Goal: Task Accomplishment & Management: Use online tool/utility

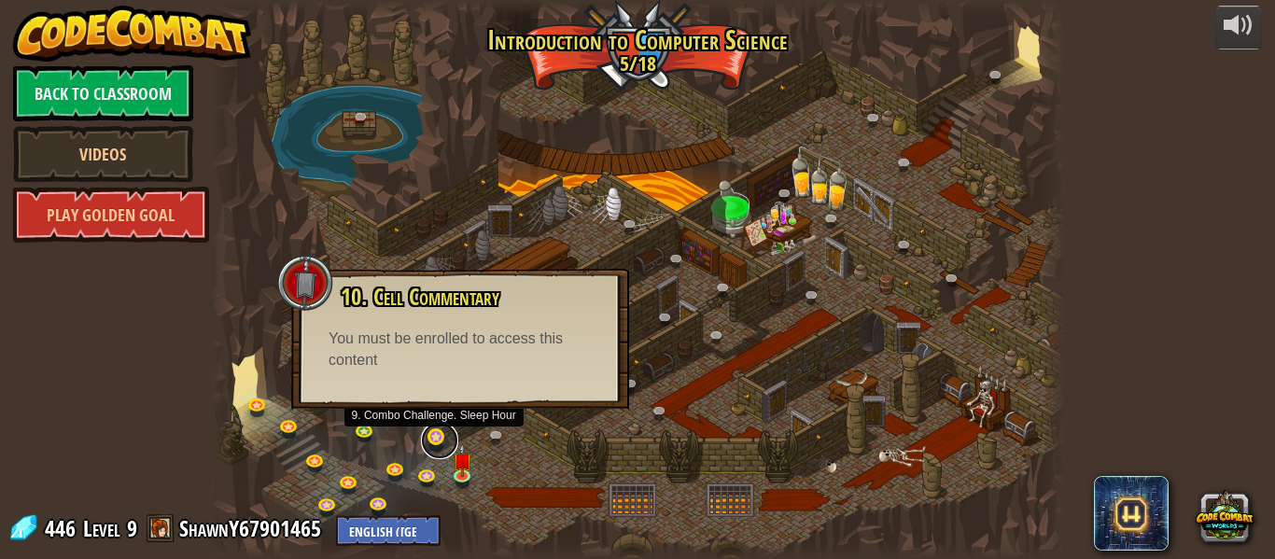
click at [432, 432] on link at bounding box center [439, 440] width 37 height 37
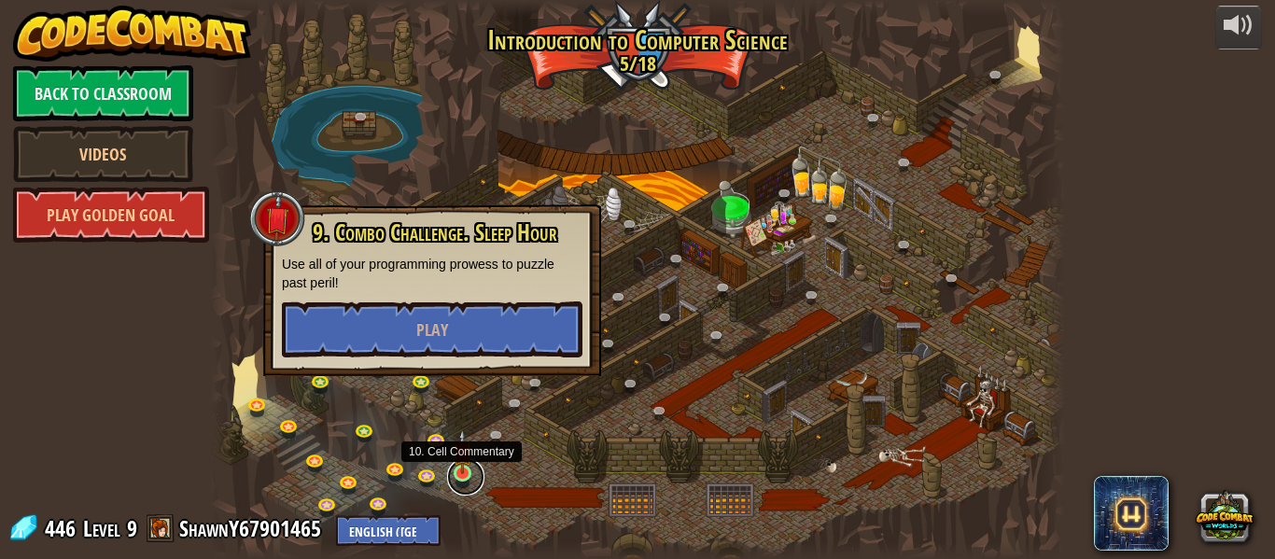
click at [474, 470] on link at bounding box center [465, 476] width 37 height 37
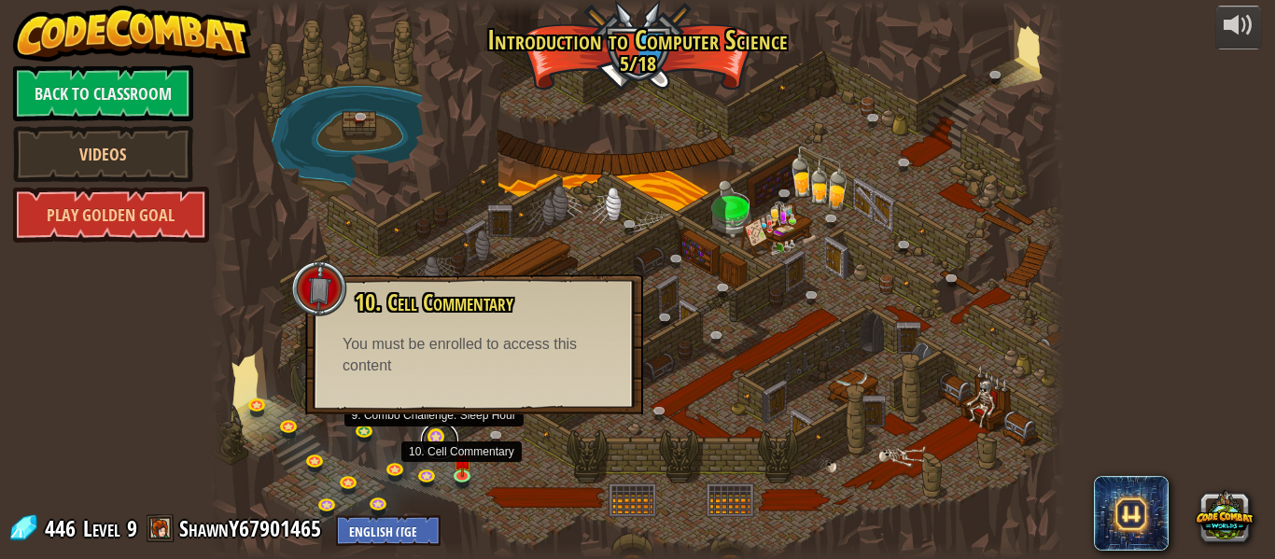
click at [450, 441] on link at bounding box center [439, 440] width 37 height 37
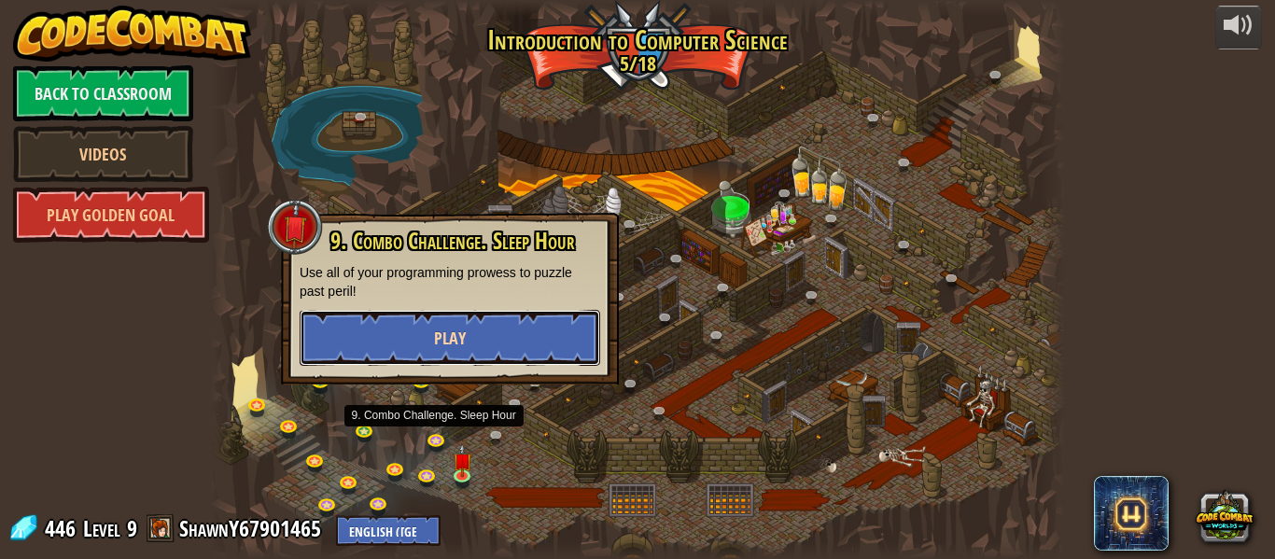
click at [453, 332] on span "Play" at bounding box center [450, 338] width 32 height 23
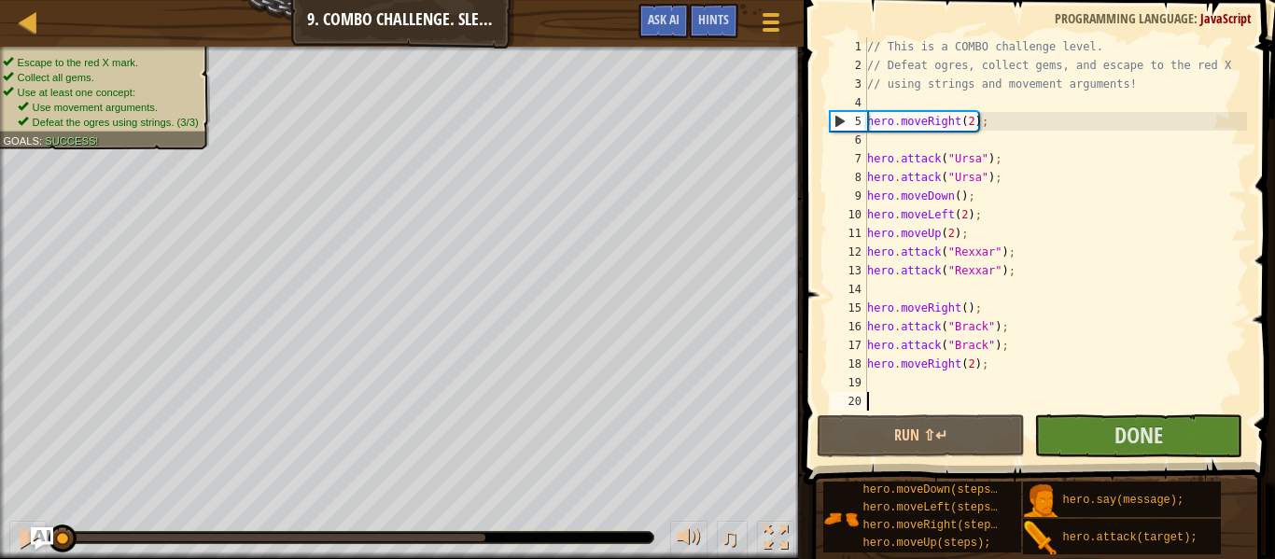
click at [1103, 454] on button "Done" at bounding box center [1138, 435] width 208 height 43
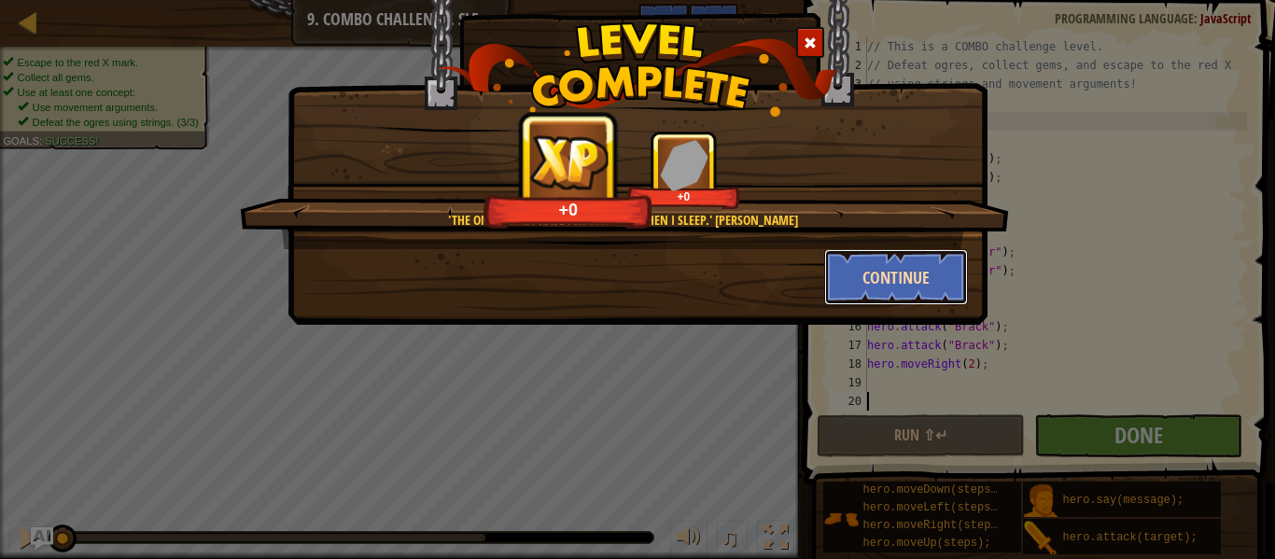
click at [914, 284] on button "Continue" at bounding box center [896, 277] width 145 height 56
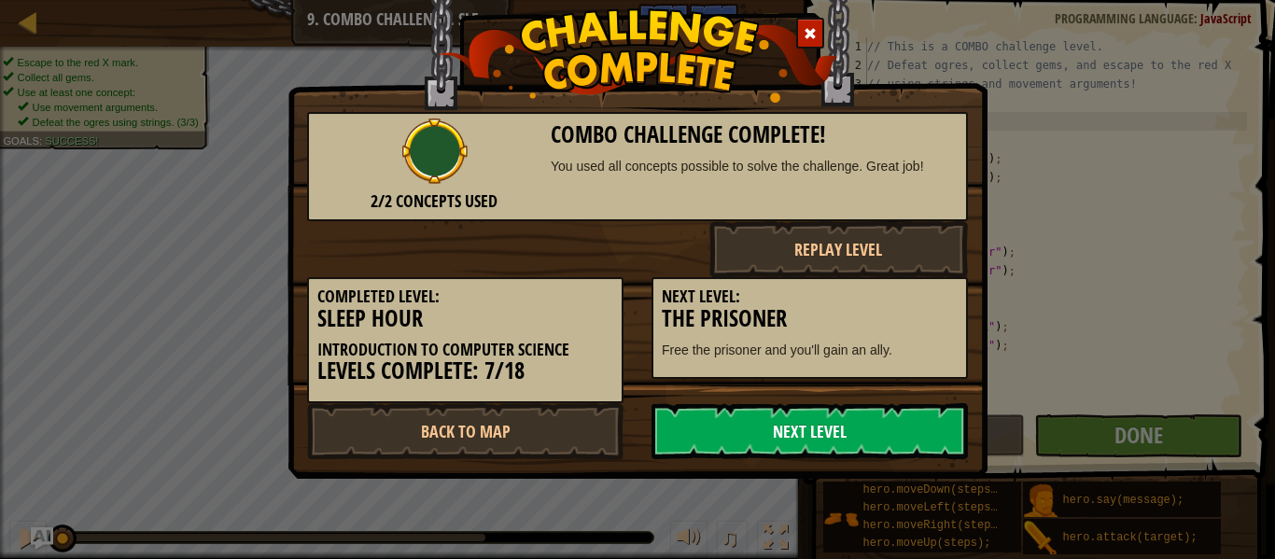
click at [922, 414] on link "Next Level" at bounding box center [810, 431] width 316 height 56
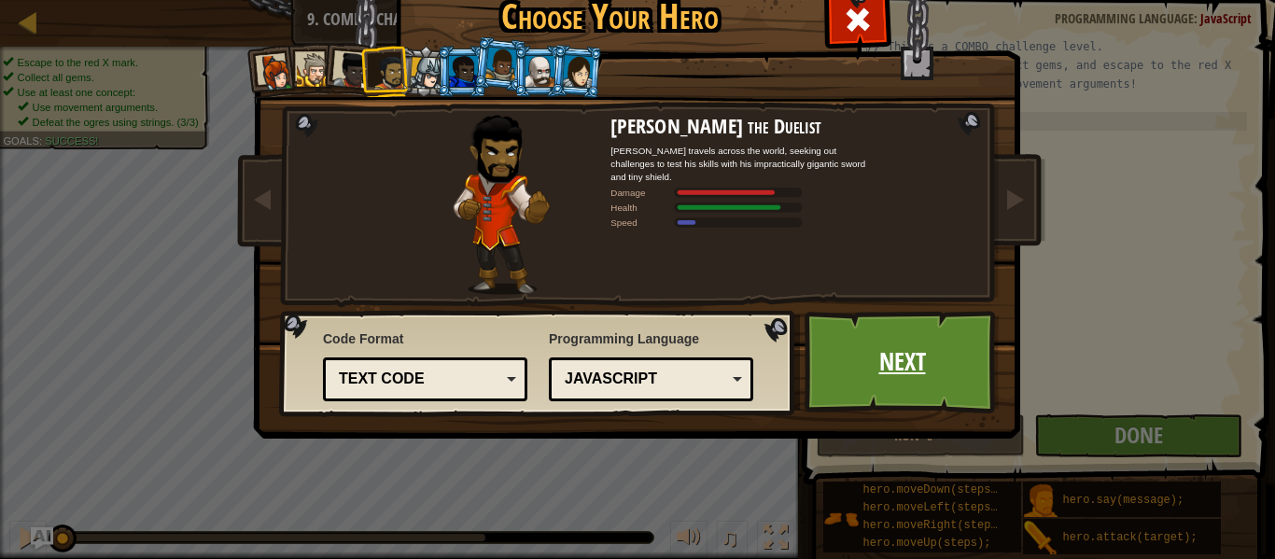
click at [900, 401] on link "Next" at bounding box center [902, 362] width 195 height 103
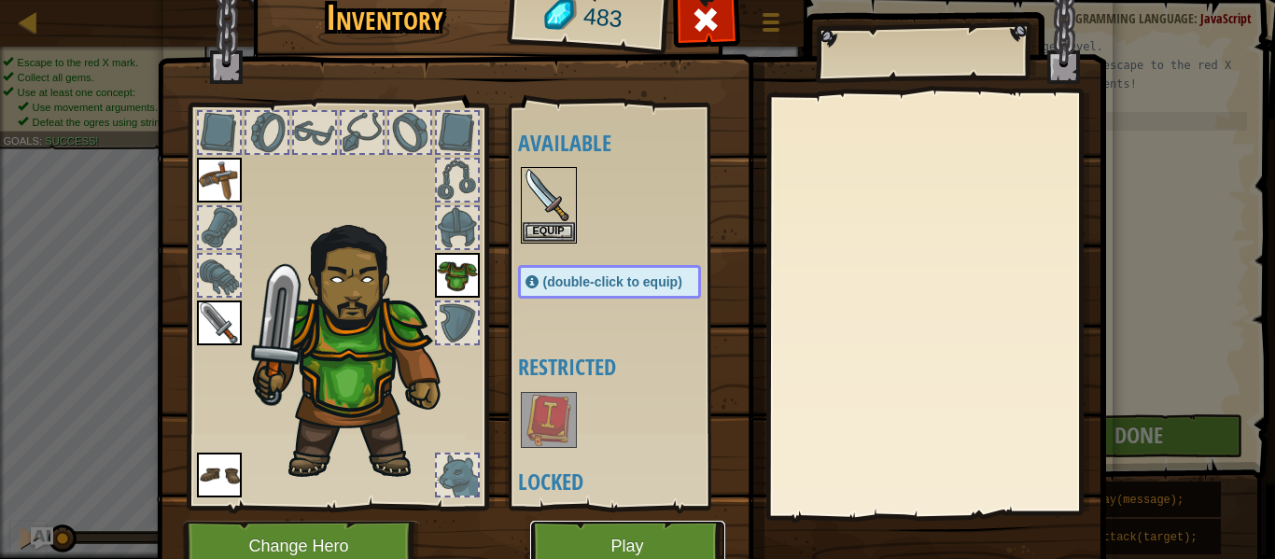
click at [661, 545] on button "Play" at bounding box center [627, 546] width 195 height 51
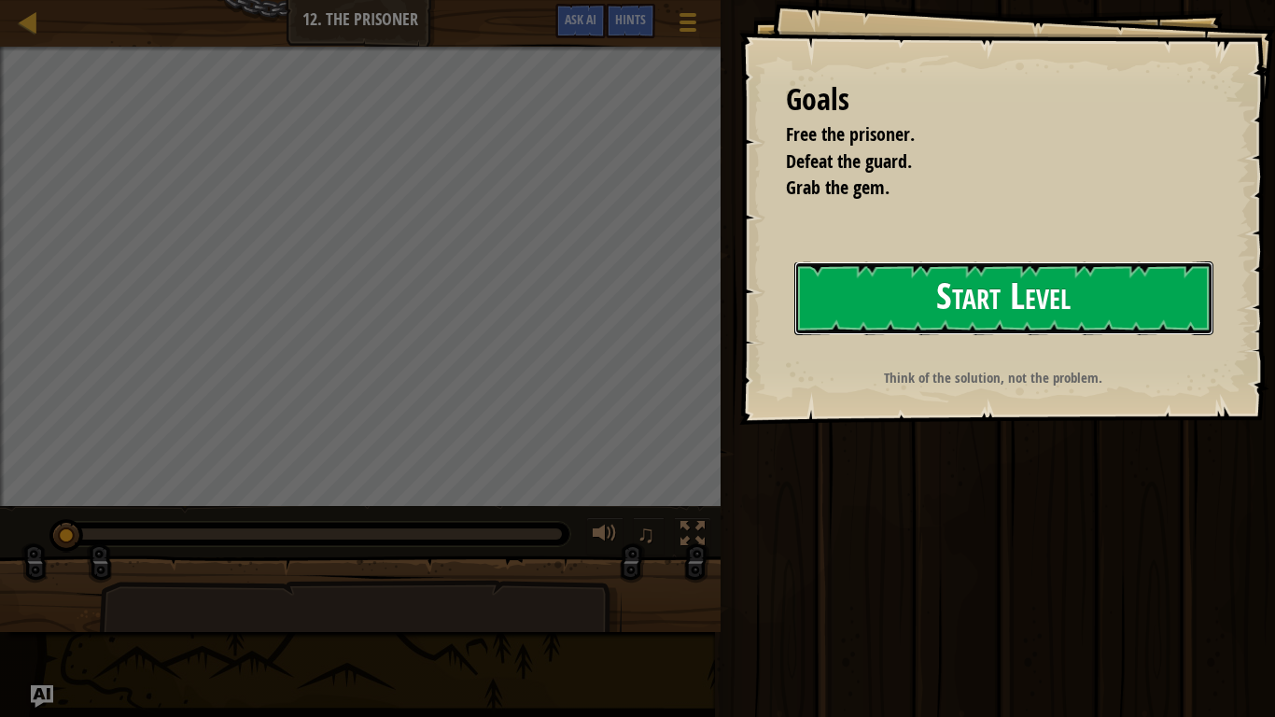
click at [825, 292] on button "Start Level" at bounding box center [1003, 298] width 419 height 74
click at [866, 297] on div "Goals Free the prisoner. Defeat the guard. Grab the gem. Start Level Error load…" at bounding box center [637, 358] width 1275 height 717
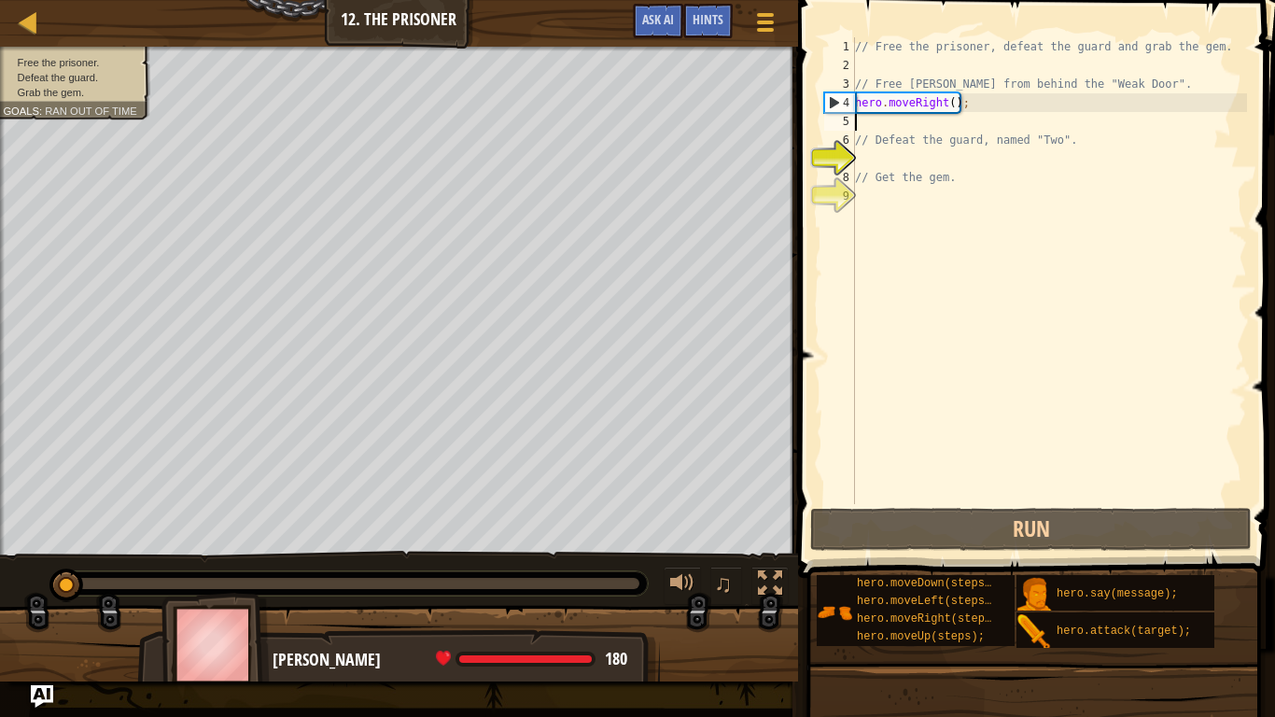
click at [870, 124] on div "// Free the prisoner, defeat the guard and grab the gem. // Free [PERSON_NAME] …" at bounding box center [1049, 289] width 396 height 504
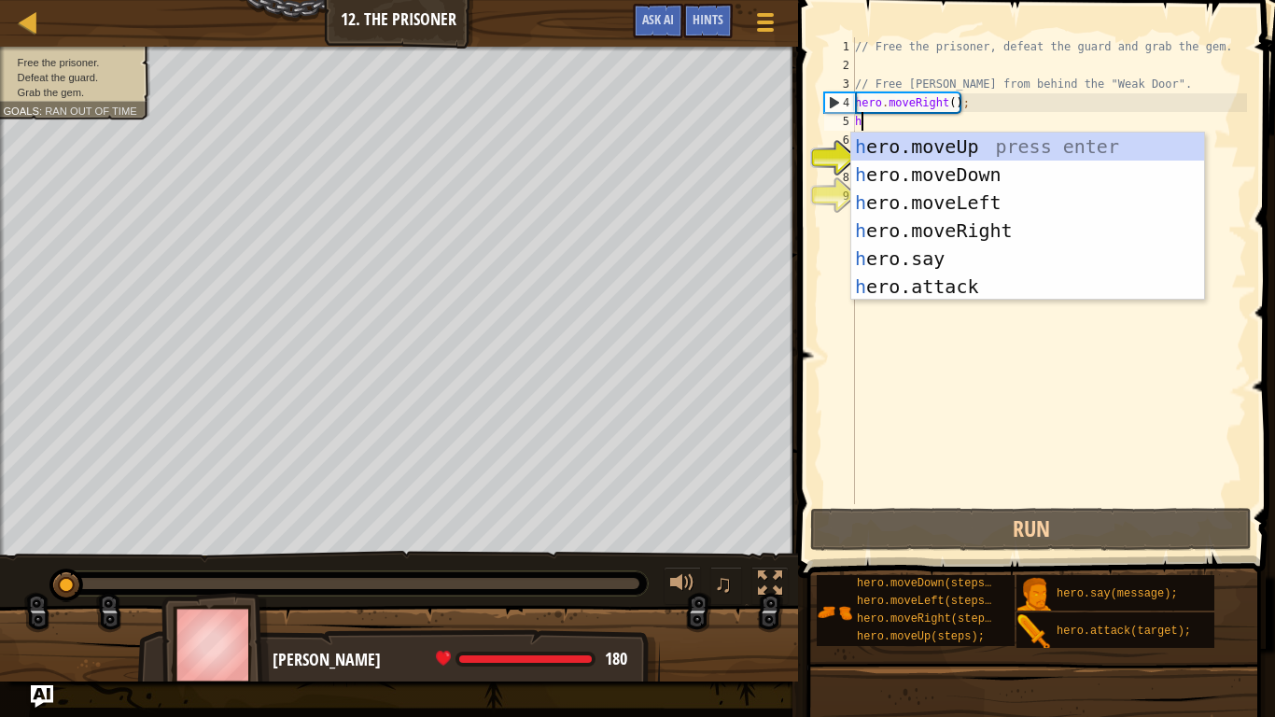
scroll to position [8, 0]
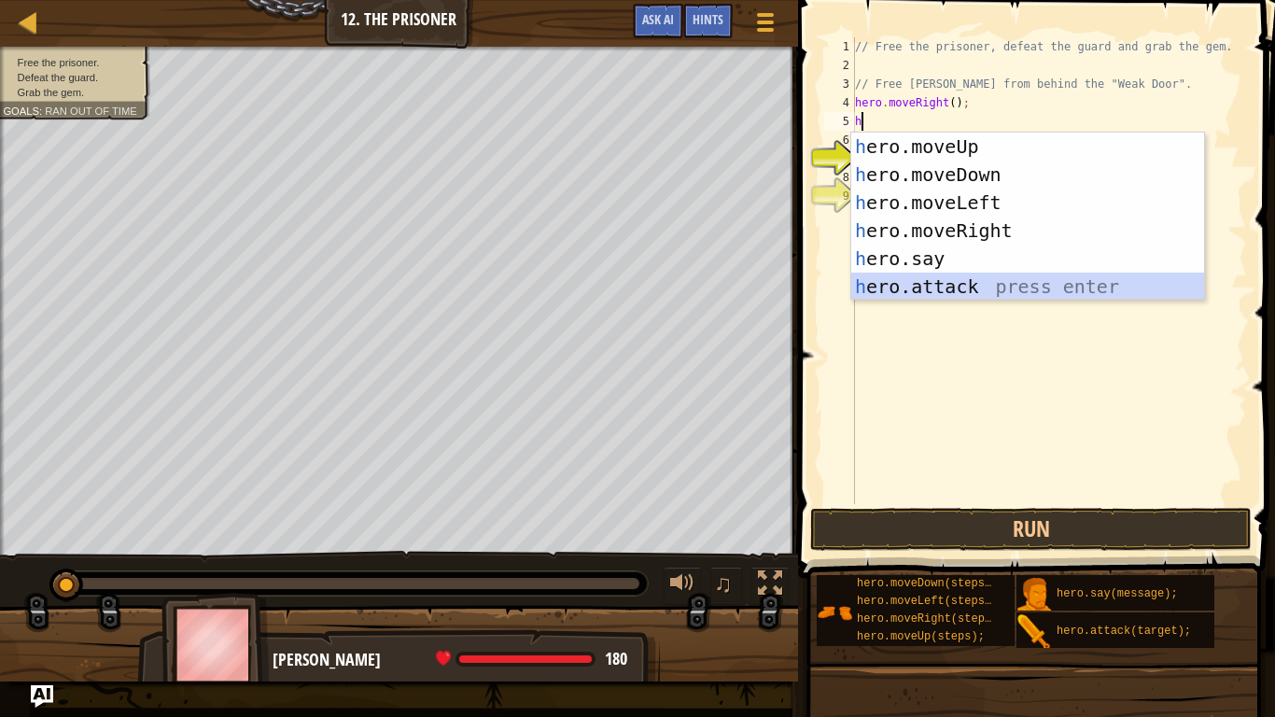
click at [911, 285] on div "h ero.moveUp press enter h ero.moveDown press enter h ero.moveLeft press enter …" at bounding box center [1027, 245] width 353 height 224
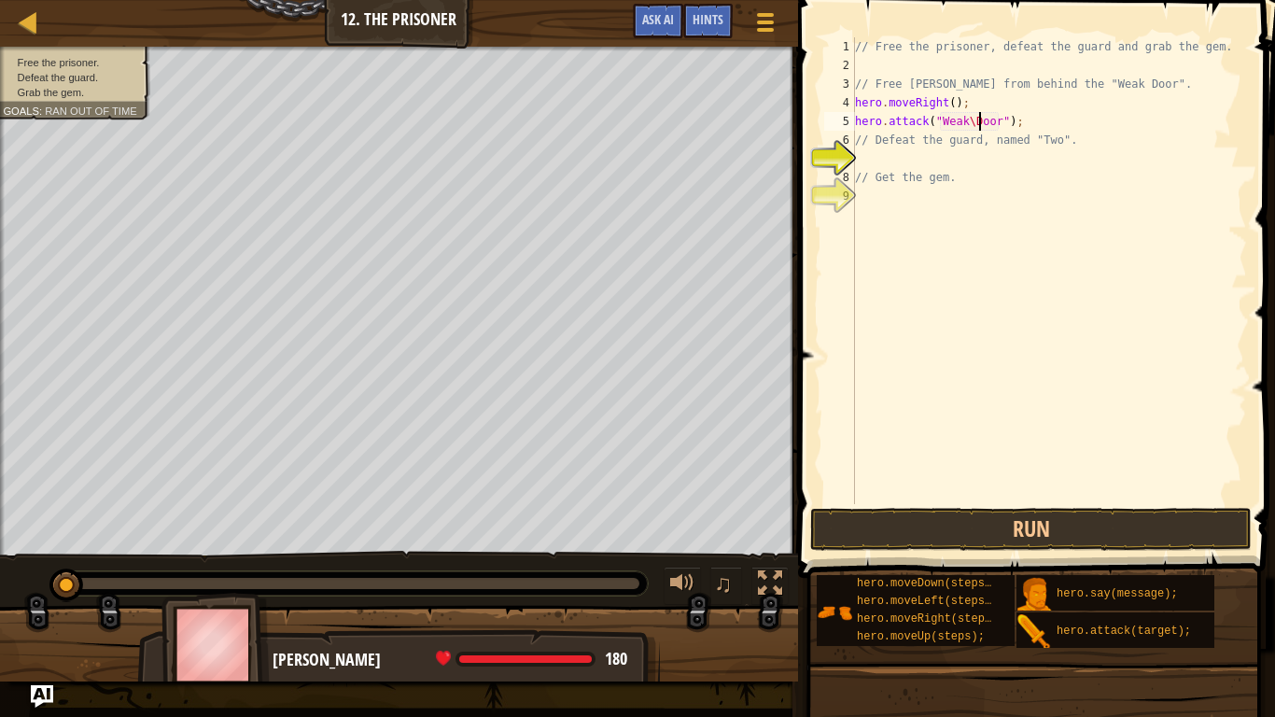
scroll to position [8, 18]
click at [1031, 127] on div "// Free the prisoner, defeat the guard and grab the gem. // Free [PERSON_NAME] …" at bounding box center [1049, 289] width 396 height 504
click at [996, 124] on div "// Free the prisoner, defeat the guard and grab the gem. // Free [PERSON_NAME] …" at bounding box center [1049, 289] width 396 height 504
click at [929, 524] on button "Run" at bounding box center [1031, 529] width 442 height 43
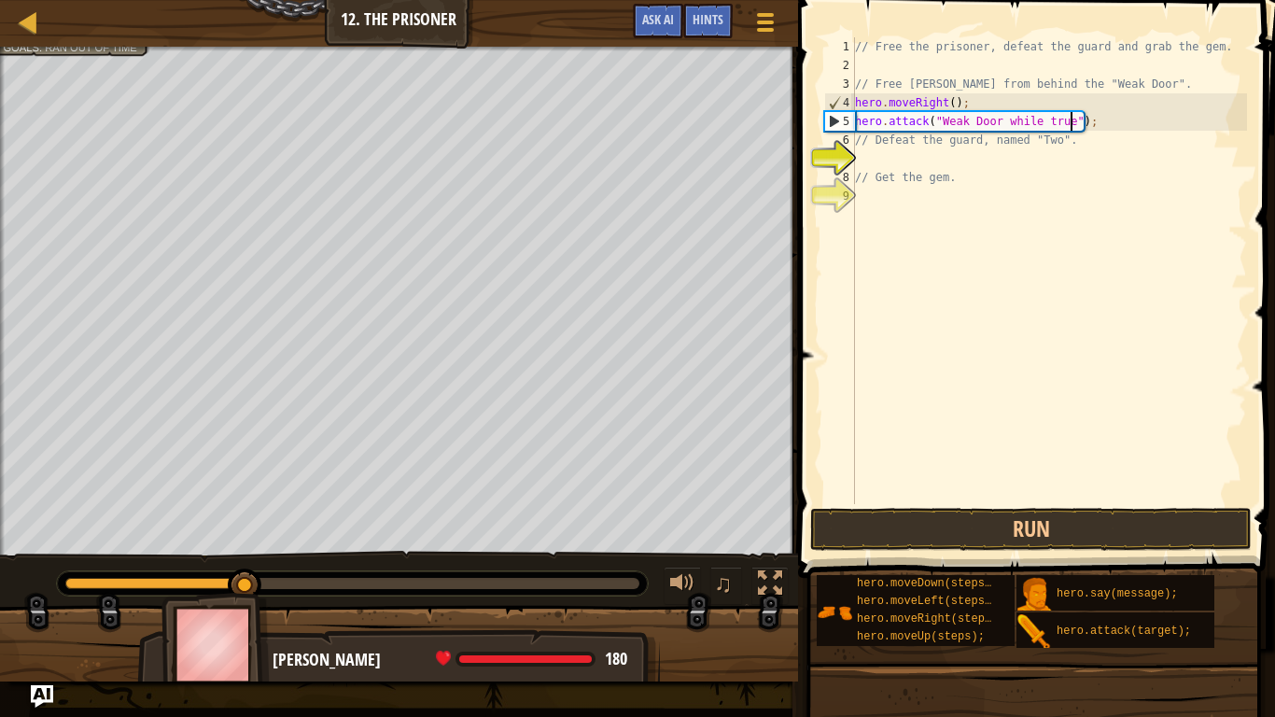
scroll to position [8, 31]
type textarea "hero.attack("Weak Door while true");"
click at [1165, 527] on button "Run" at bounding box center [1031, 529] width 442 height 43
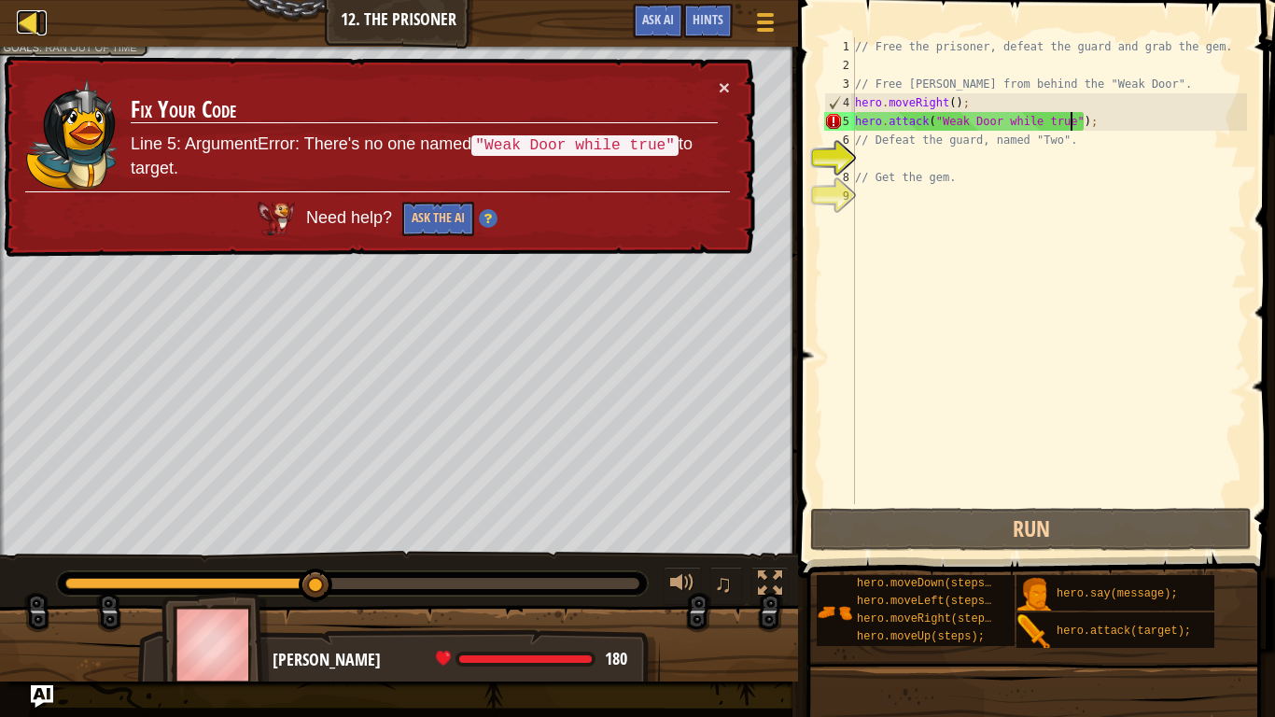
click at [32, 18] on div at bounding box center [28, 21] width 23 height 23
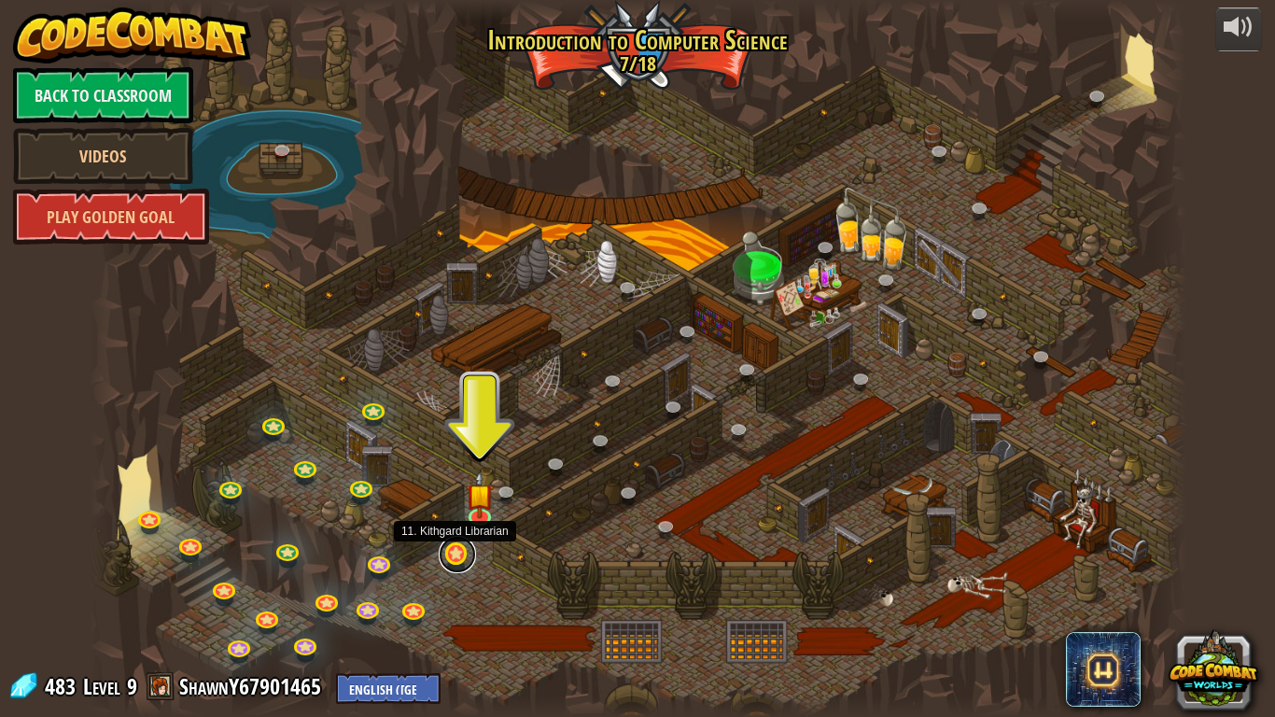
click at [455, 551] on link at bounding box center [457, 554] width 37 height 37
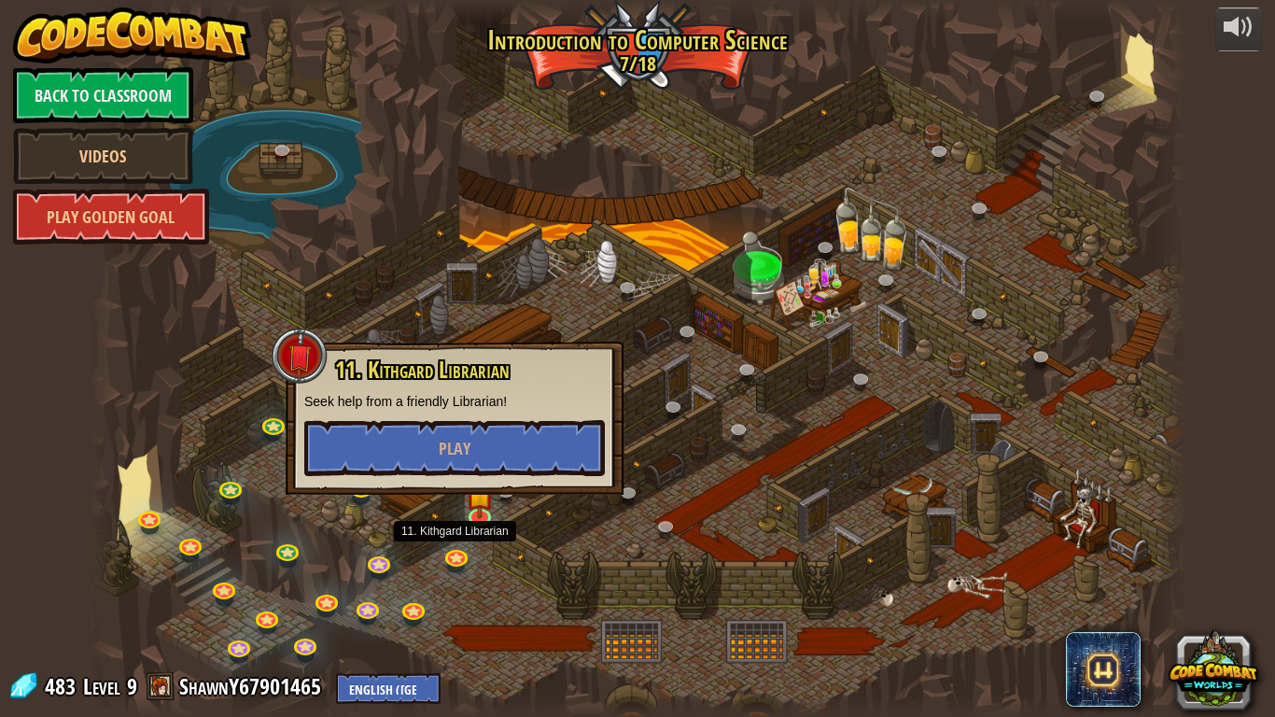
click at [414, 558] on div at bounding box center [638, 358] width 1097 height 717
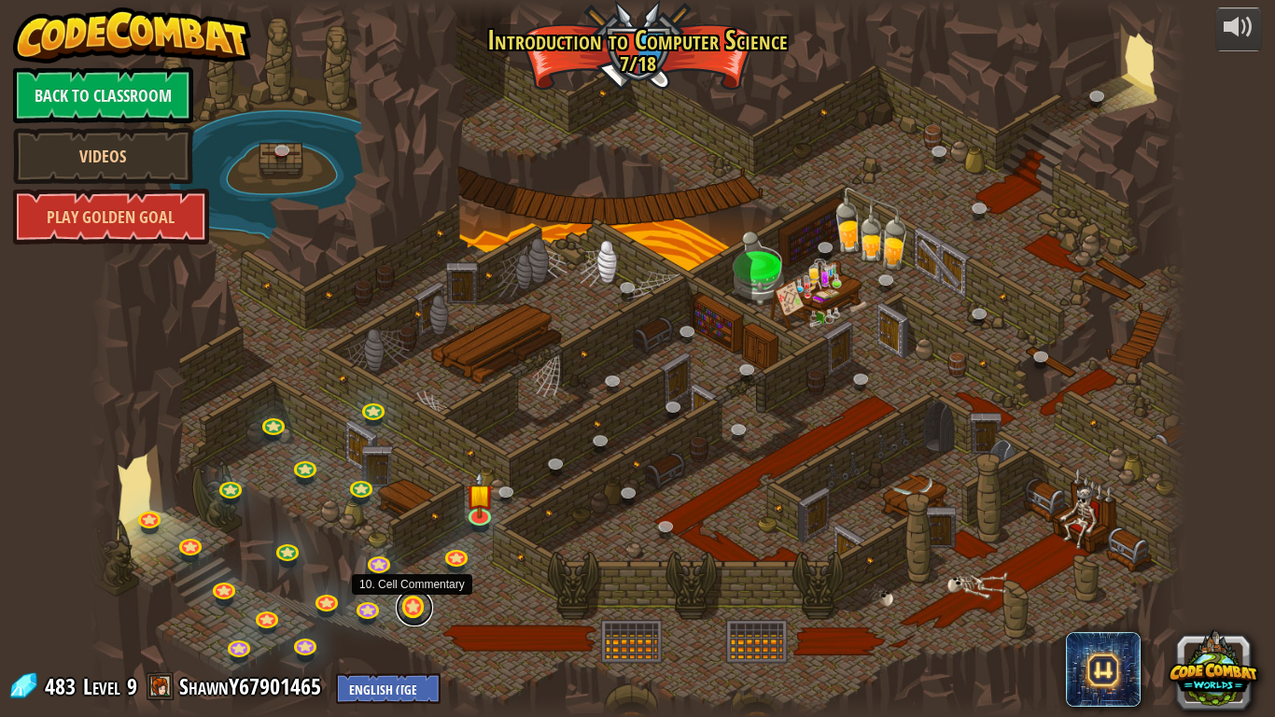
click at [412, 558] on link at bounding box center [414, 607] width 37 height 37
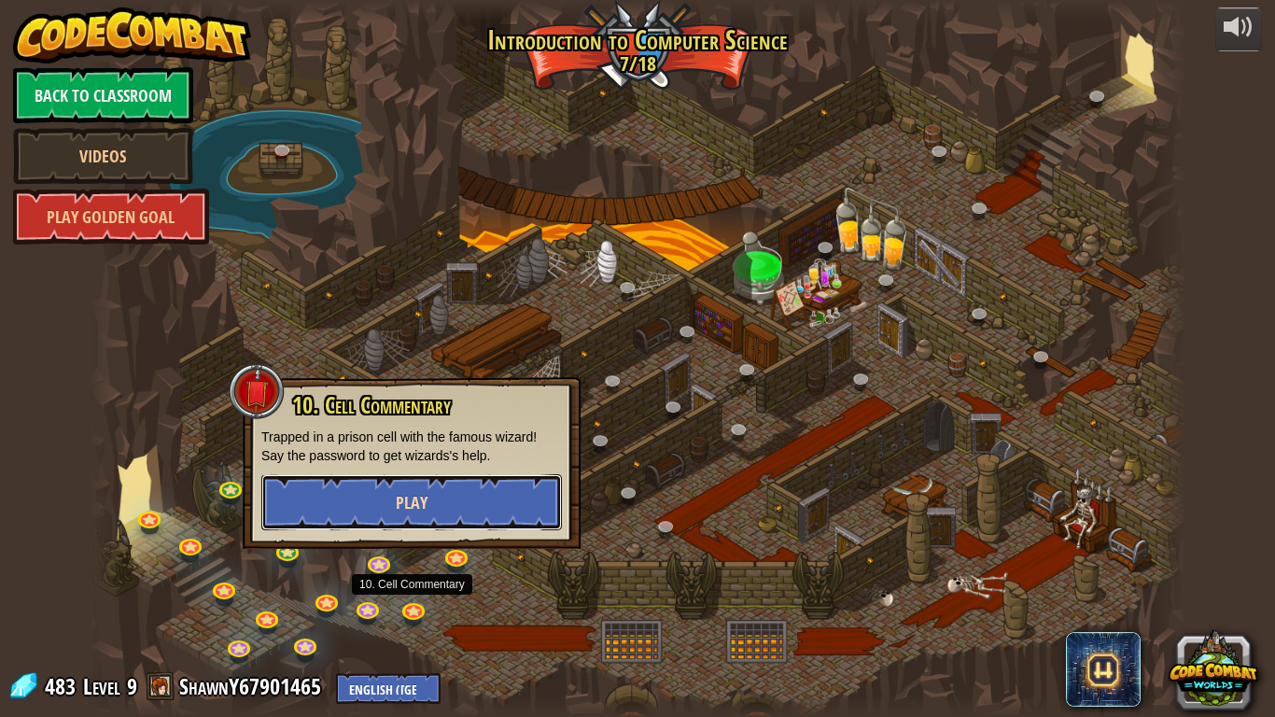
click at [500, 508] on button "Play" at bounding box center [411, 502] width 301 height 56
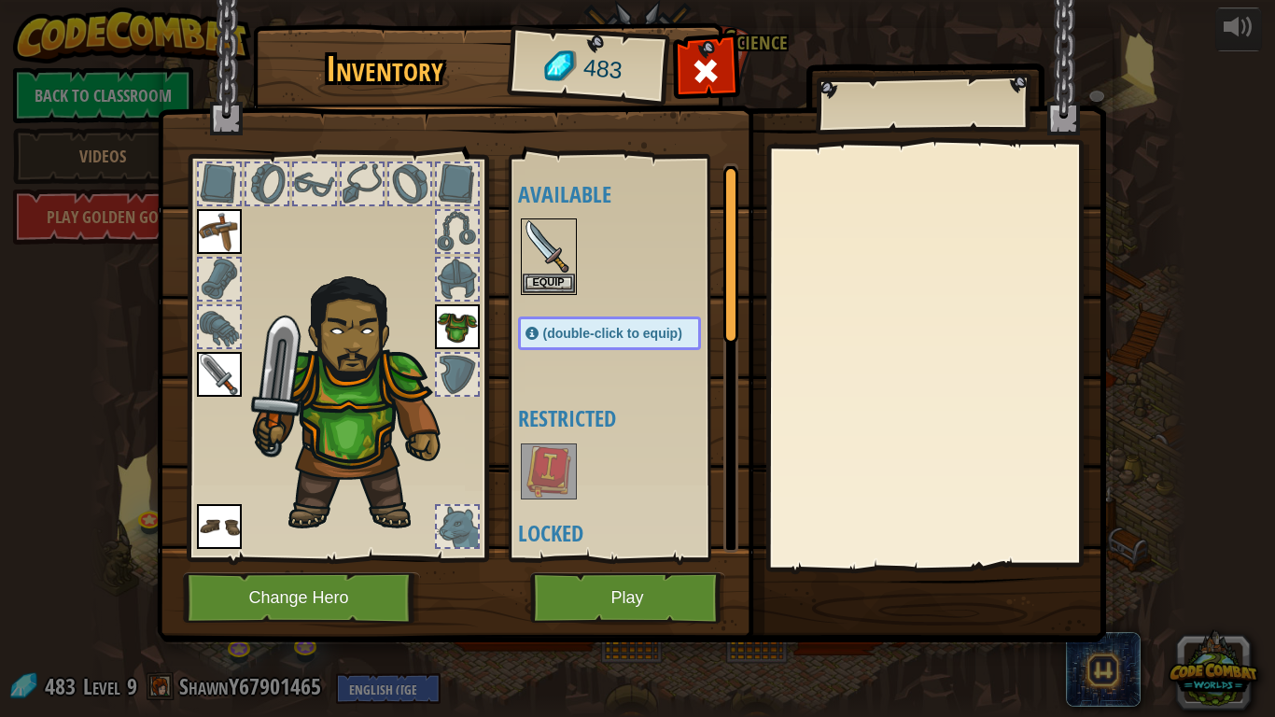
click at [552, 483] on img at bounding box center [549, 471] width 52 height 52
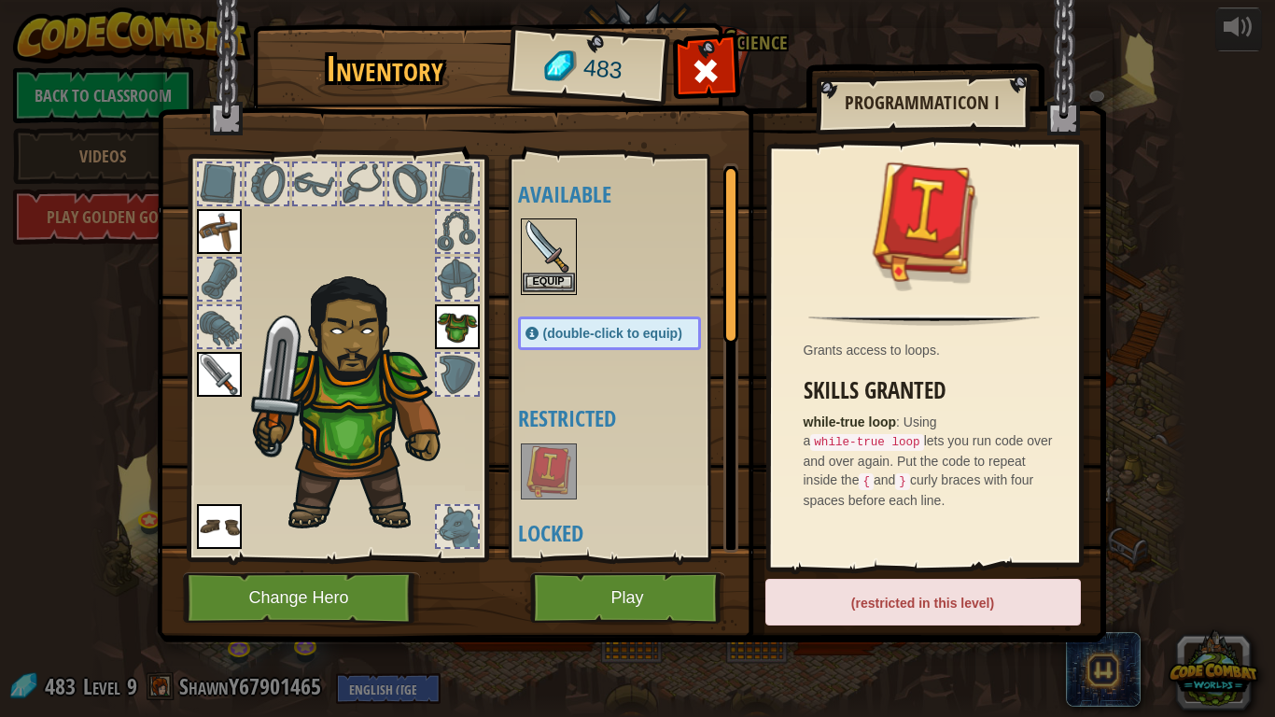
click at [557, 261] on img at bounding box center [549, 246] width 52 height 52
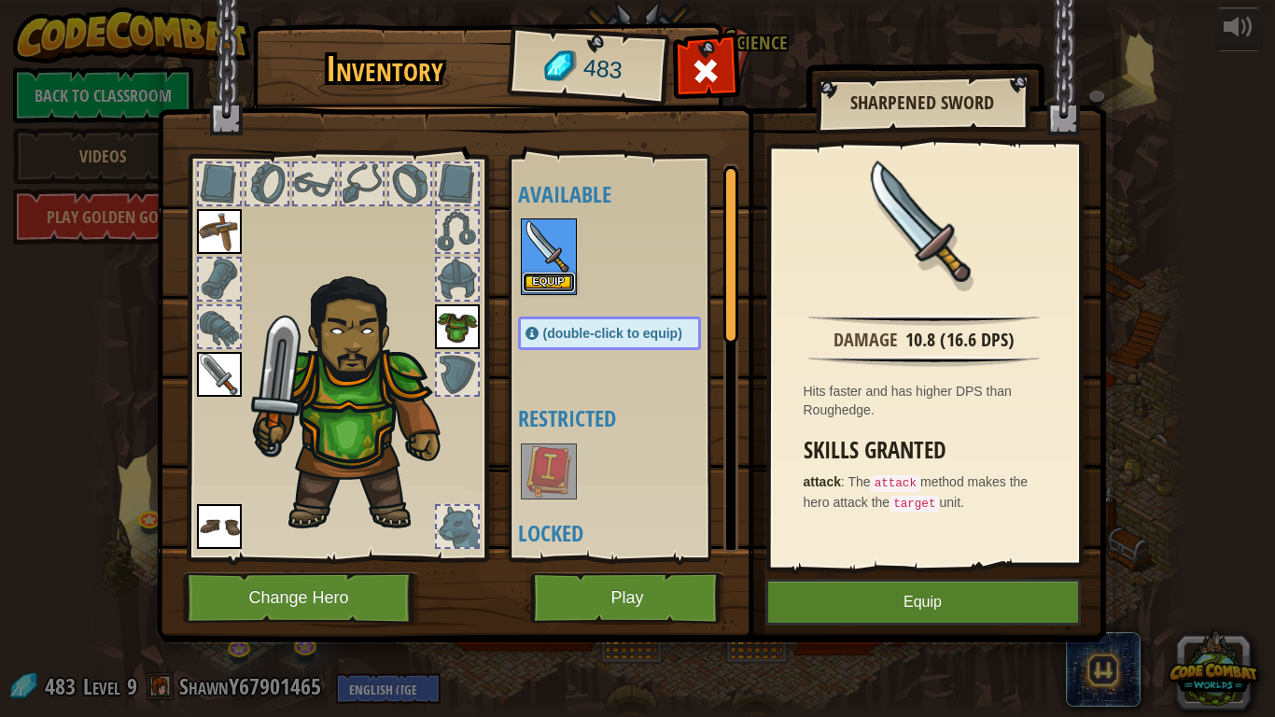
click at [552, 285] on button "Equip" at bounding box center [549, 283] width 52 height 20
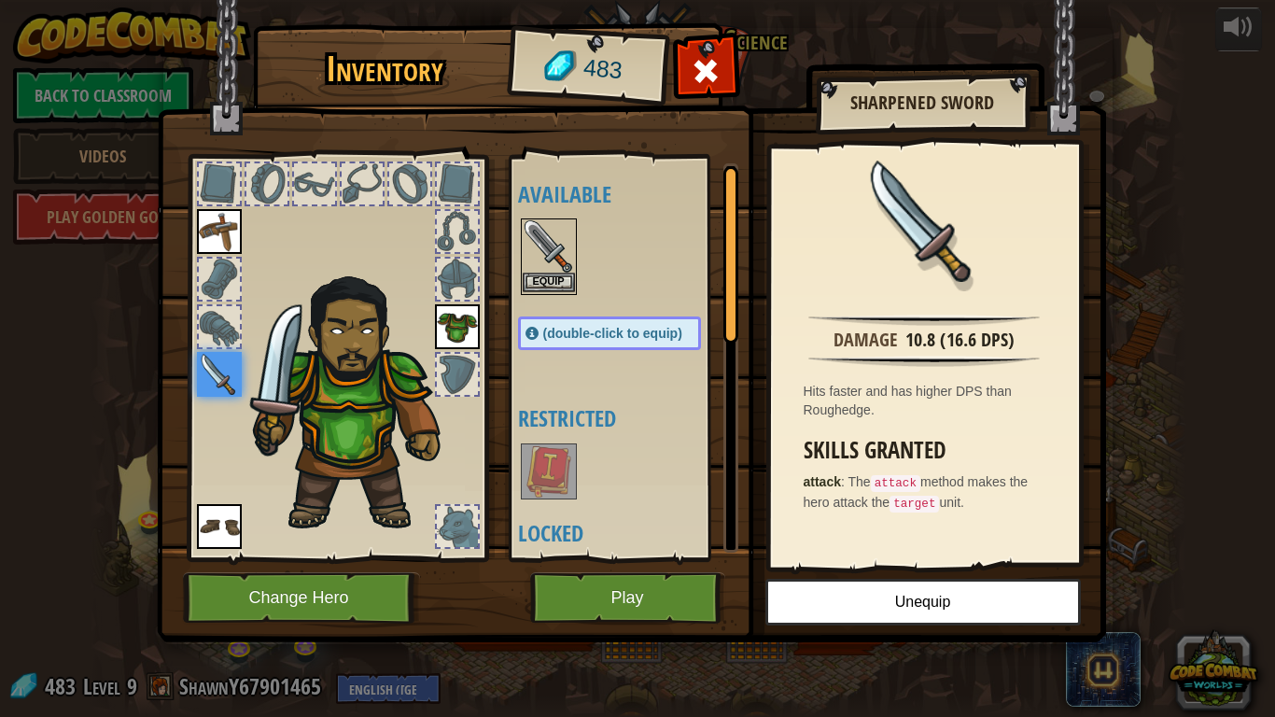
click at [546, 253] on img at bounding box center [549, 246] width 52 height 52
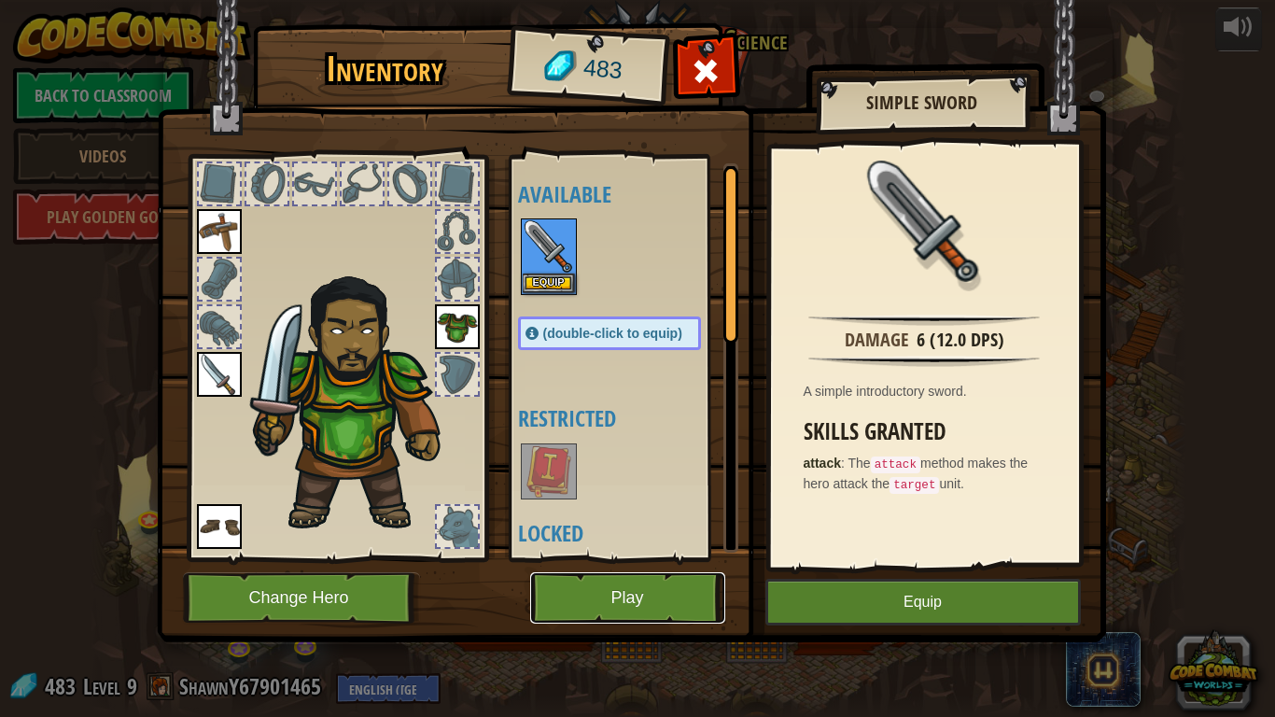
click at [650, 558] on button "Play" at bounding box center [627, 597] width 195 height 51
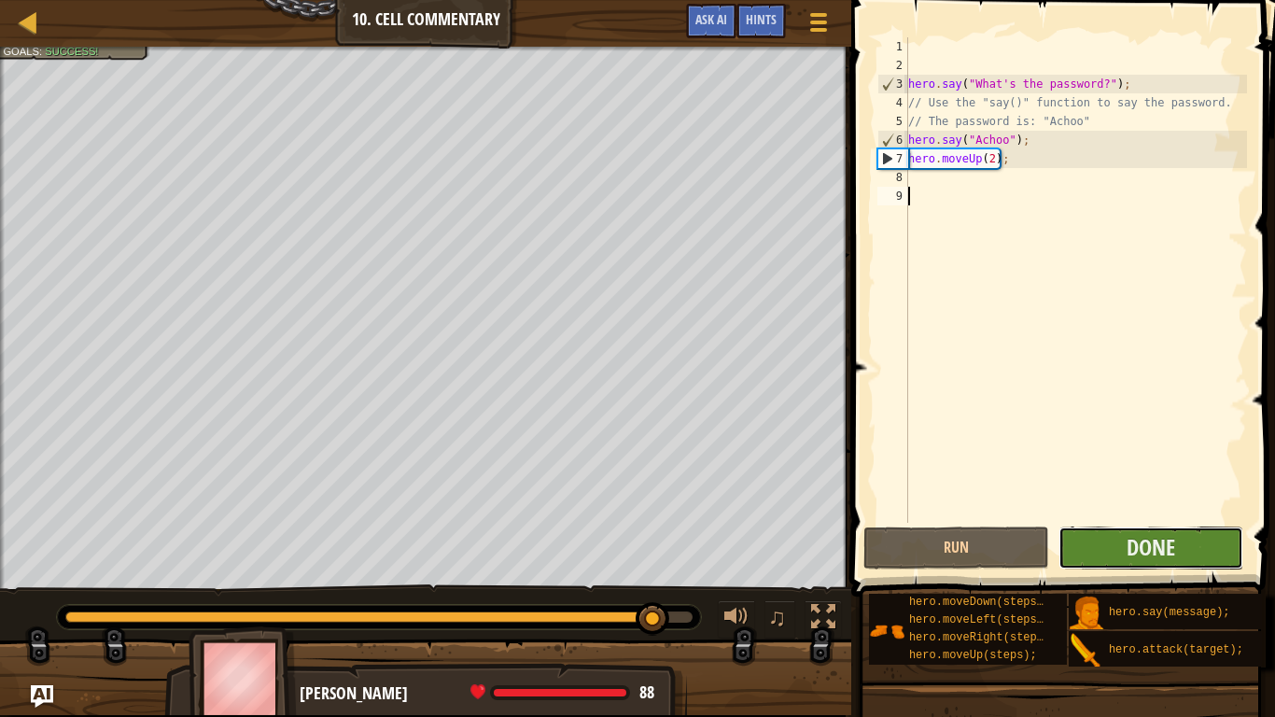
click at [1059, 548] on button "Done" at bounding box center [1151, 547] width 185 height 43
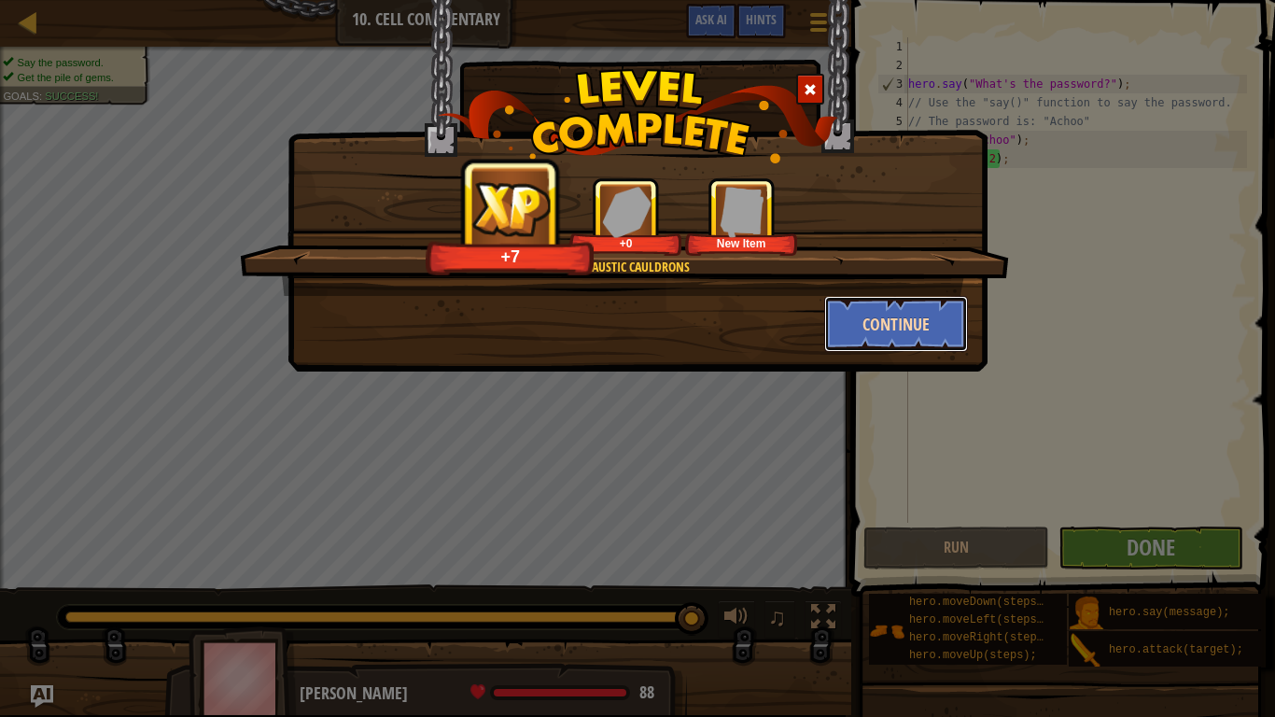
click at [882, 312] on button "Continue" at bounding box center [896, 324] width 145 height 56
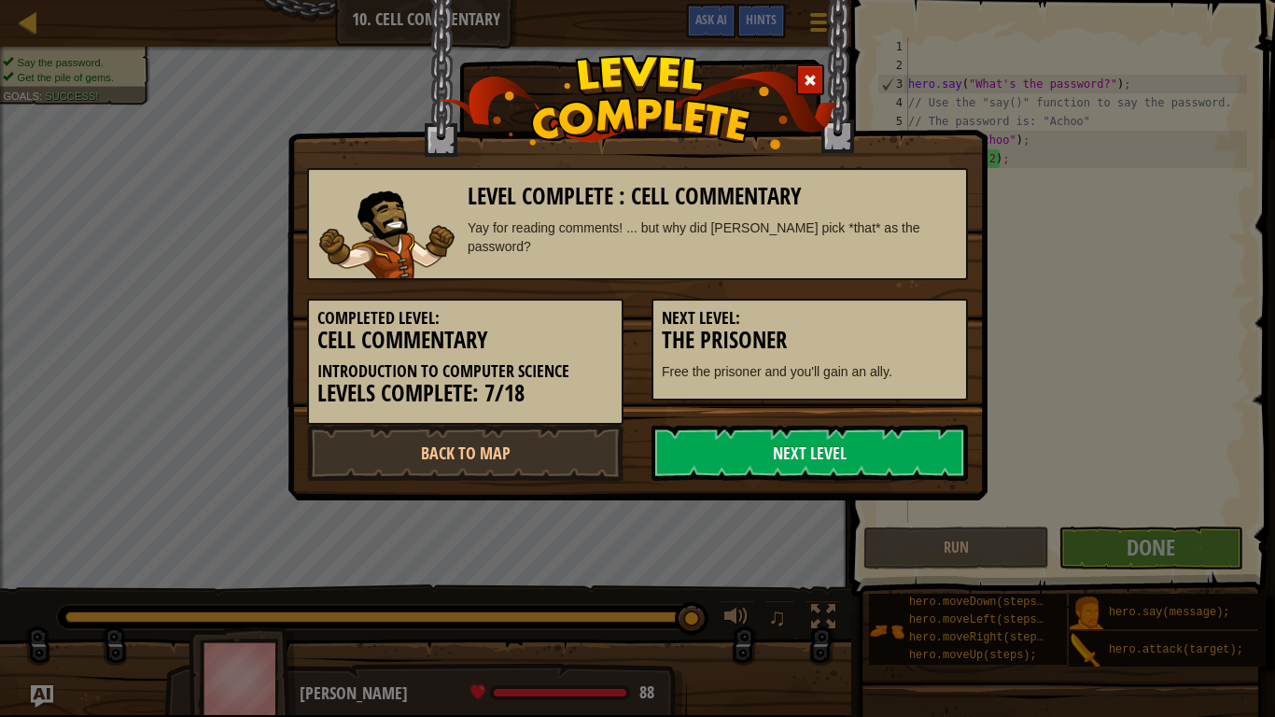
click at [882, 312] on h5 "Next Level:" at bounding box center [810, 318] width 296 height 19
click at [893, 446] on link "Next Level" at bounding box center [810, 453] width 316 height 56
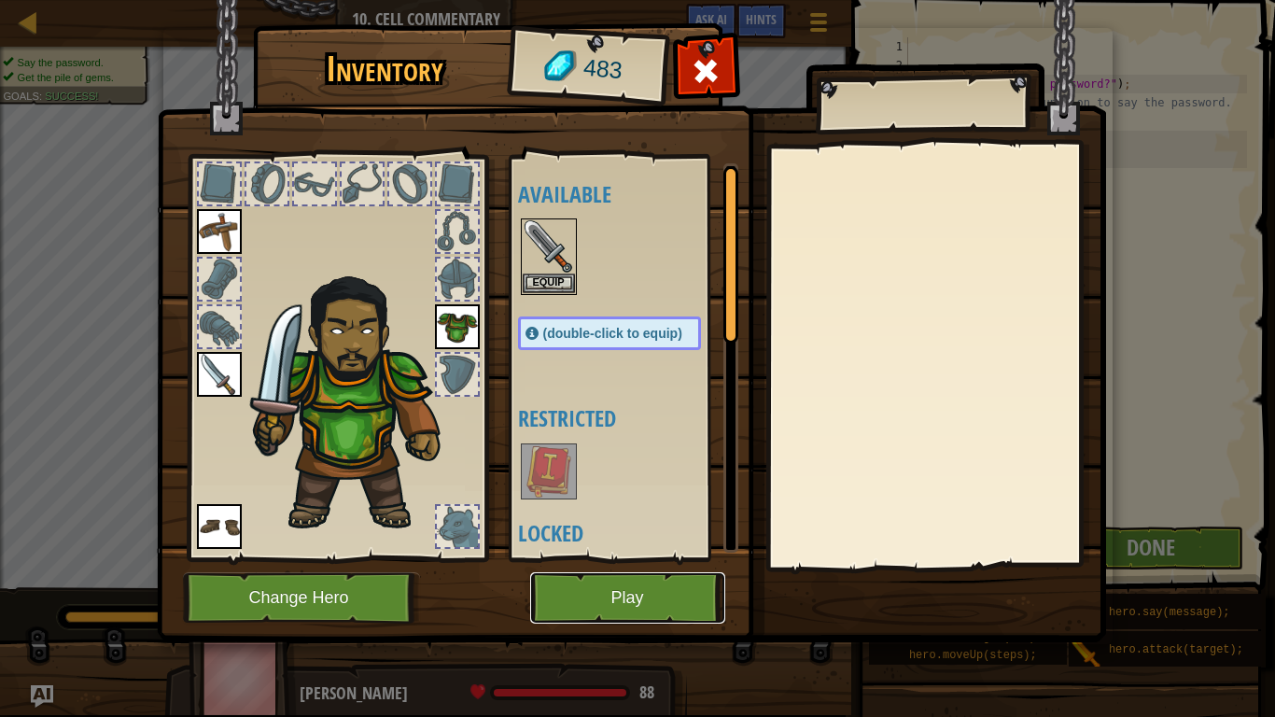
click at [689, 558] on button "Play" at bounding box center [627, 597] width 195 height 51
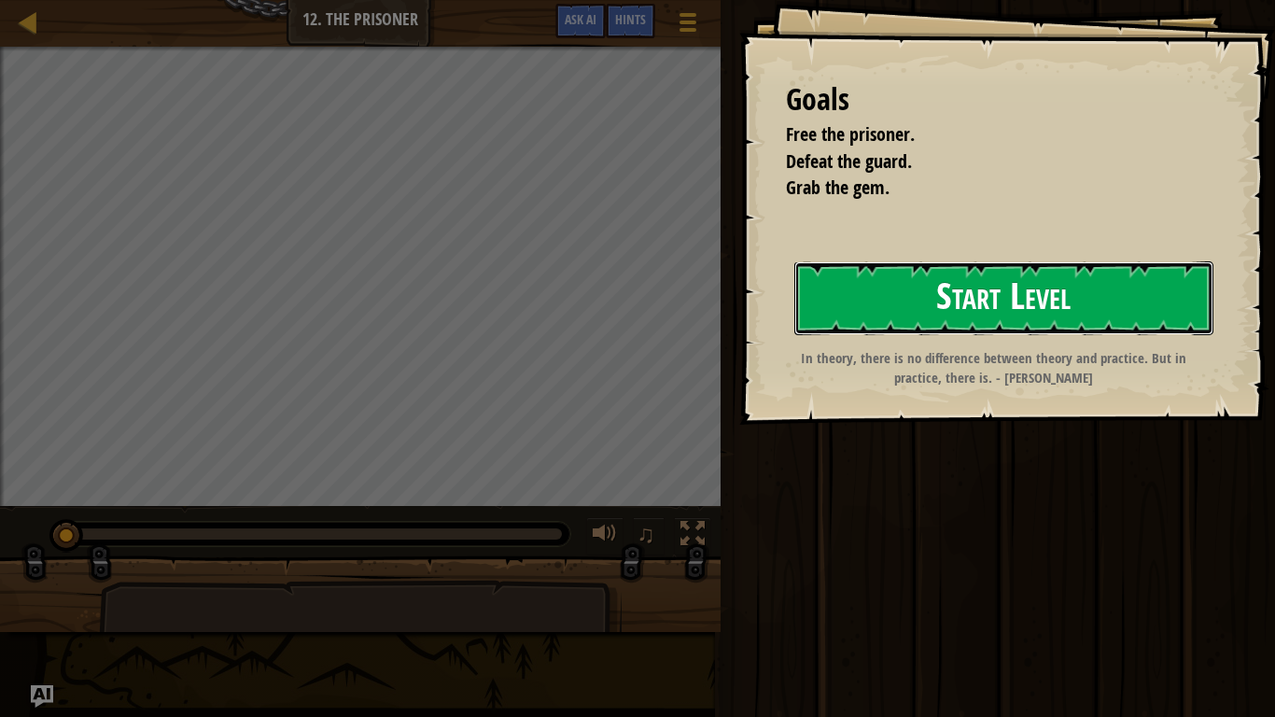
click at [837, 321] on button "Start Level" at bounding box center [1003, 298] width 419 height 74
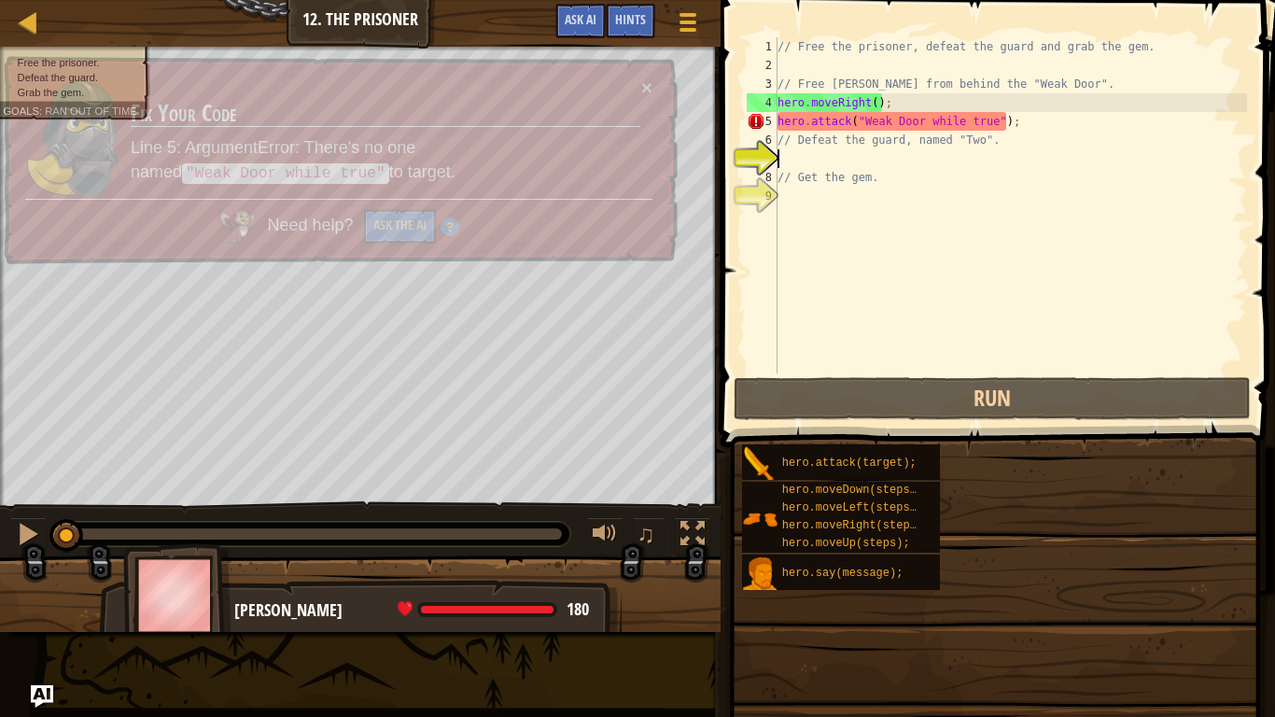
click at [837, 321] on div "// Free the prisoner, defeat the guard and grab the gem. // Free [PERSON_NAME] …" at bounding box center [1010, 223] width 473 height 373
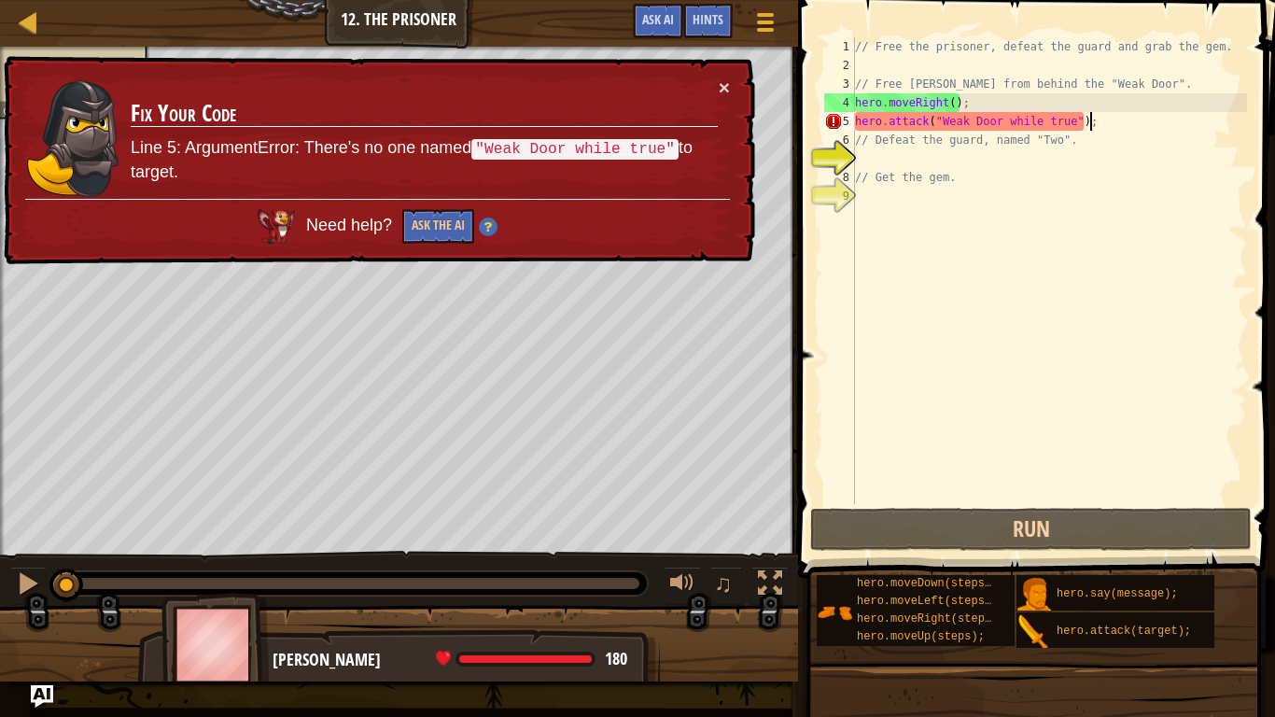
click at [1099, 126] on div "// Free the prisoner, defeat the guard and grab the gem. // Free [PERSON_NAME] …" at bounding box center [1049, 289] width 396 height 504
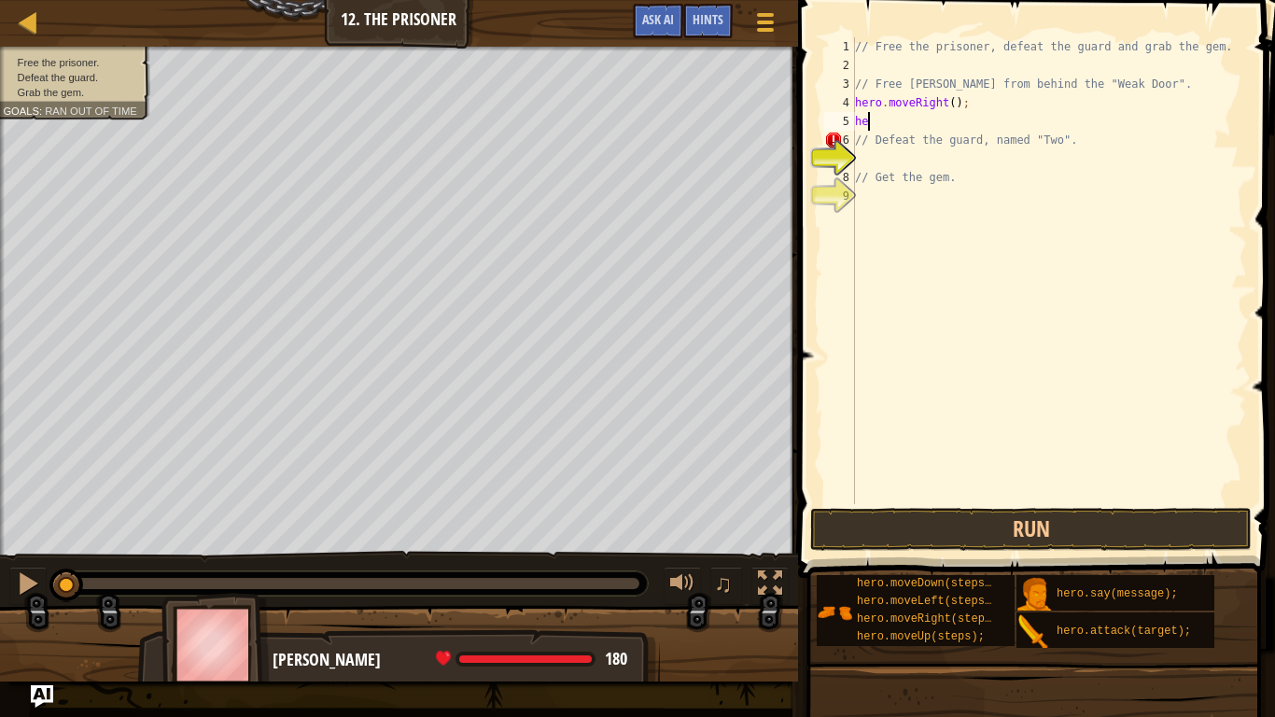
type textarea "h"
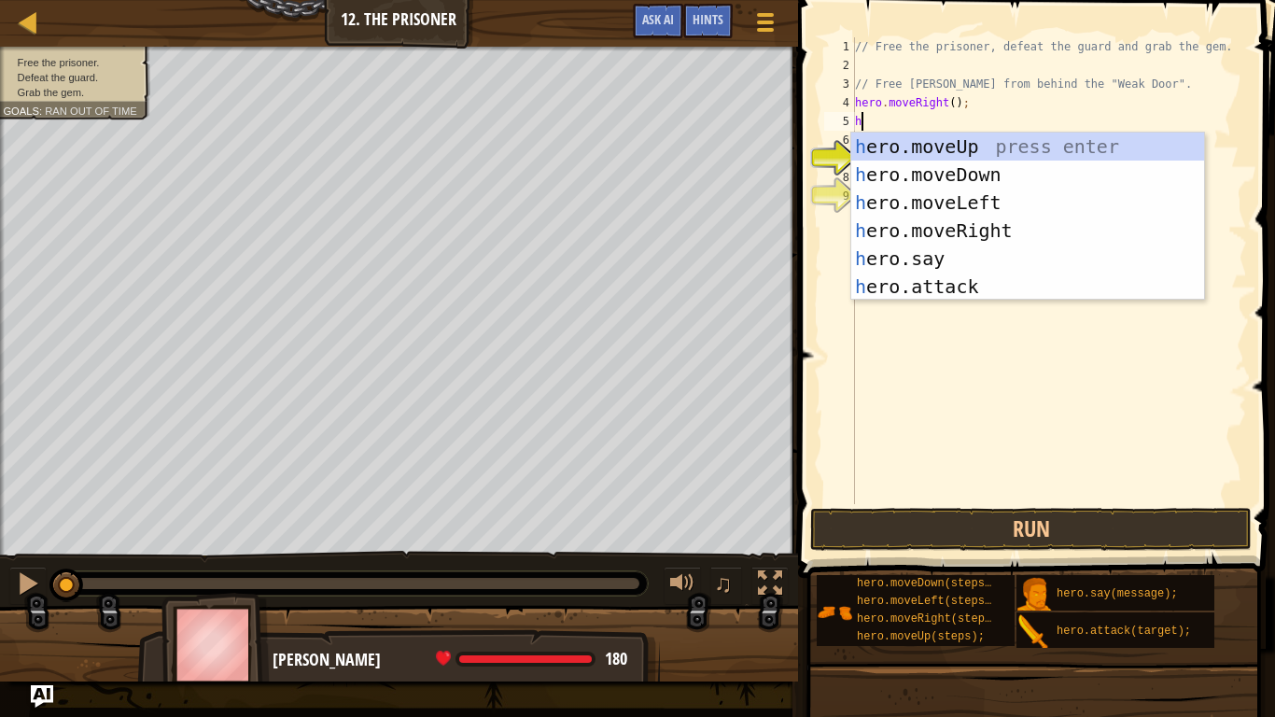
scroll to position [8, 0]
click at [914, 284] on div "h ero.moveUp press enter h ero.moveDown press enter h ero.moveLeft press enter …" at bounding box center [1027, 245] width 353 height 224
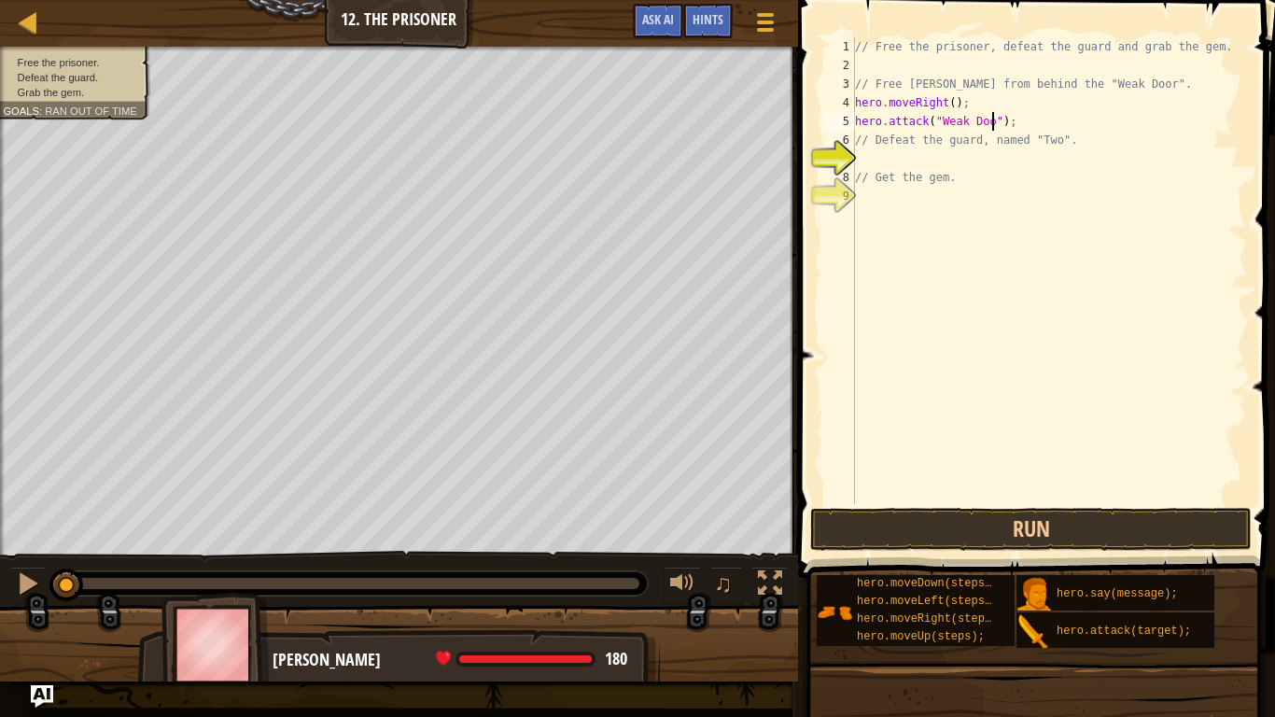
scroll to position [8, 21]
type textarea "hero.attack("Weak Door");"
click at [997, 530] on button "Run" at bounding box center [1031, 529] width 442 height 43
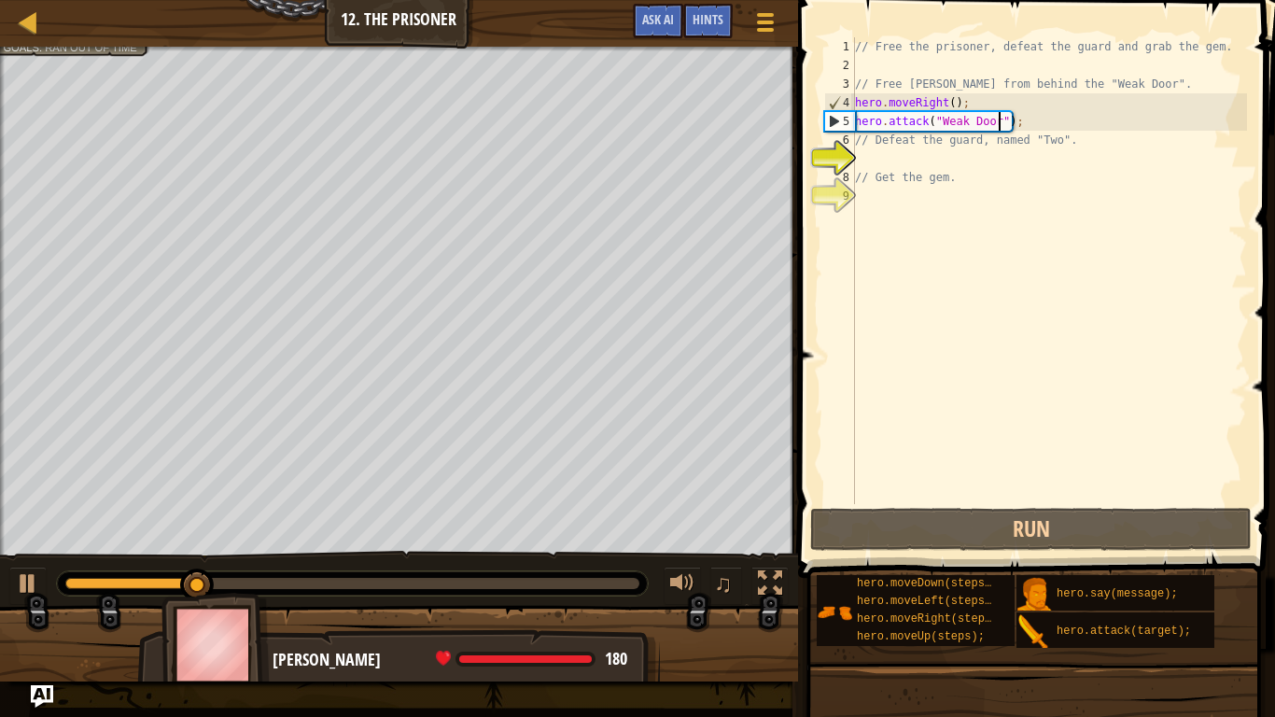
click at [873, 166] on div "// Free the prisoner, defeat the guard and grab the gem. // Free [PERSON_NAME] …" at bounding box center [1049, 289] width 396 height 504
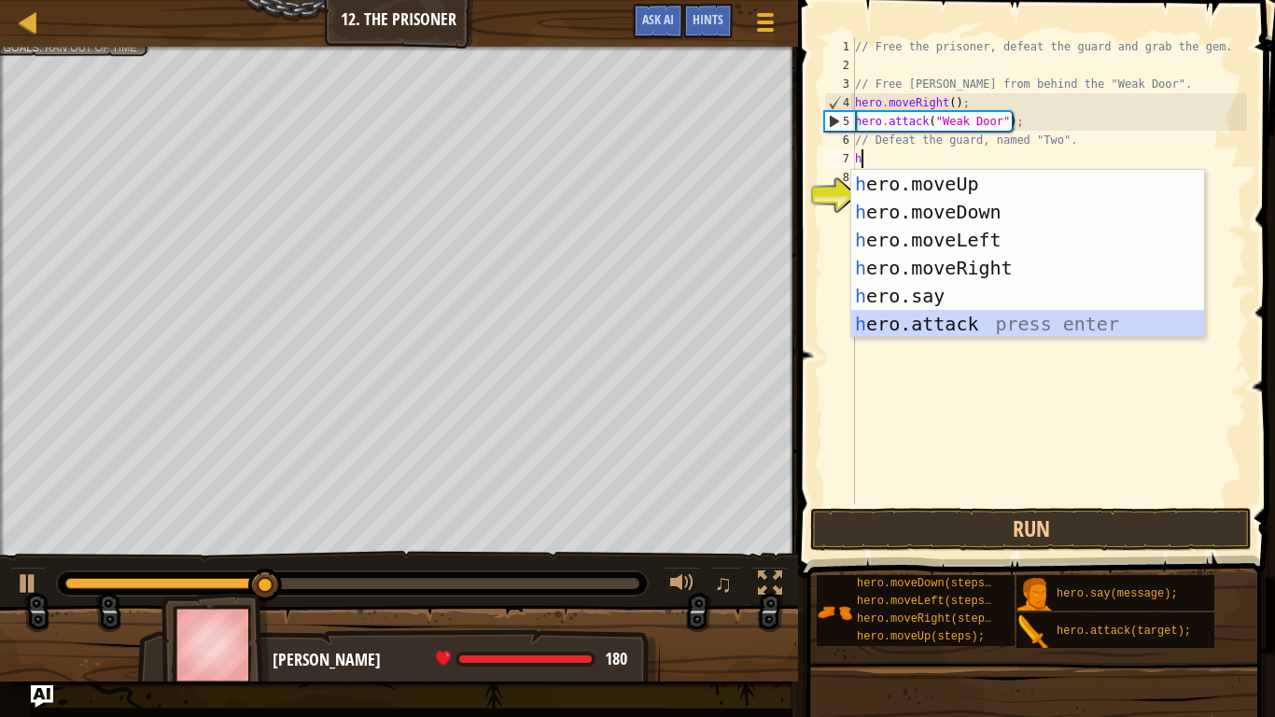
click at [881, 324] on div "h ero.moveUp press enter h ero.moveDown press enter h ero.moveLeft press enter …" at bounding box center [1027, 282] width 353 height 224
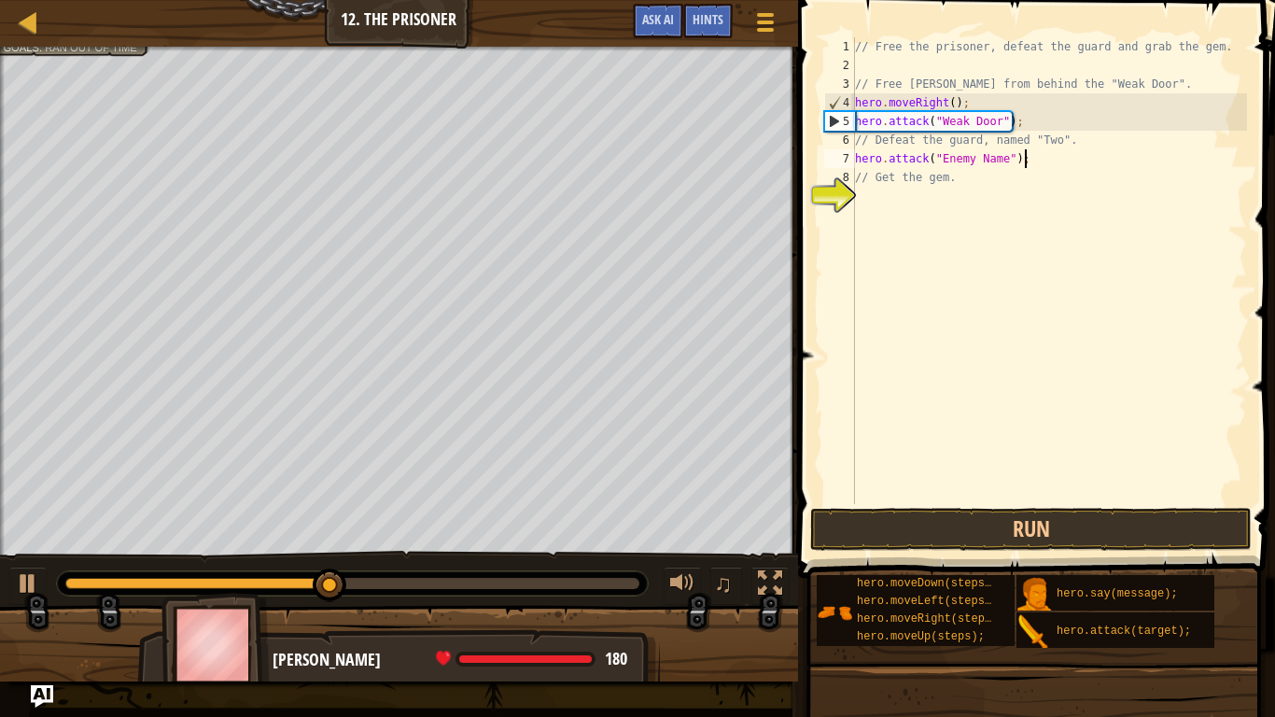
click at [992, 161] on div "// Free the prisoner, defeat the guard and grab the gem. // Free [PERSON_NAME] …" at bounding box center [1049, 289] width 396 height 504
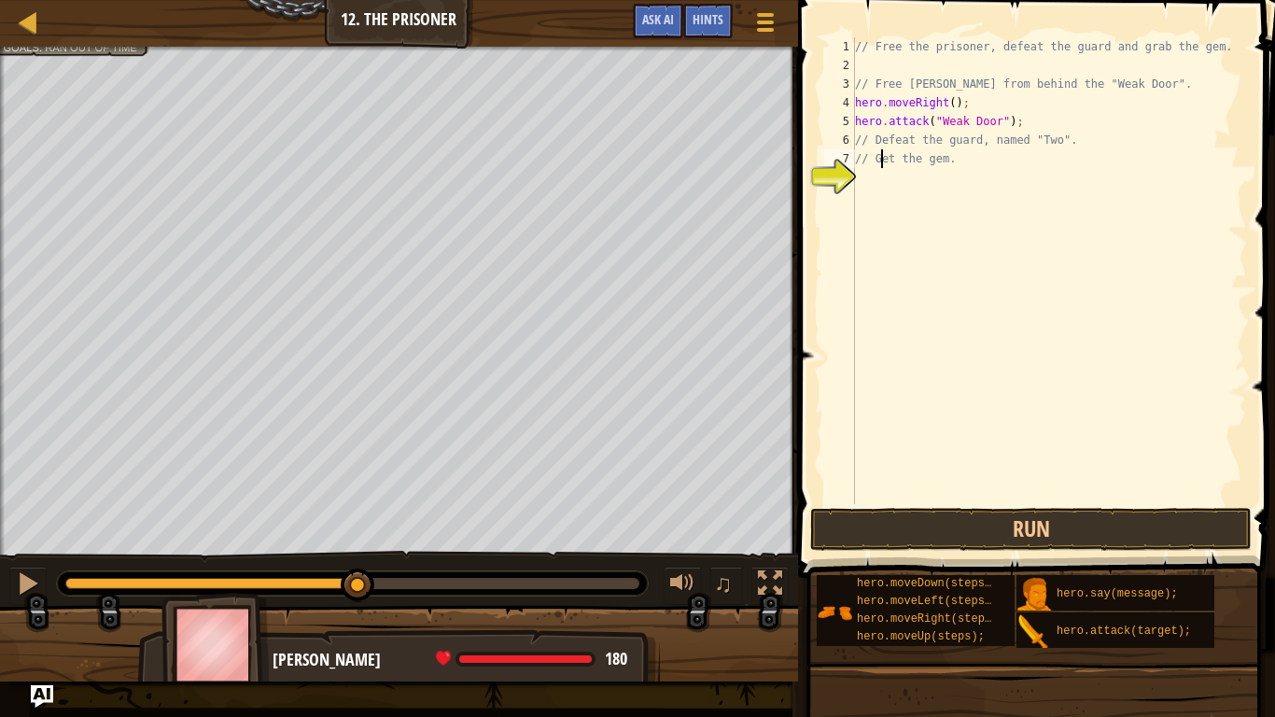
type textarea "// Defeat the guard, named "Two"."
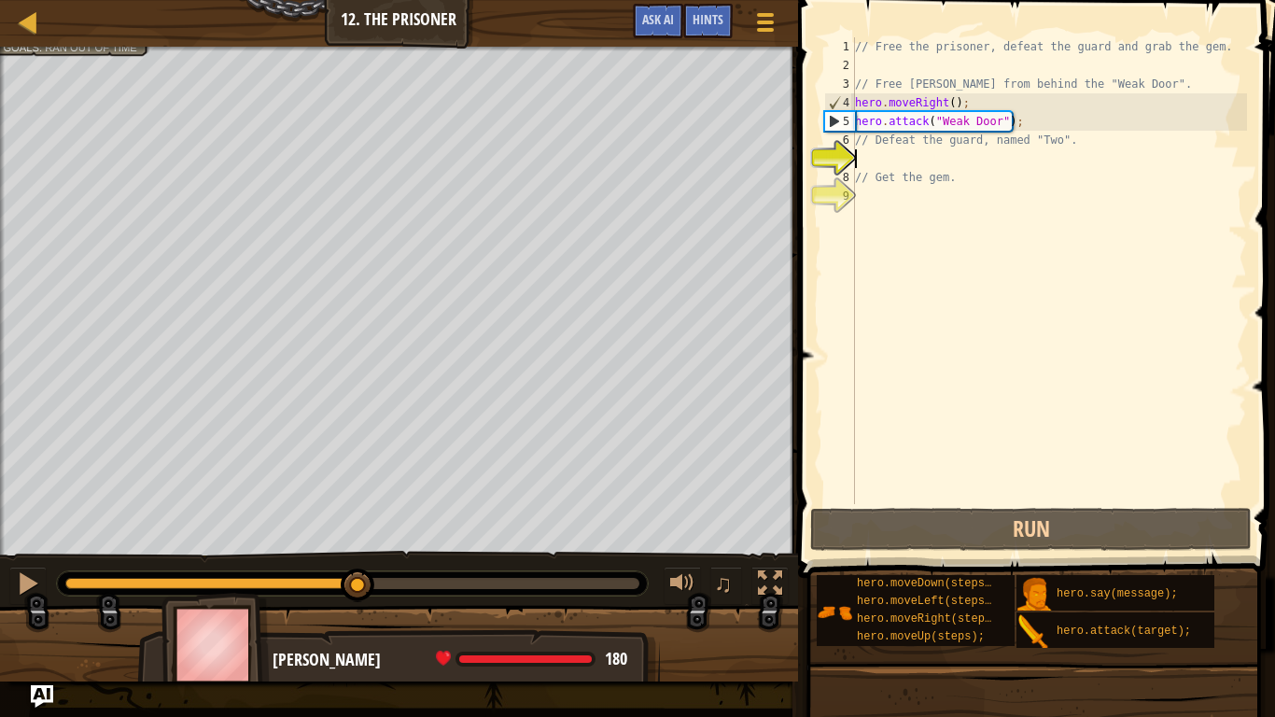
click at [870, 157] on div "// Free the prisoner, defeat the guard and grab the gem. // Free [PERSON_NAME] …" at bounding box center [1049, 289] width 396 height 504
type textarea "h"
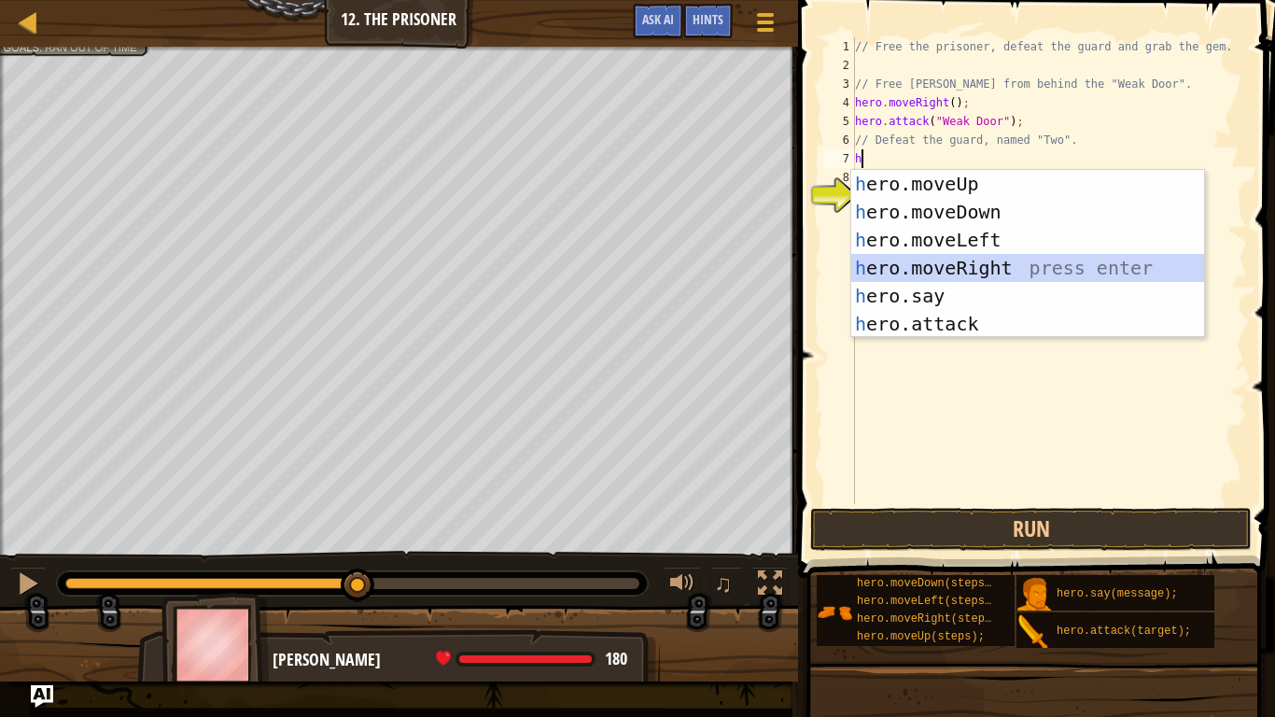
click at [895, 260] on div "h ero.moveUp press enter h ero.moveDown press enter h ero.moveLeft press enter …" at bounding box center [1027, 282] width 353 height 224
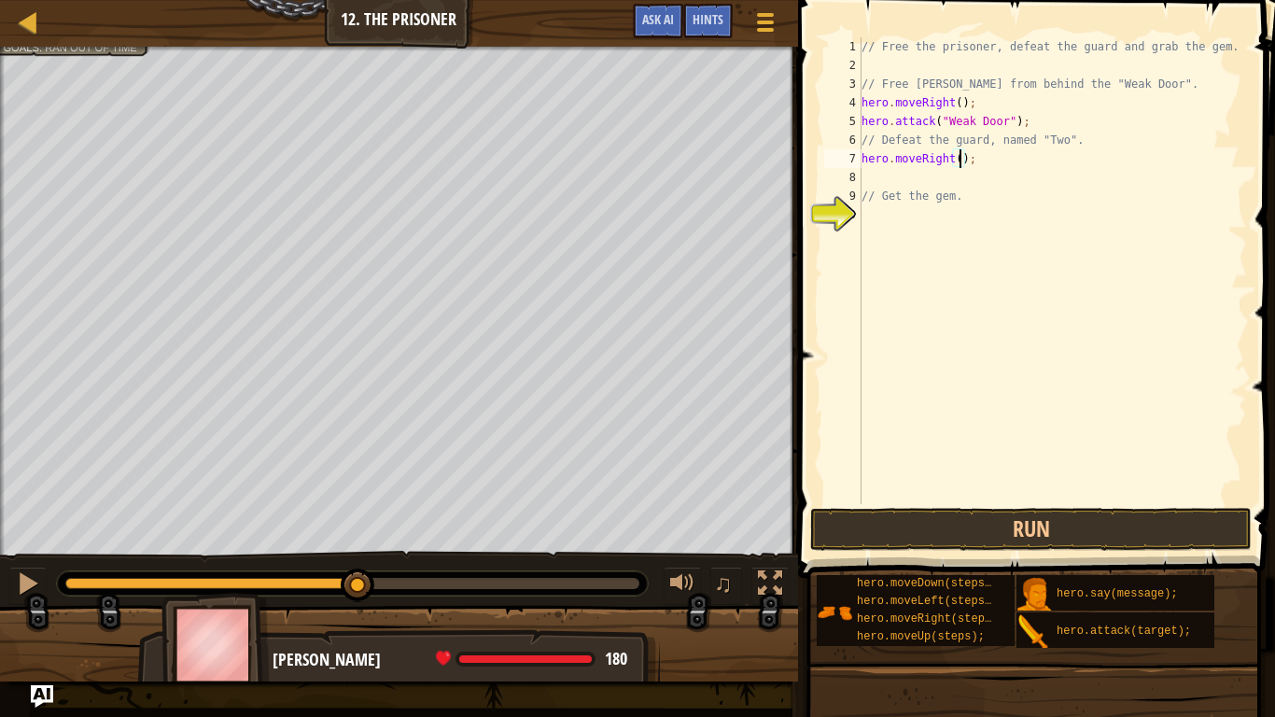
click at [961, 162] on div "// Free the prisoner, defeat the guard and grab the gem. // Free [PERSON_NAME] …" at bounding box center [1052, 289] width 389 height 504
type textarea "hero.moveRight(3);"
click at [1058, 541] on button "Run" at bounding box center [1031, 529] width 442 height 43
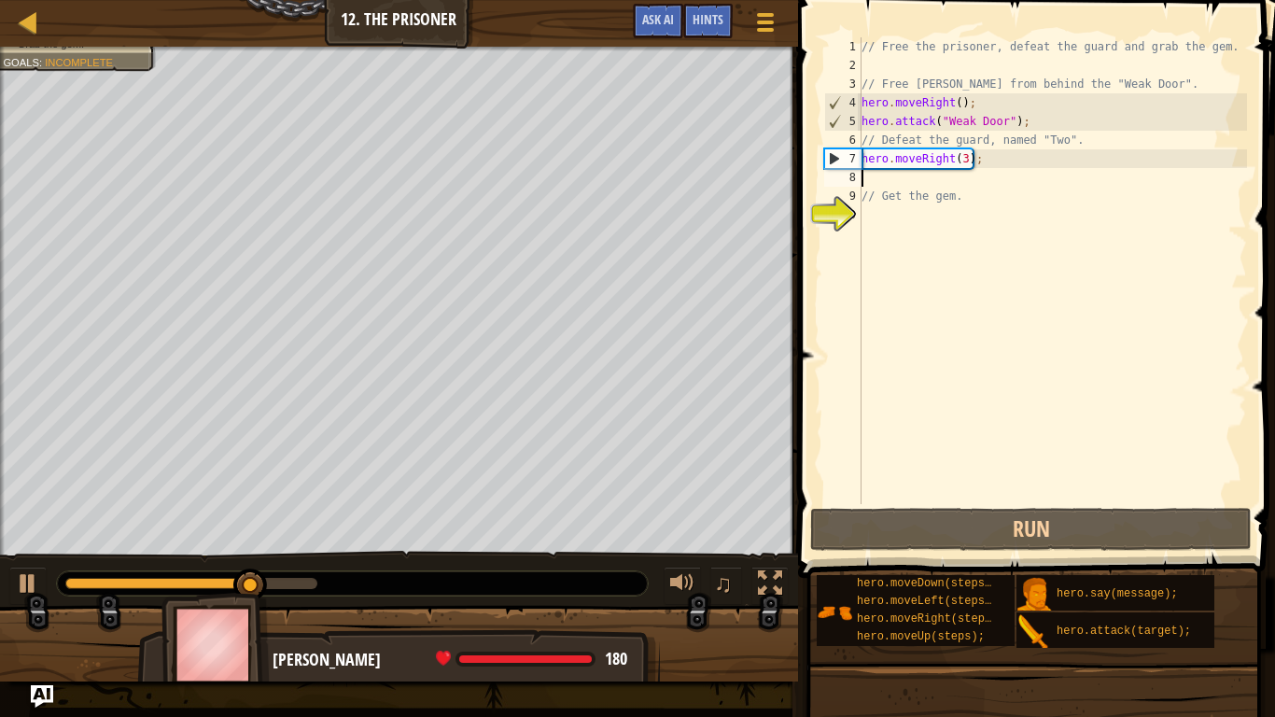
scroll to position [8, 0]
type textarea "h"
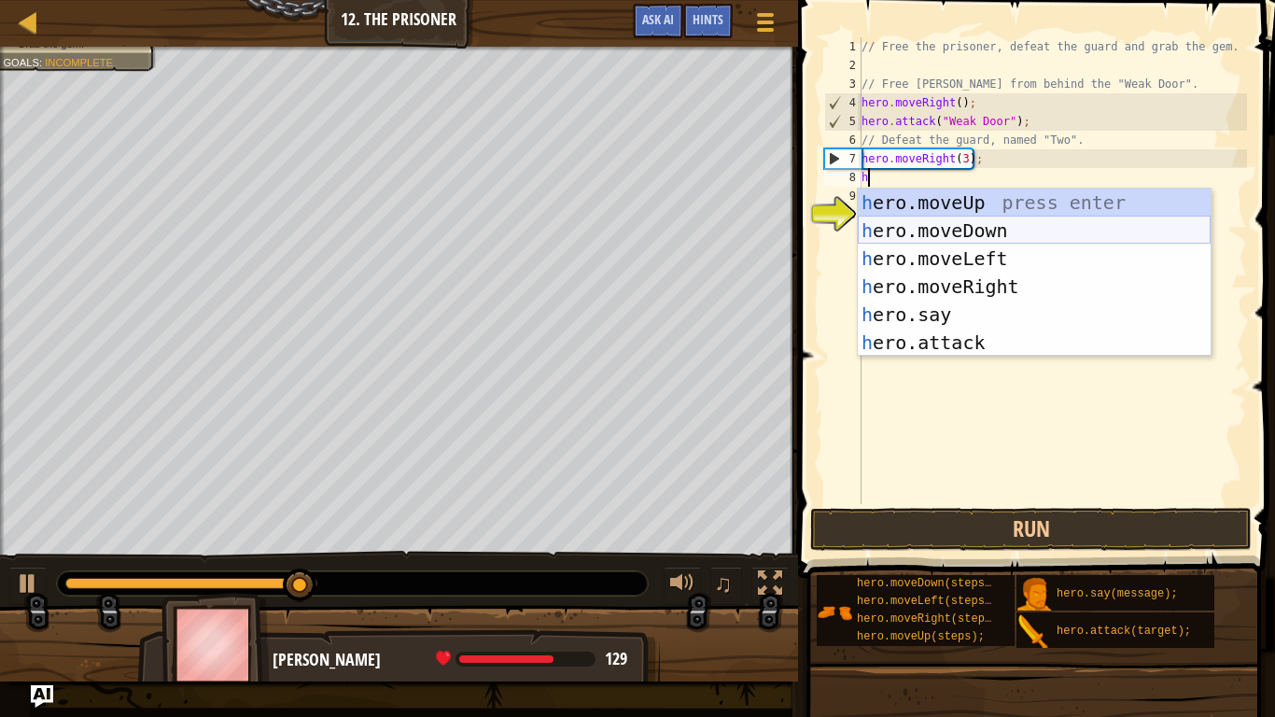
click at [978, 237] on div "h ero.moveUp press enter h ero.moveDown press enter h ero.moveLeft press enter …" at bounding box center [1034, 301] width 353 height 224
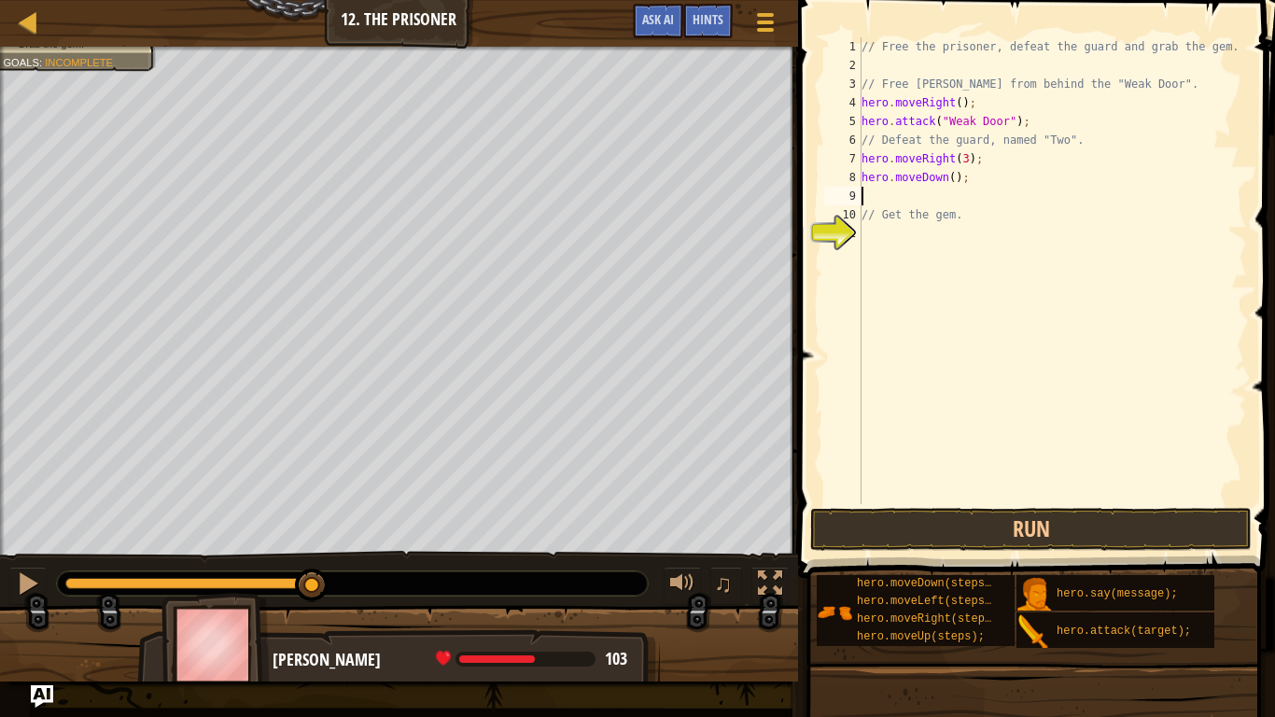
click at [953, 181] on div "// Free the prisoner, defeat the guard and grab the gem. // Free [PERSON_NAME] …" at bounding box center [1052, 289] width 389 height 504
type textarea "hero.moveDown(3);"
click at [1181, 534] on button "Run" at bounding box center [1031, 529] width 442 height 43
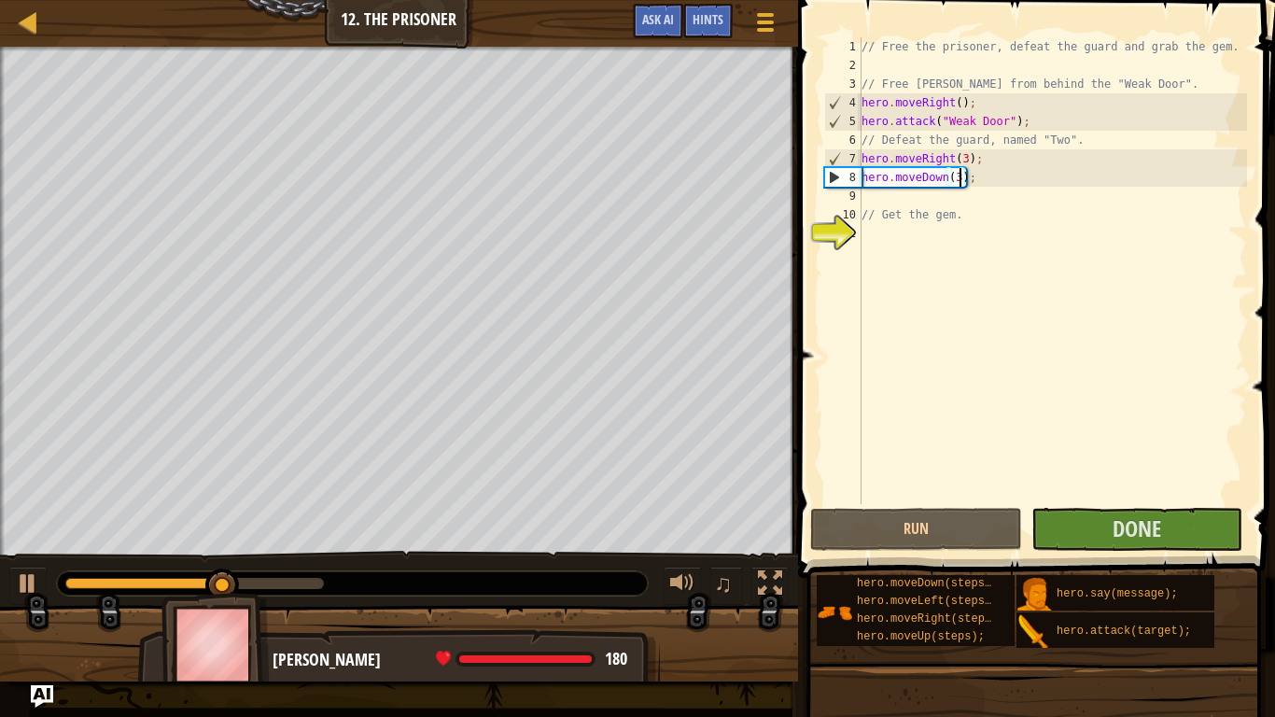
click at [894, 198] on div "// Free the prisoner, defeat the guard and grab the gem. // Free [PERSON_NAME] …" at bounding box center [1052, 289] width 389 height 504
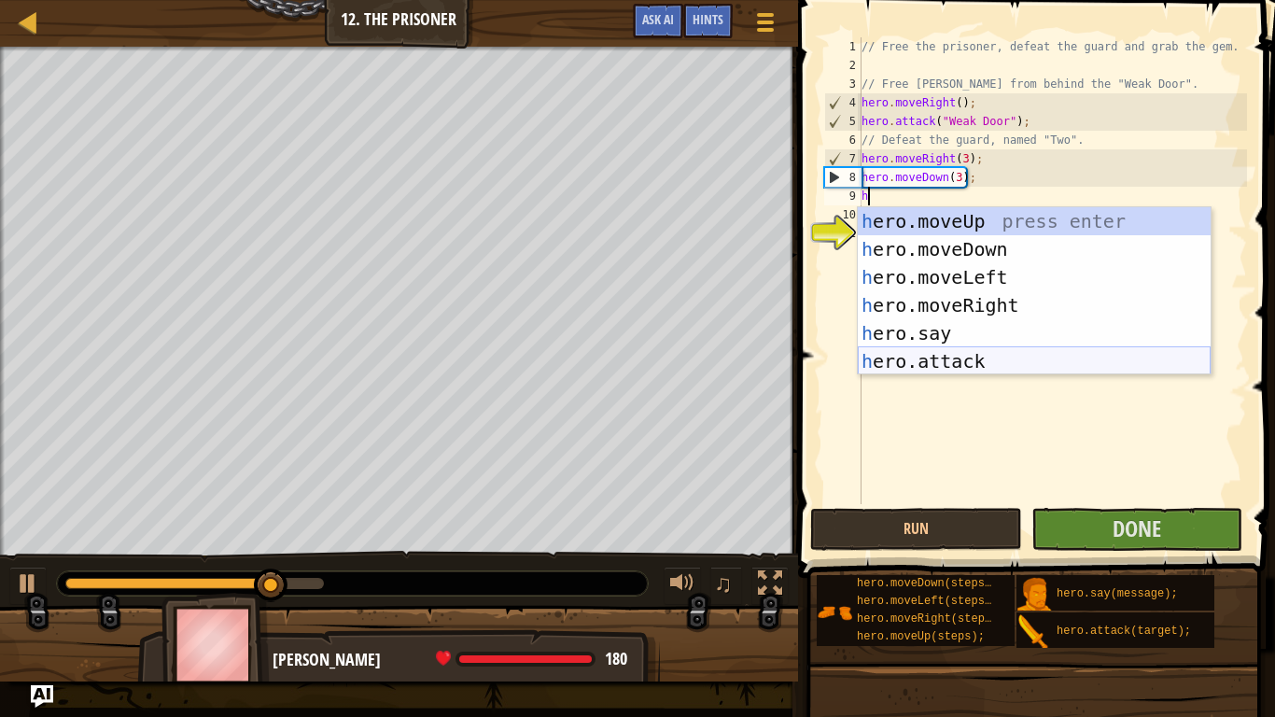
click at [892, 348] on div "h ero.moveUp press enter h ero.moveDown press enter h ero.moveLeft press enter …" at bounding box center [1034, 319] width 353 height 224
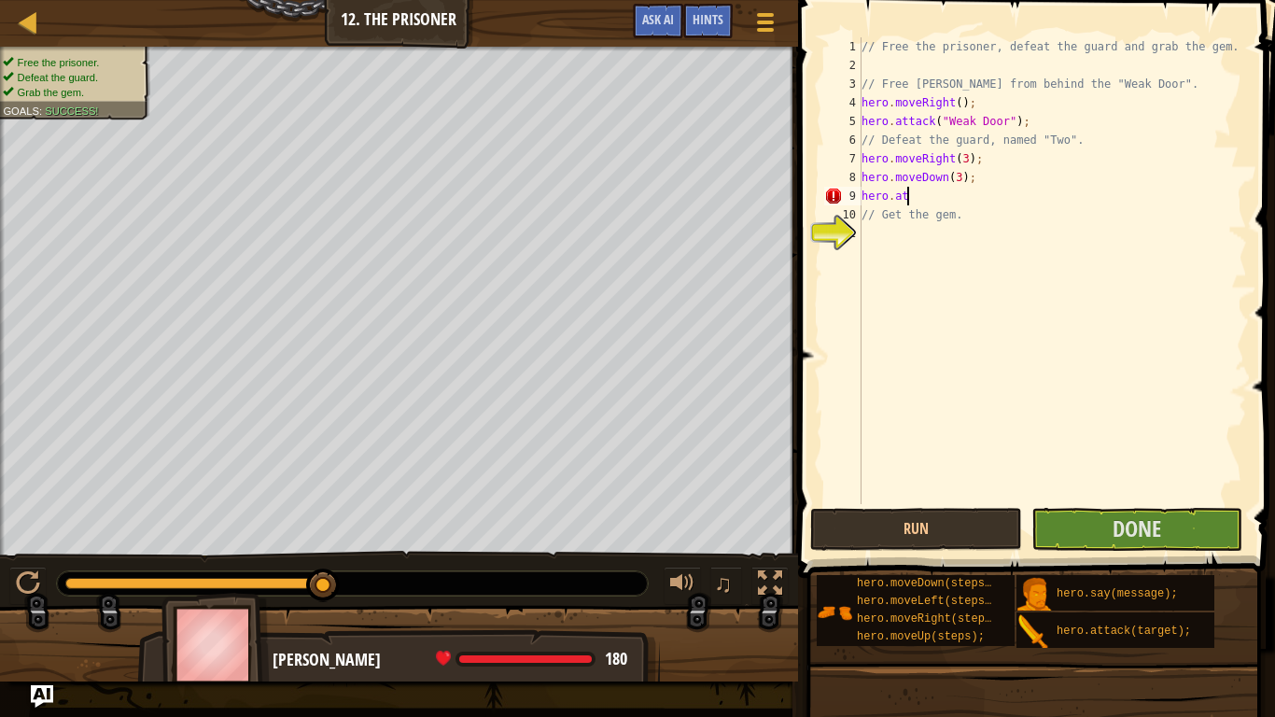
scroll to position [8, 2]
type textarea "h"
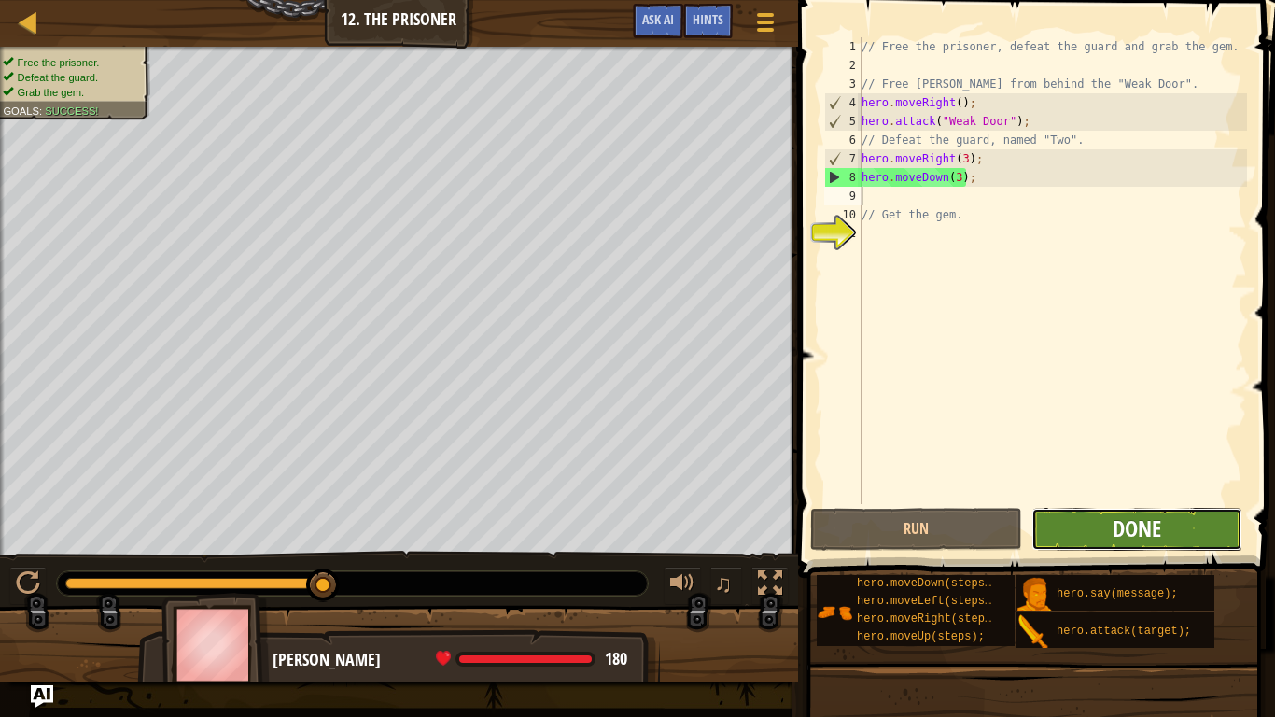
click at [1148, 535] on span "Done" at bounding box center [1137, 528] width 49 height 30
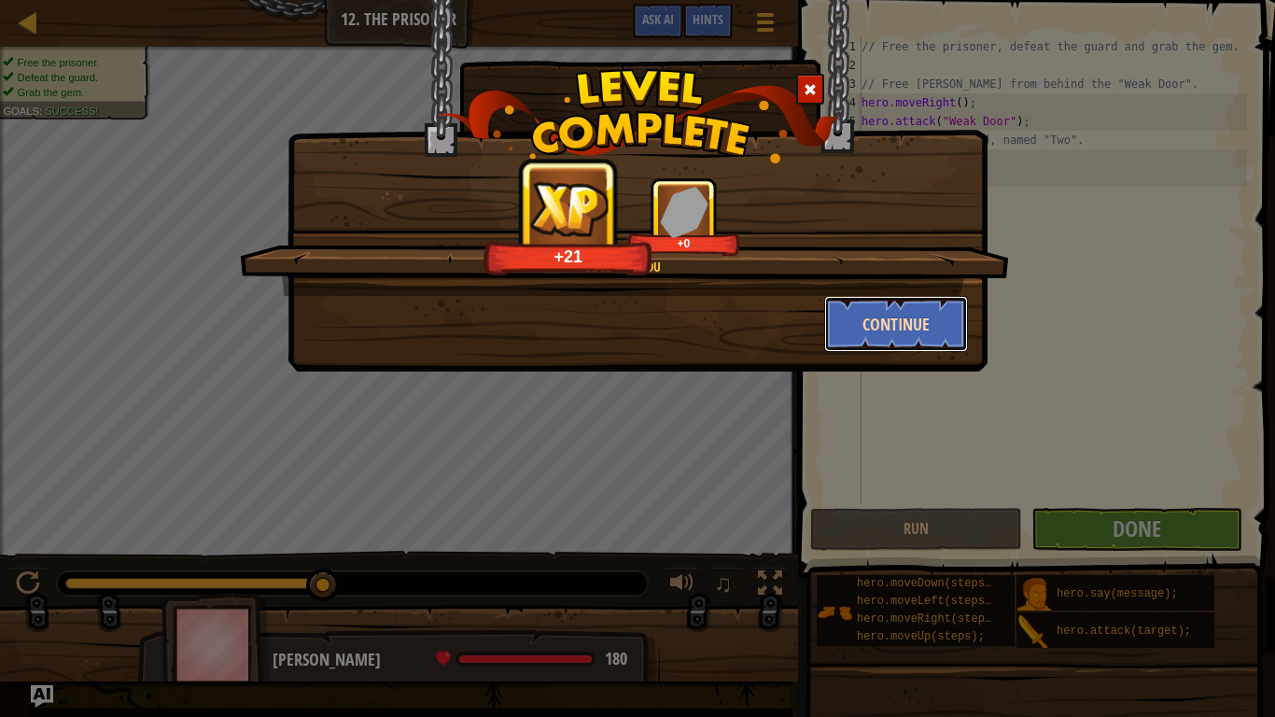
click at [897, 324] on button "Continue" at bounding box center [896, 324] width 145 height 56
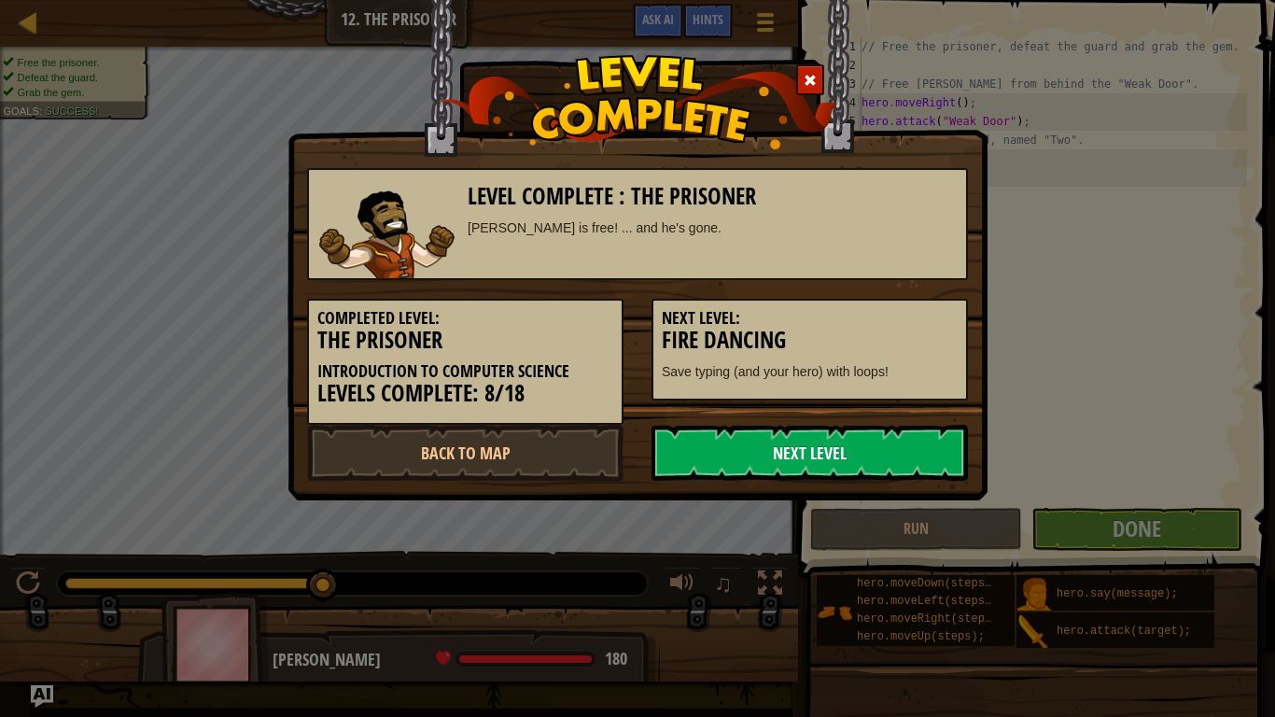
click at [834, 433] on link "Next Level" at bounding box center [810, 453] width 316 height 56
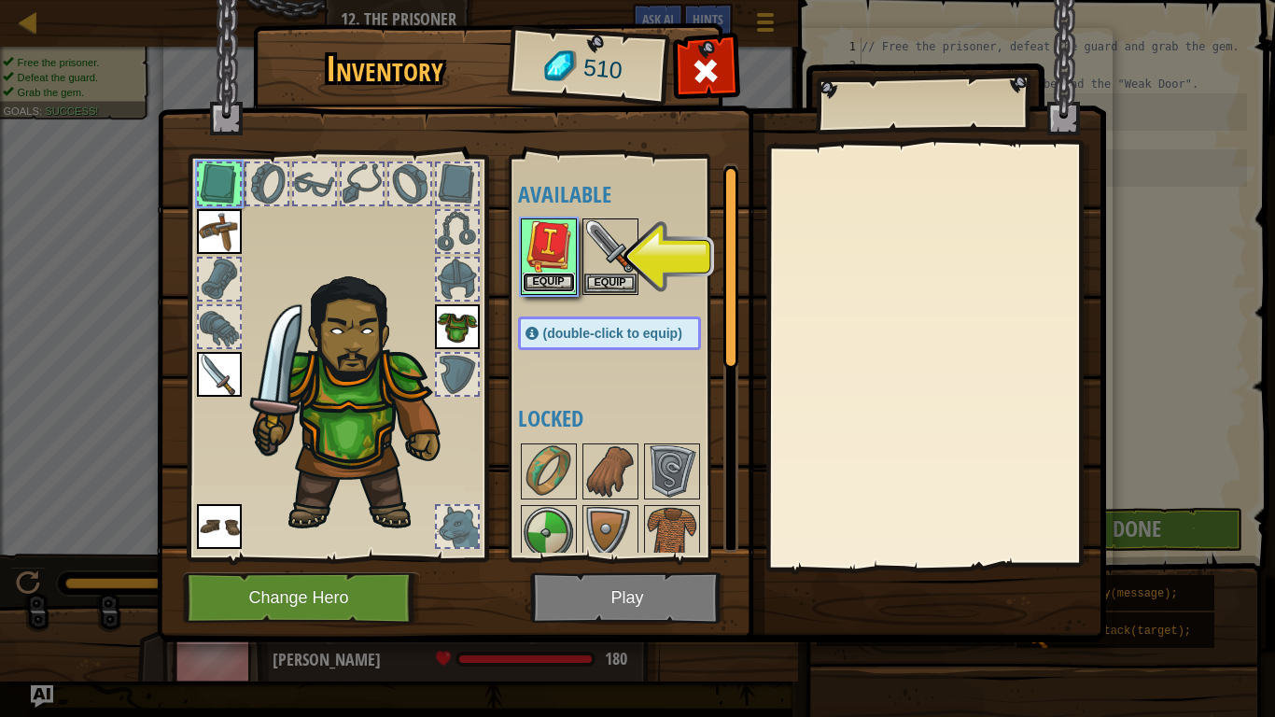
click at [548, 285] on button "Equip" at bounding box center [549, 283] width 52 height 20
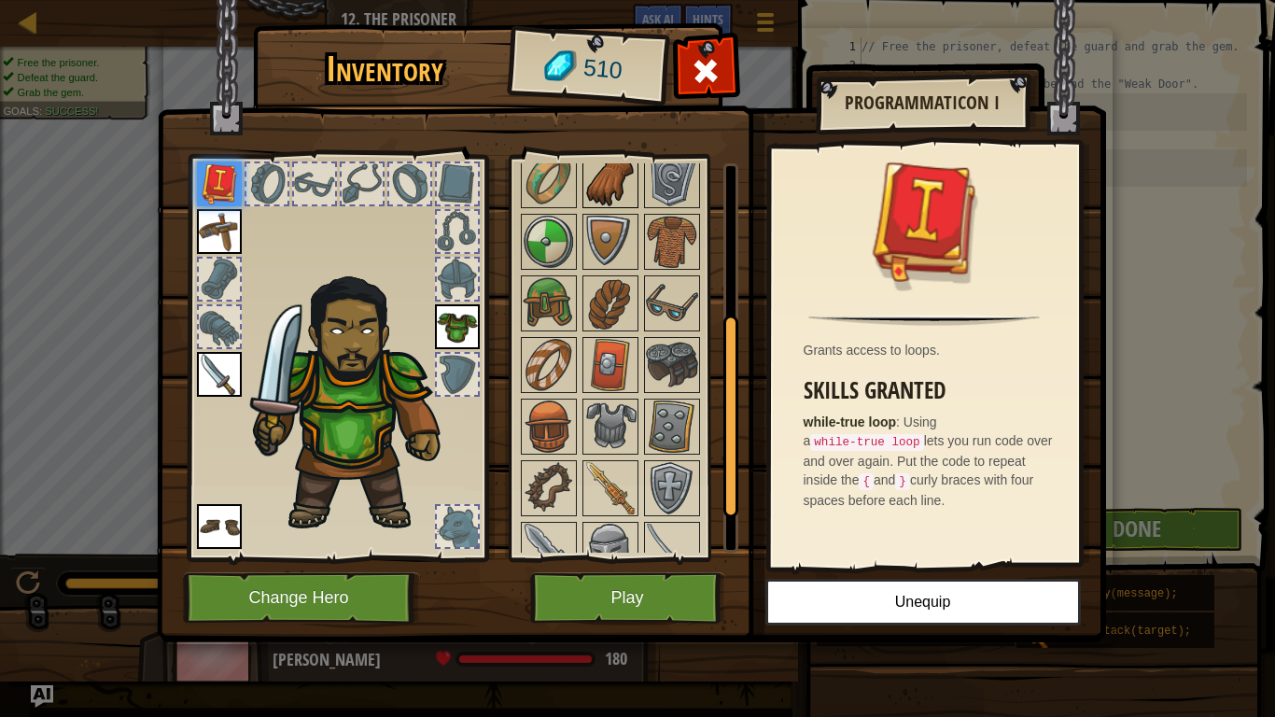
scroll to position [316, 0]
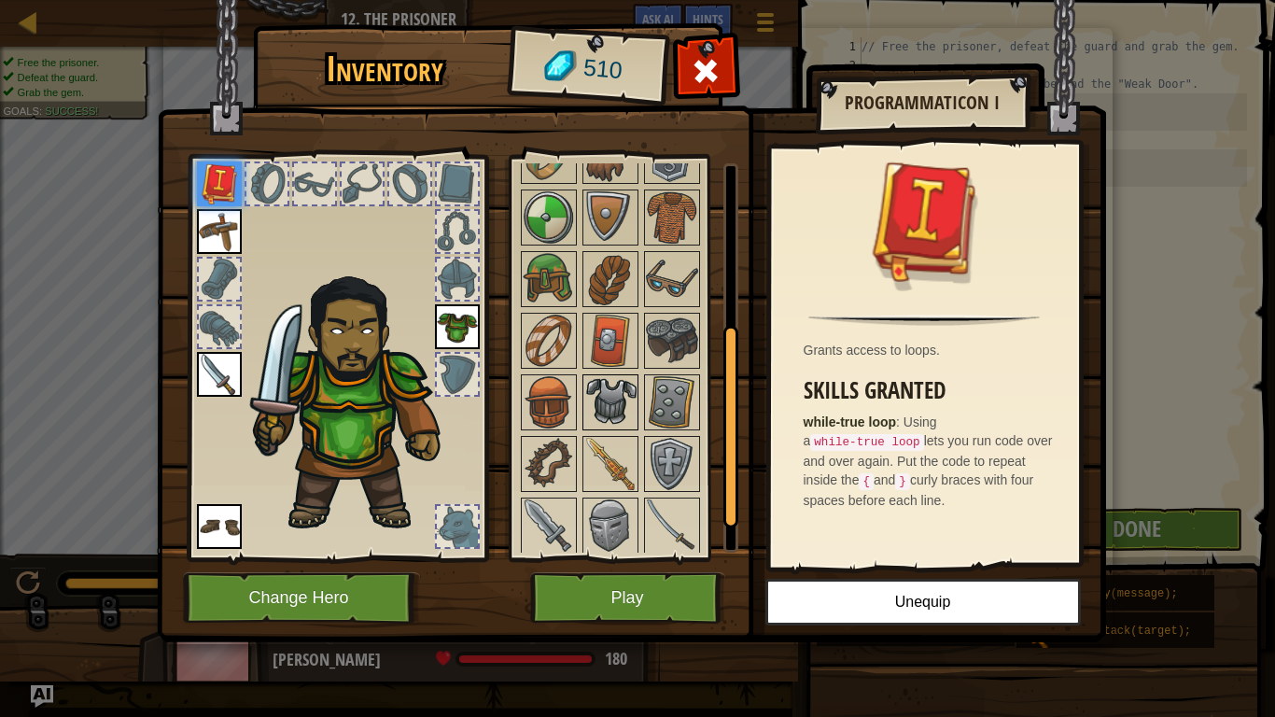
click at [610, 401] on img at bounding box center [610, 402] width 52 height 52
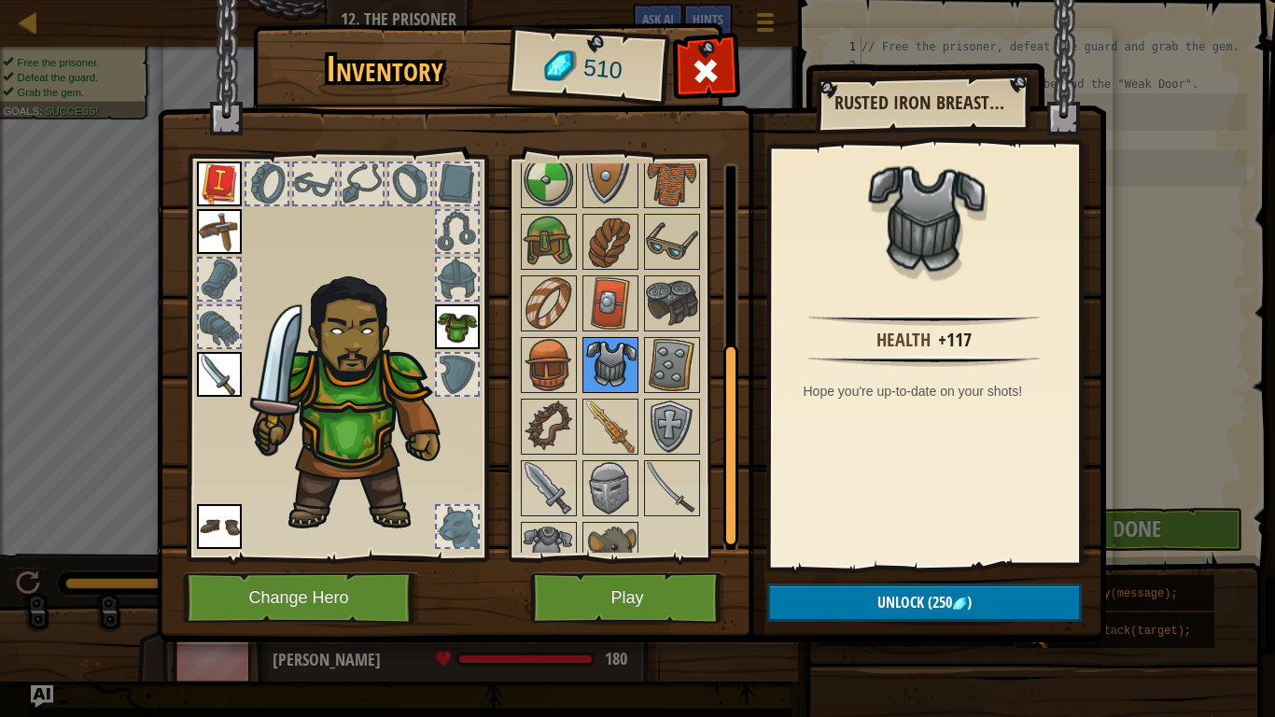
scroll to position [381, 0]
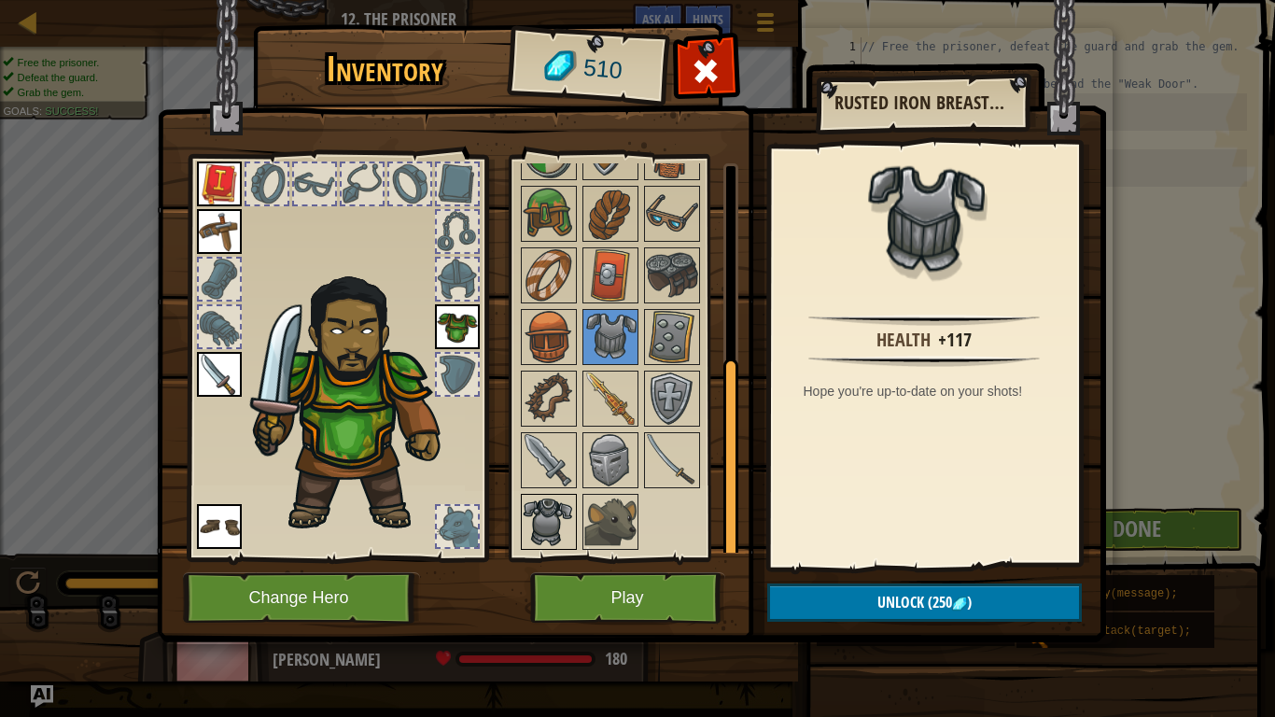
click at [548, 524] on img at bounding box center [549, 522] width 52 height 52
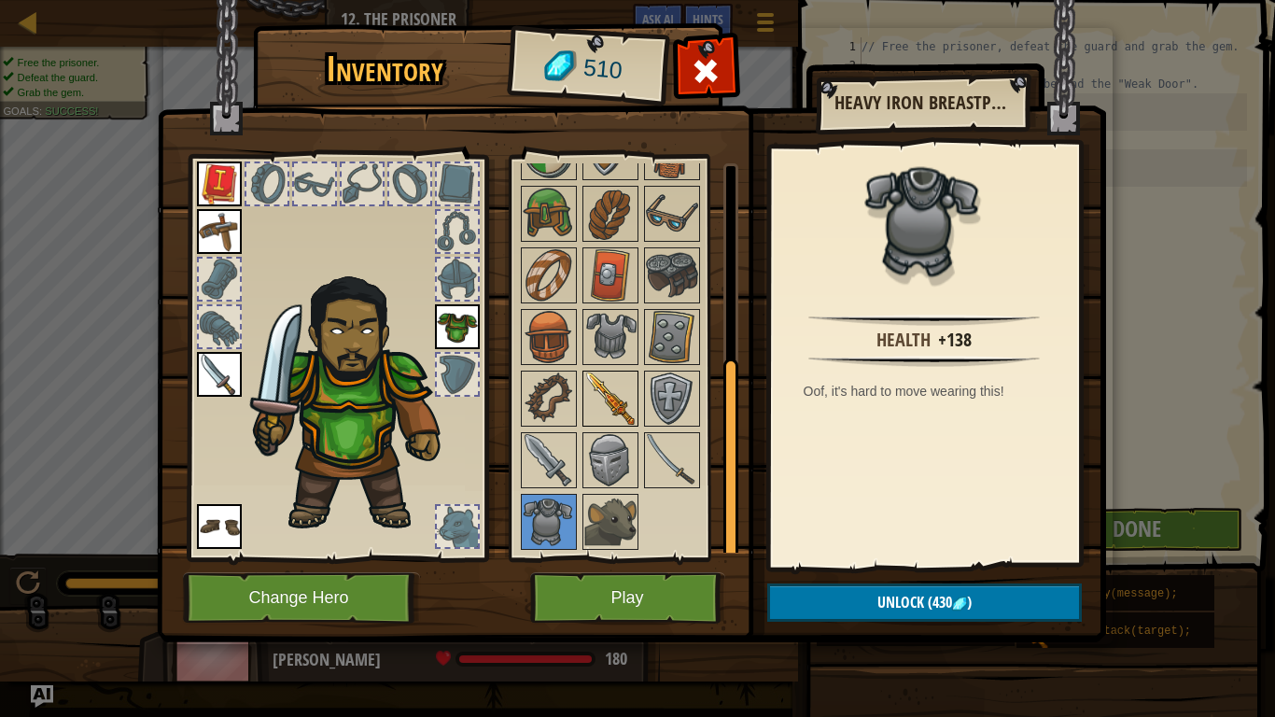
click at [615, 397] on img at bounding box center [610, 398] width 52 height 52
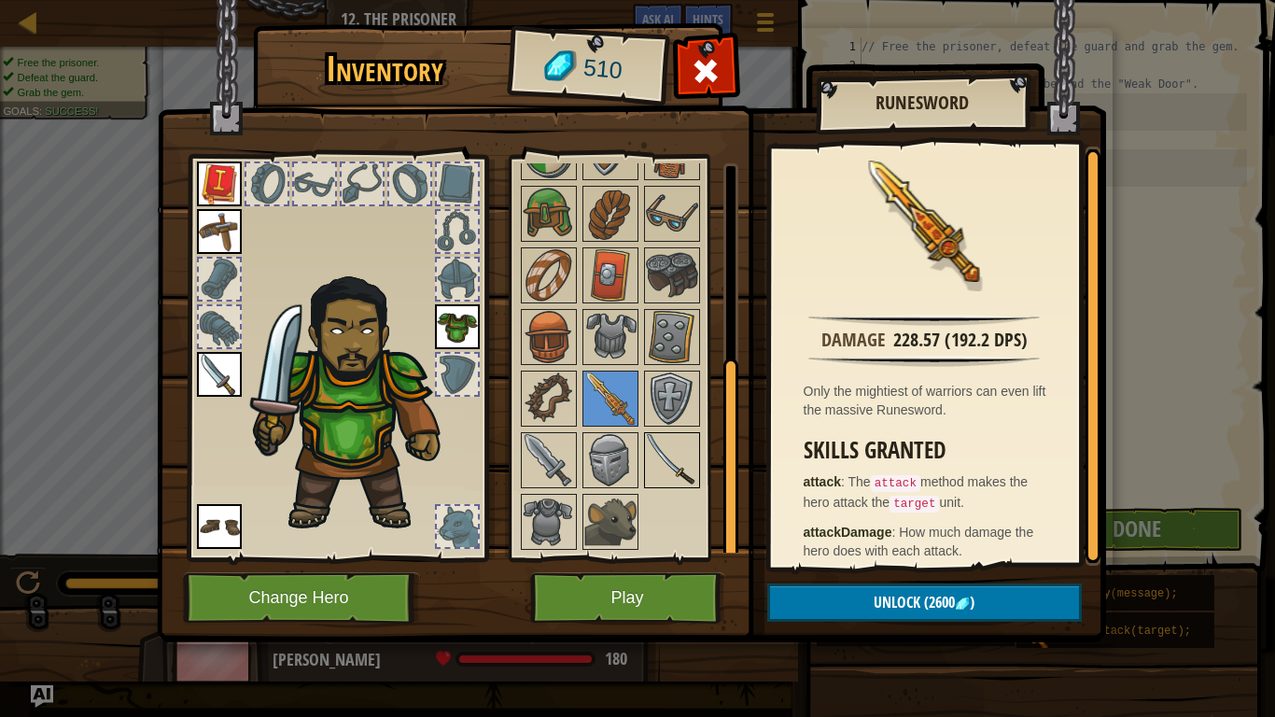
click at [692, 468] on img at bounding box center [672, 460] width 52 height 52
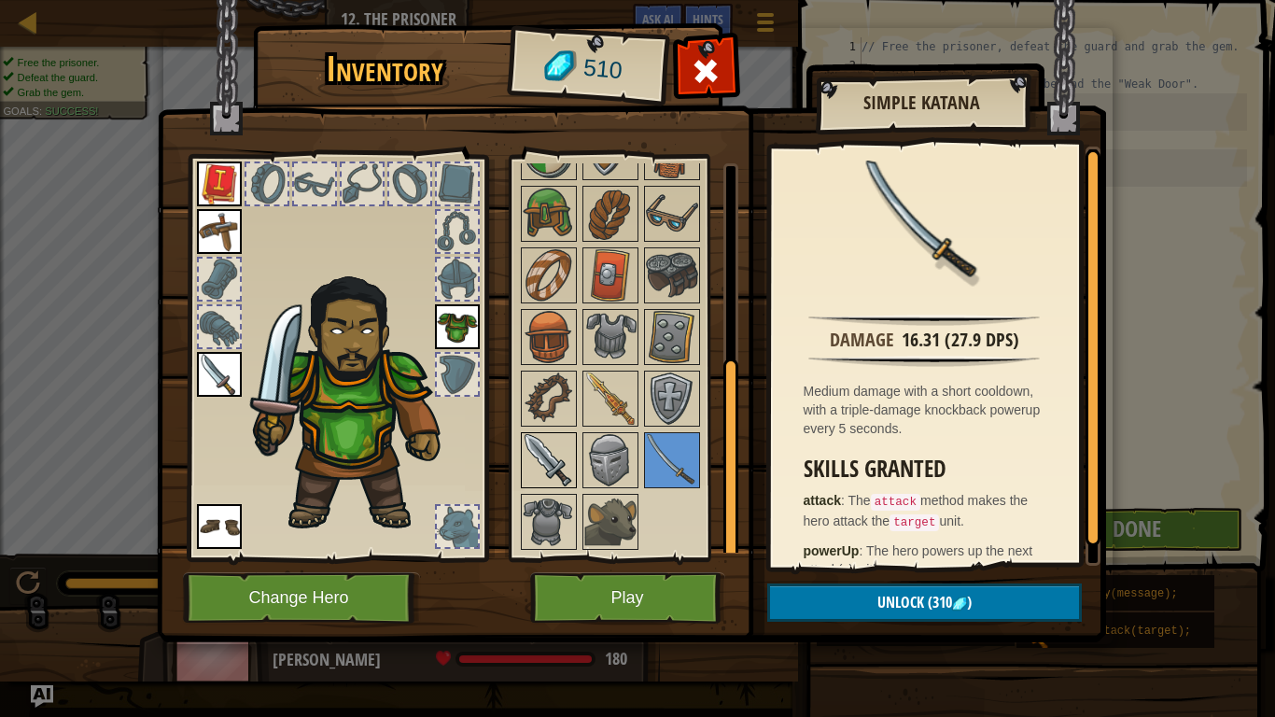
click at [552, 486] on div at bounding box center [549, 460] width 56 height 56
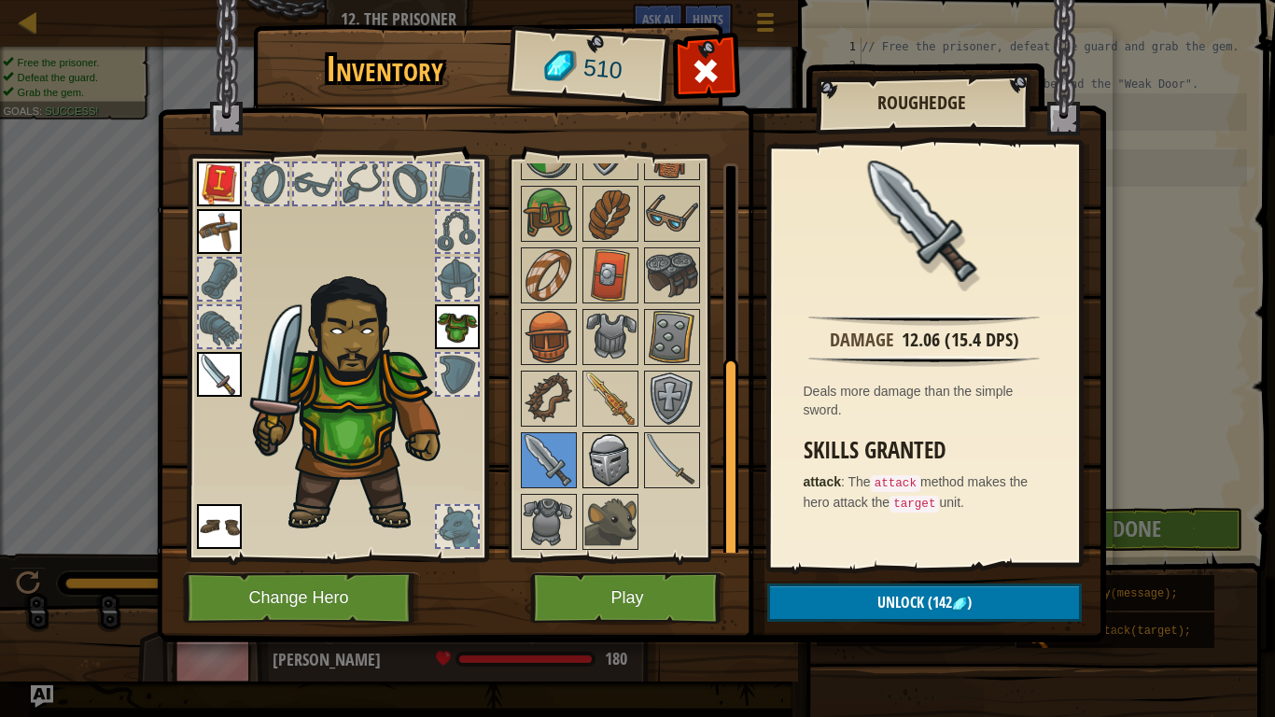
click at [593, 473] on img at bounding box center [610, 460] width 52 height 52
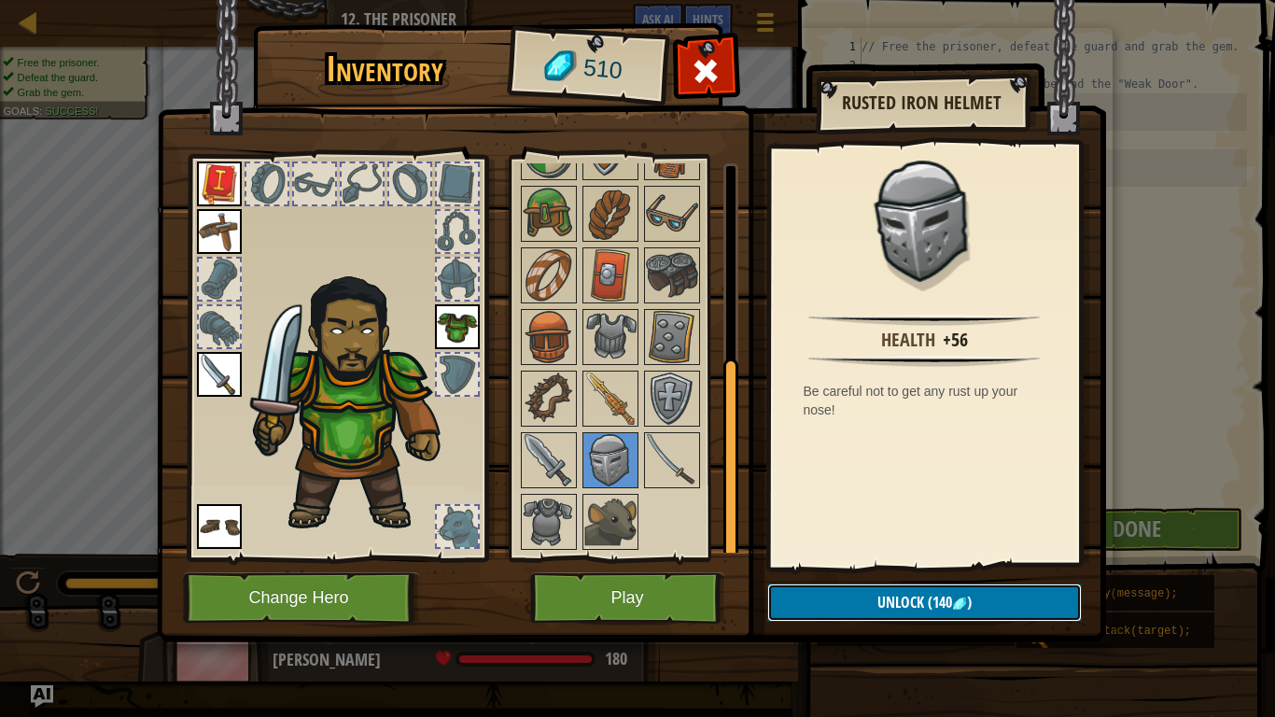
click at [805, 558] on button "Unlock (140 )" at bounding box center [924, 602] width 315 height 38
click at [808, 558] on button "Confirm" at bounding box center [924, 602] width 315 height 38
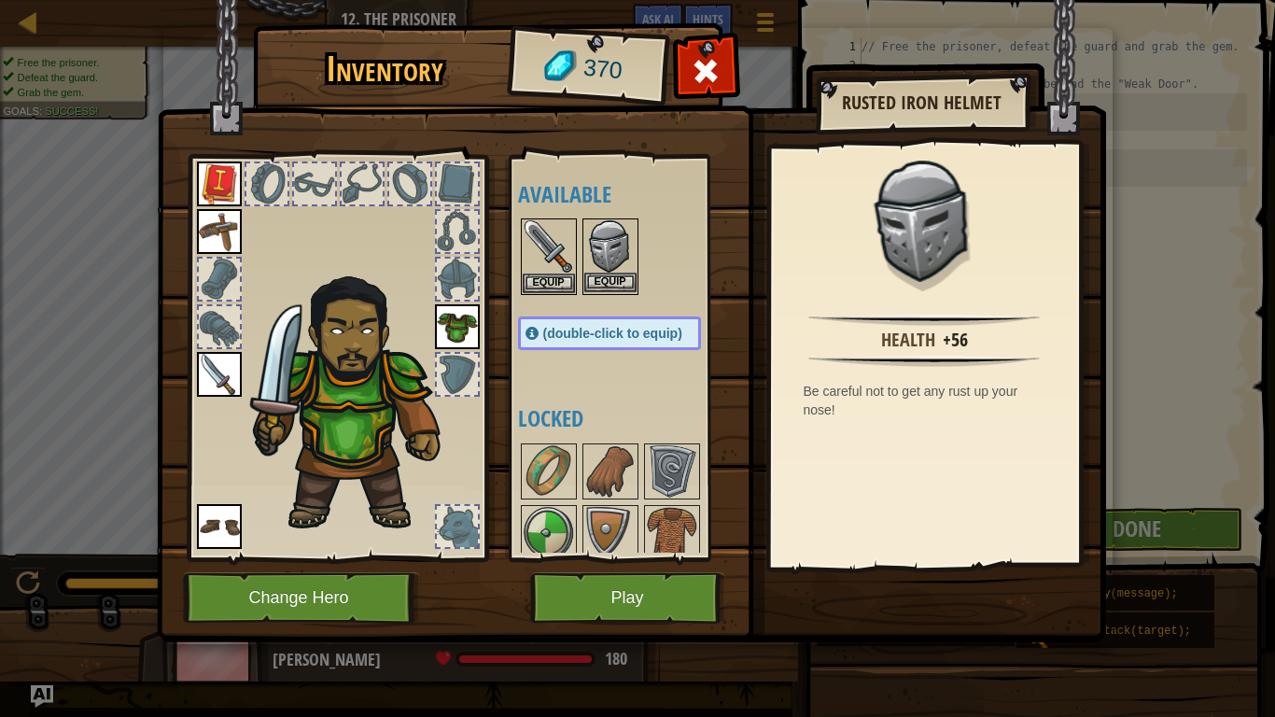
click at [621, 270] on img at bounding box center [610, 246] width 52 height 52
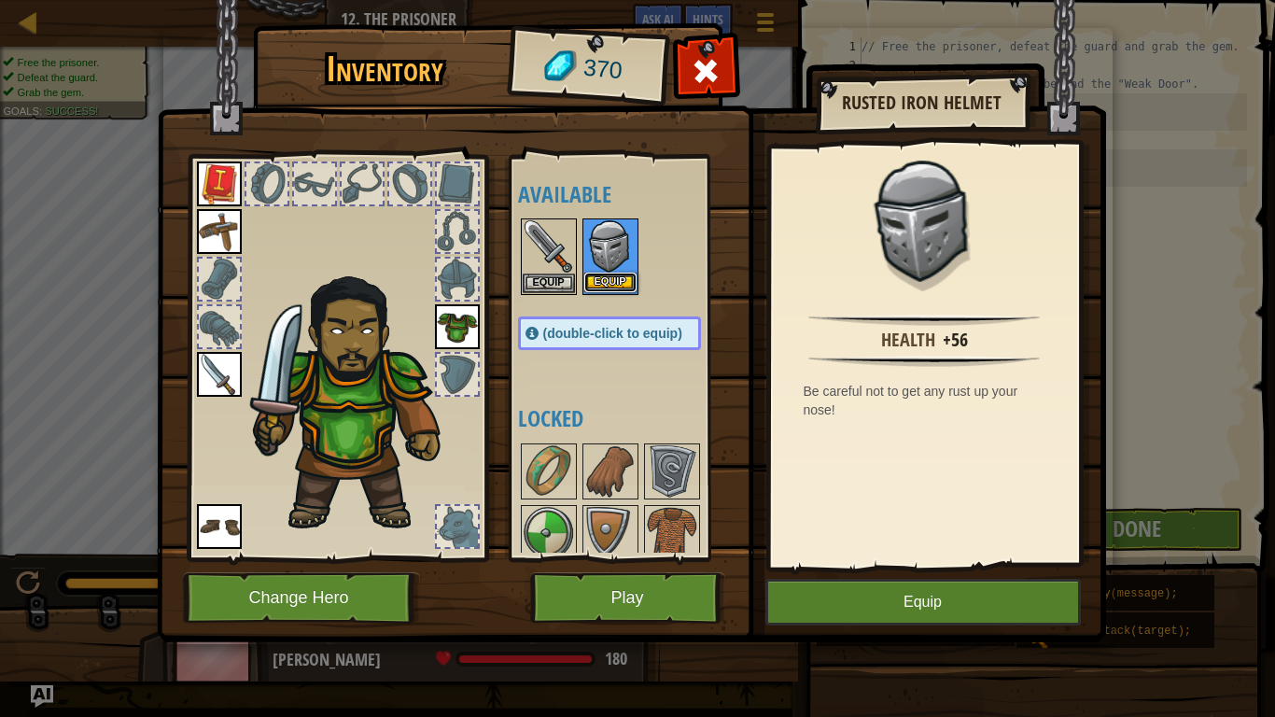
click at [620, 273] on button "Equip" at bounding box center [610, 283] width 52 height 20
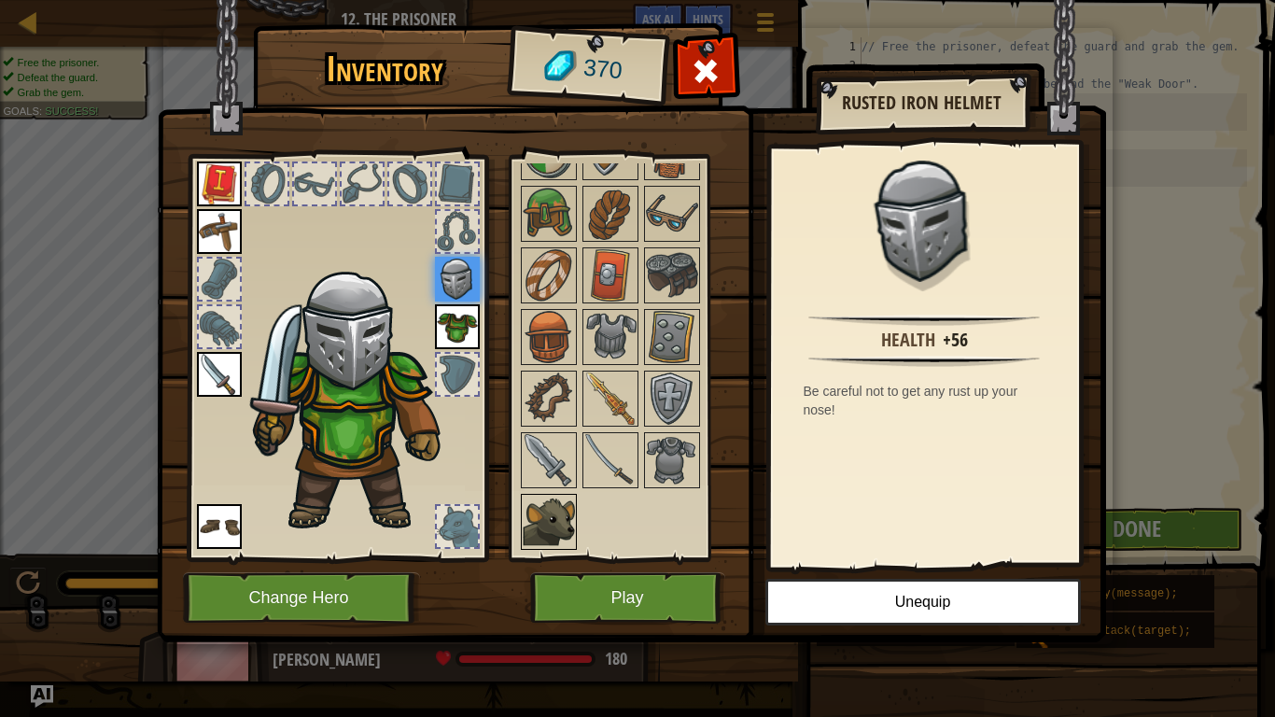
click at [563, 509] on img at bounding box center [549, 522] width 52 height 52
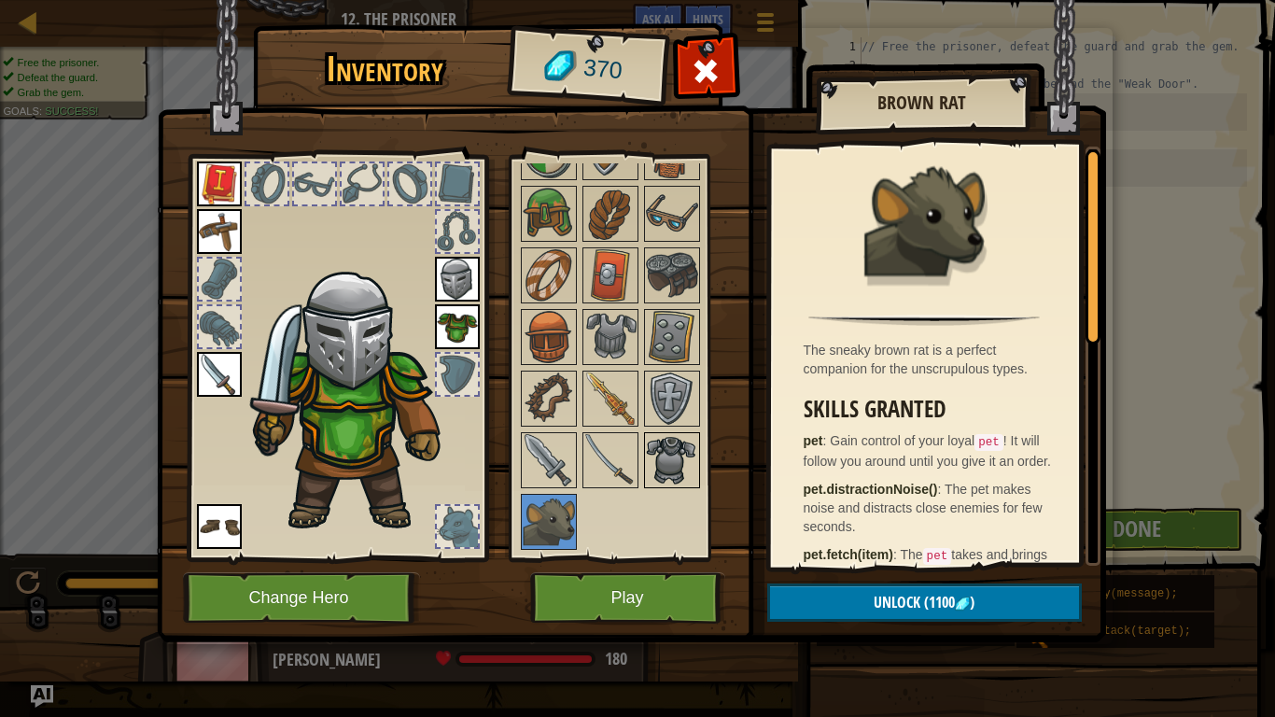
click at [680, 471] on img at bounding box center [672, 460] width 52 height 52
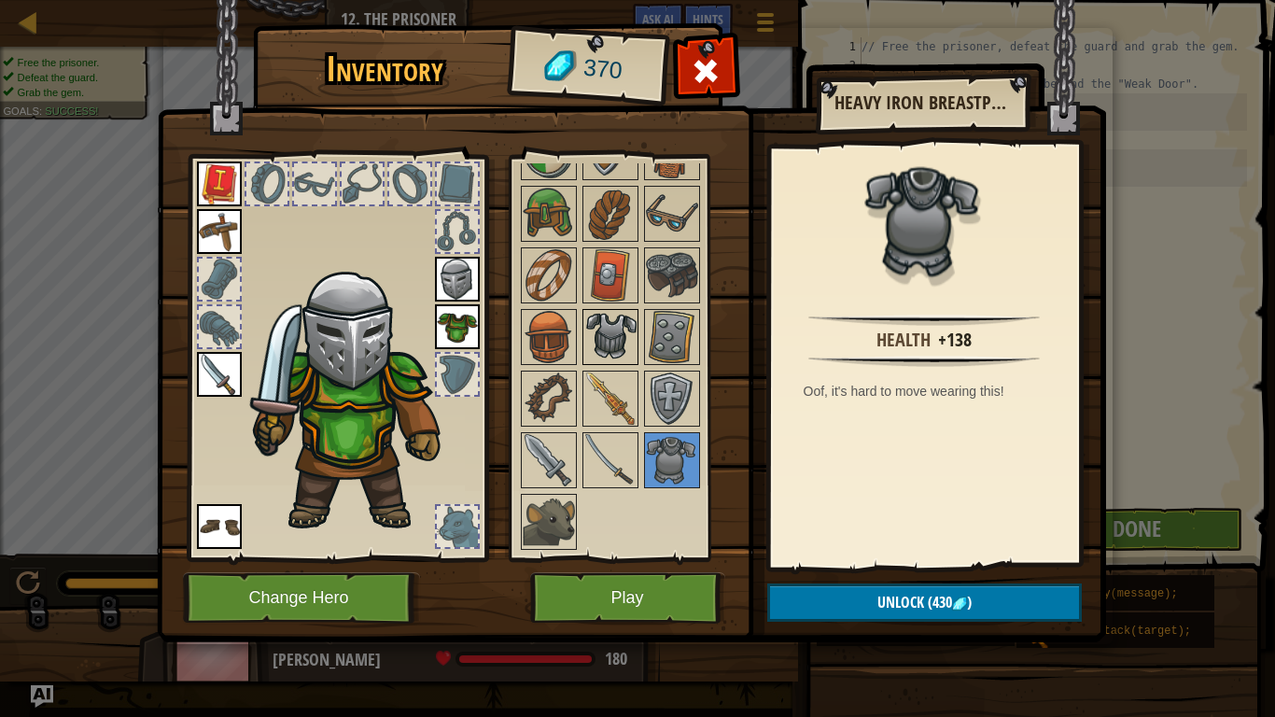
click at [605, 325] on img at bounding box center [610, 337] width 52 height 52
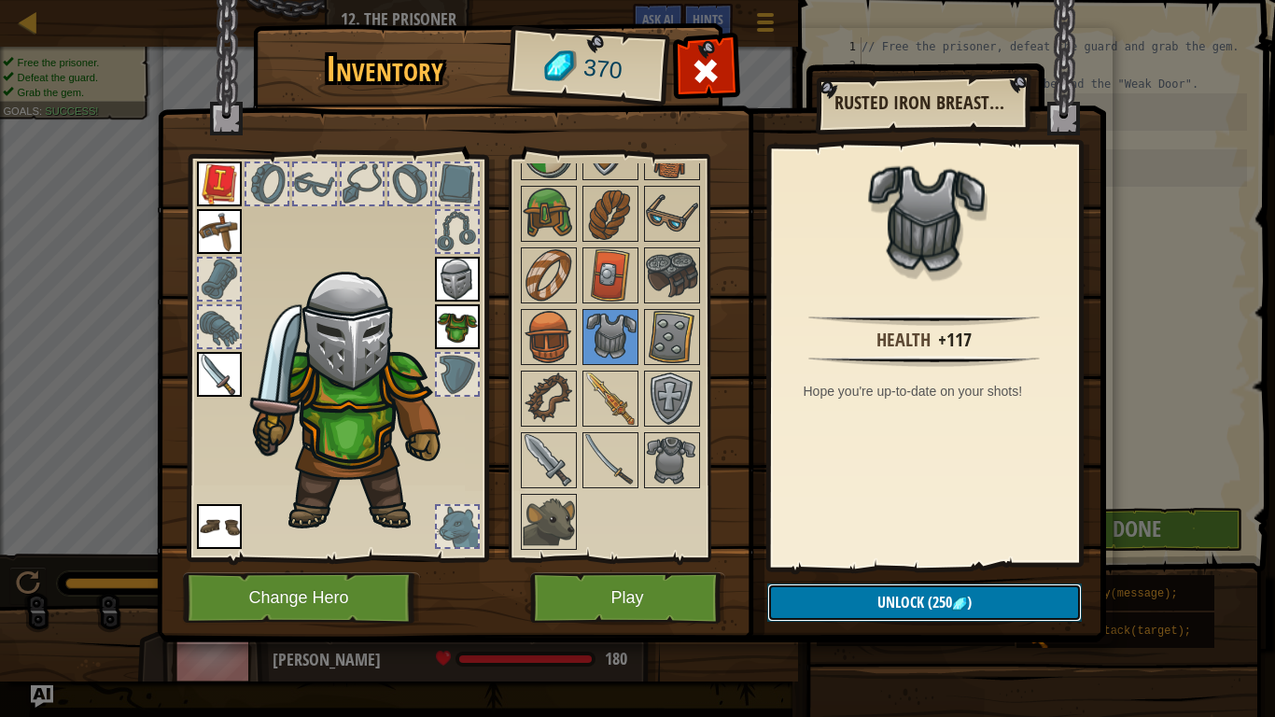
click at [853, 558] on button "Unlock (250 )" at bounding box center [924, 602] width 315 height 38
click at [833, 558] on button "Confirm" at bounding box center [924, 602] width 315 height 38
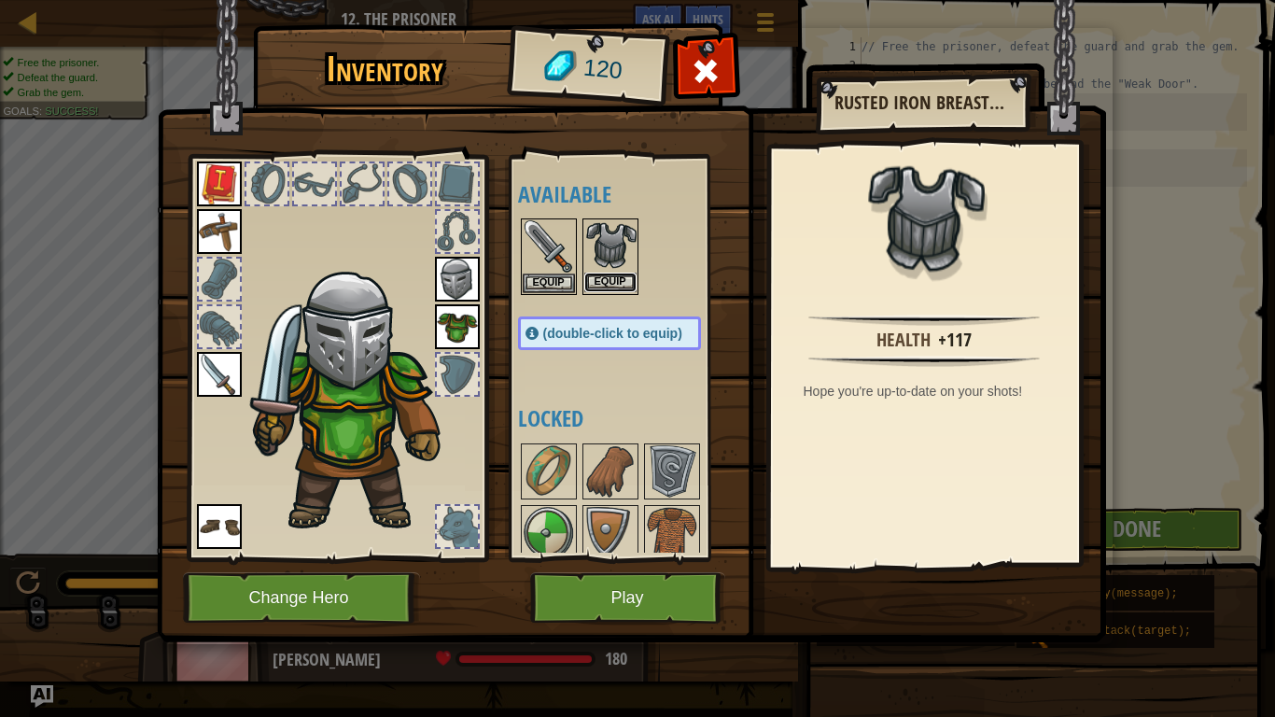
click at [596, 290] on button "Equip" at bounding box center [610, 283] width 52 height 20
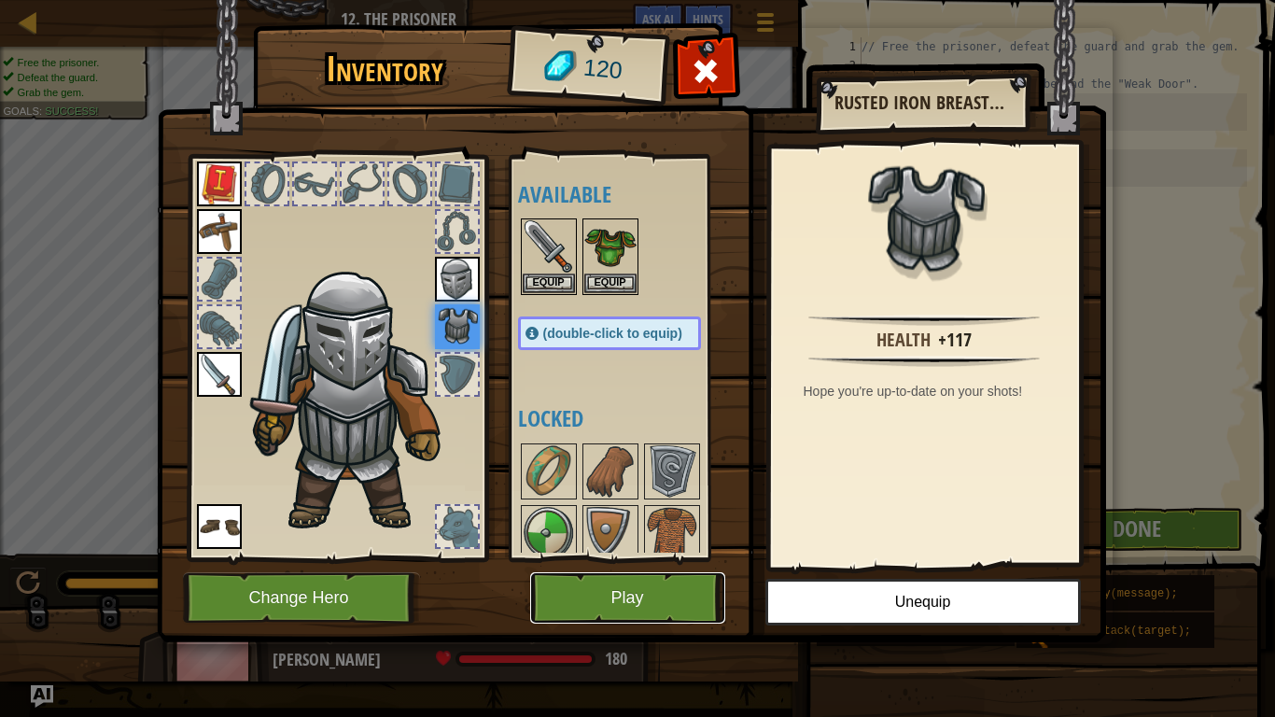
click at [650, 558] on button "Play" at bounding box center [627, 597] width 195 height 51
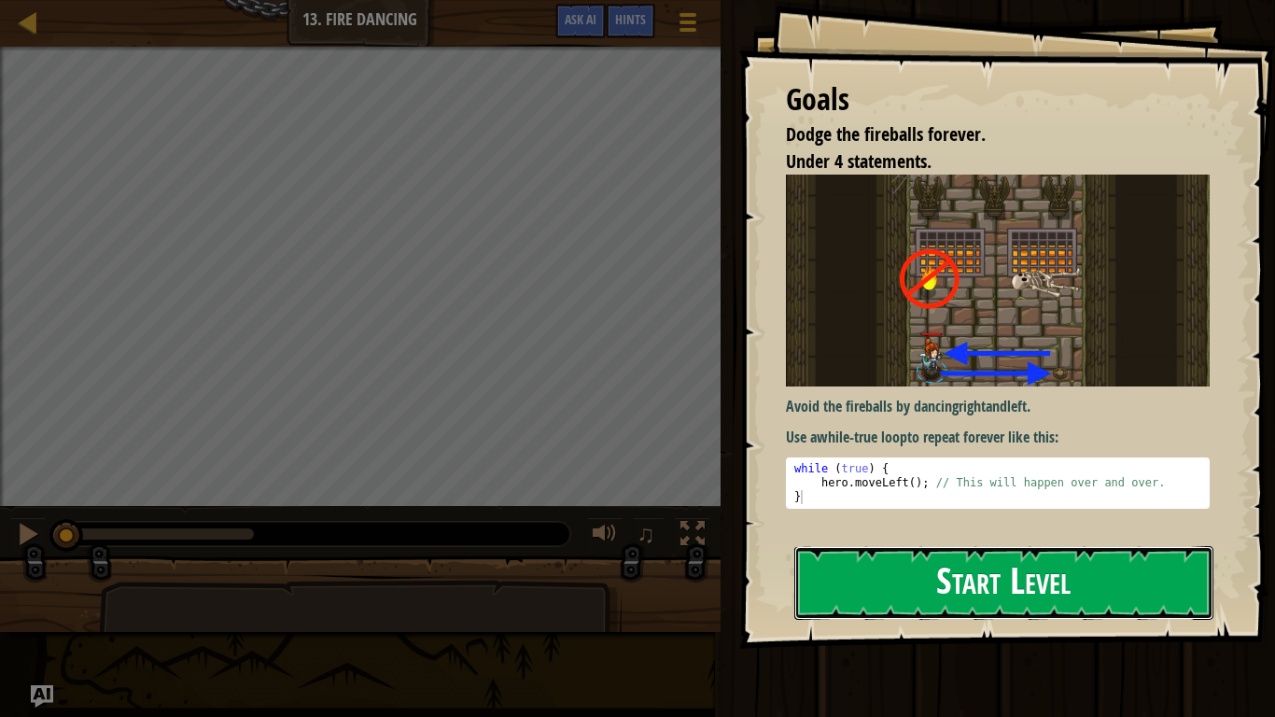
click at [1169, 558] on button "Start Level" at bounding box center [1003, 583] width 419 height 74
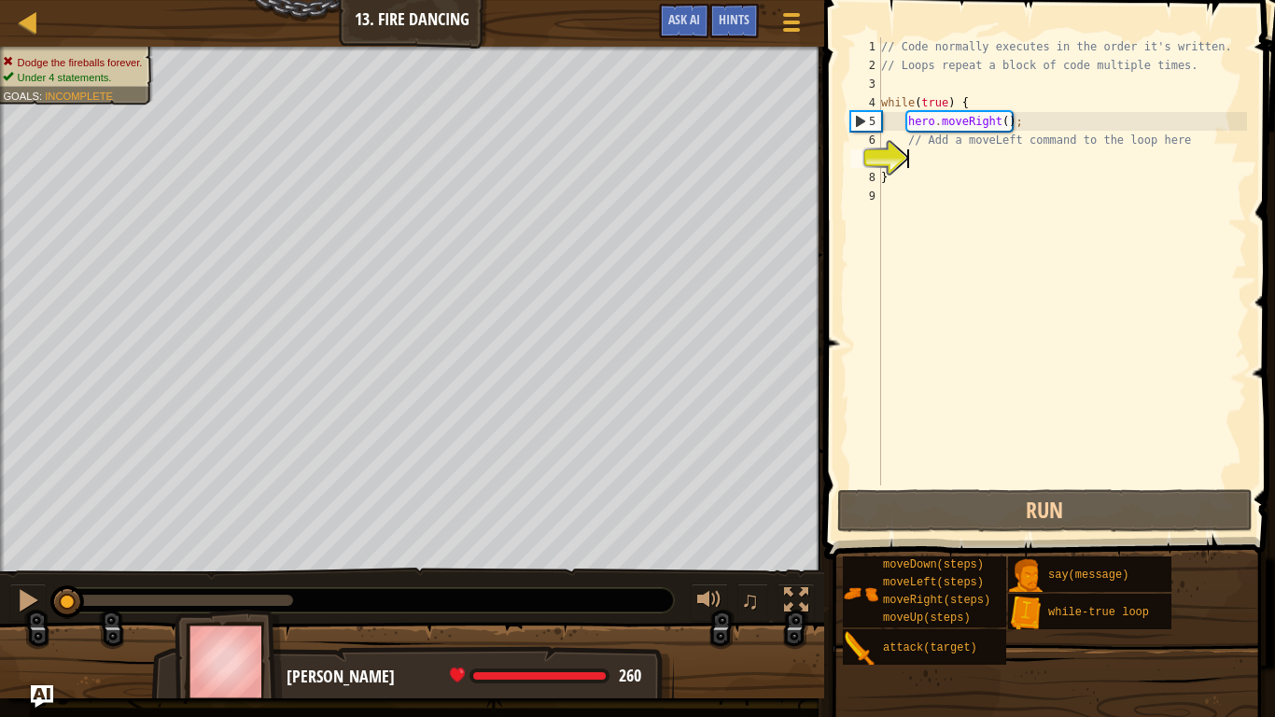
type textarea "h"
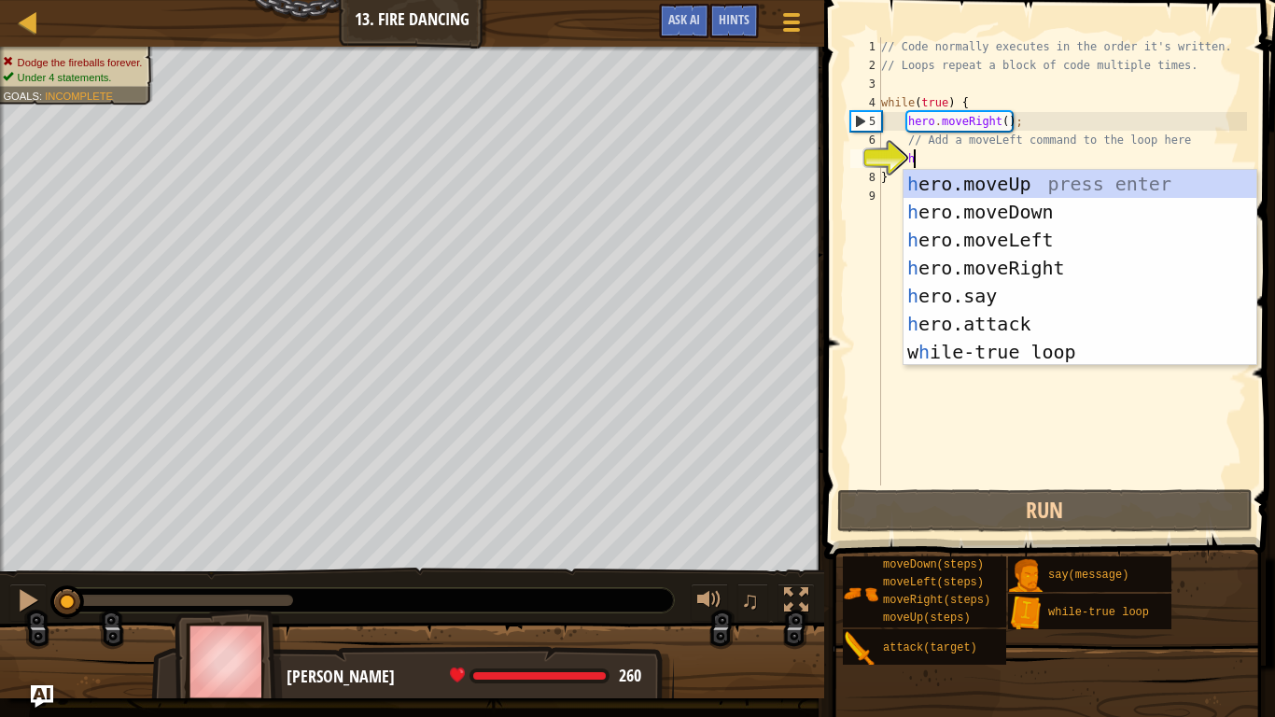
scroll to position [8, 4]
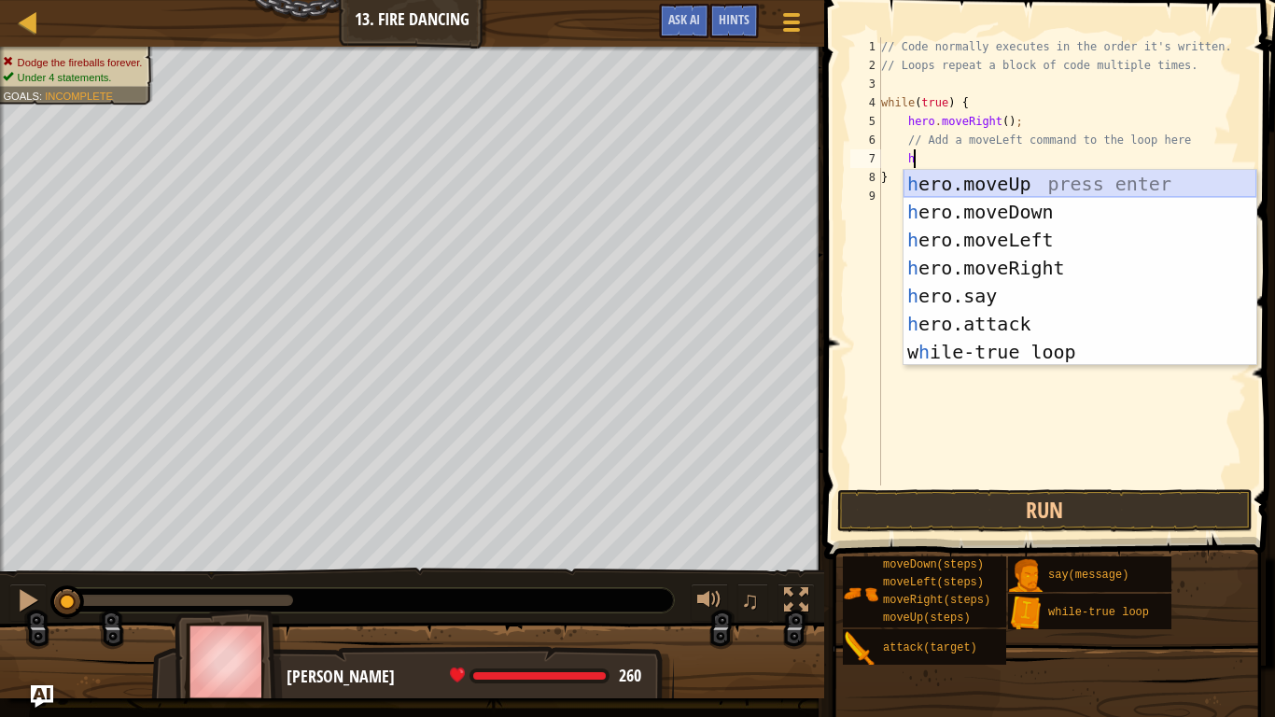
click at [949, 193] on div "h ero.moveUp press enter h ero.moveDown press enter h ero.moveLeft press enter …" at bounding box center [1080, 296] width 353 height 252
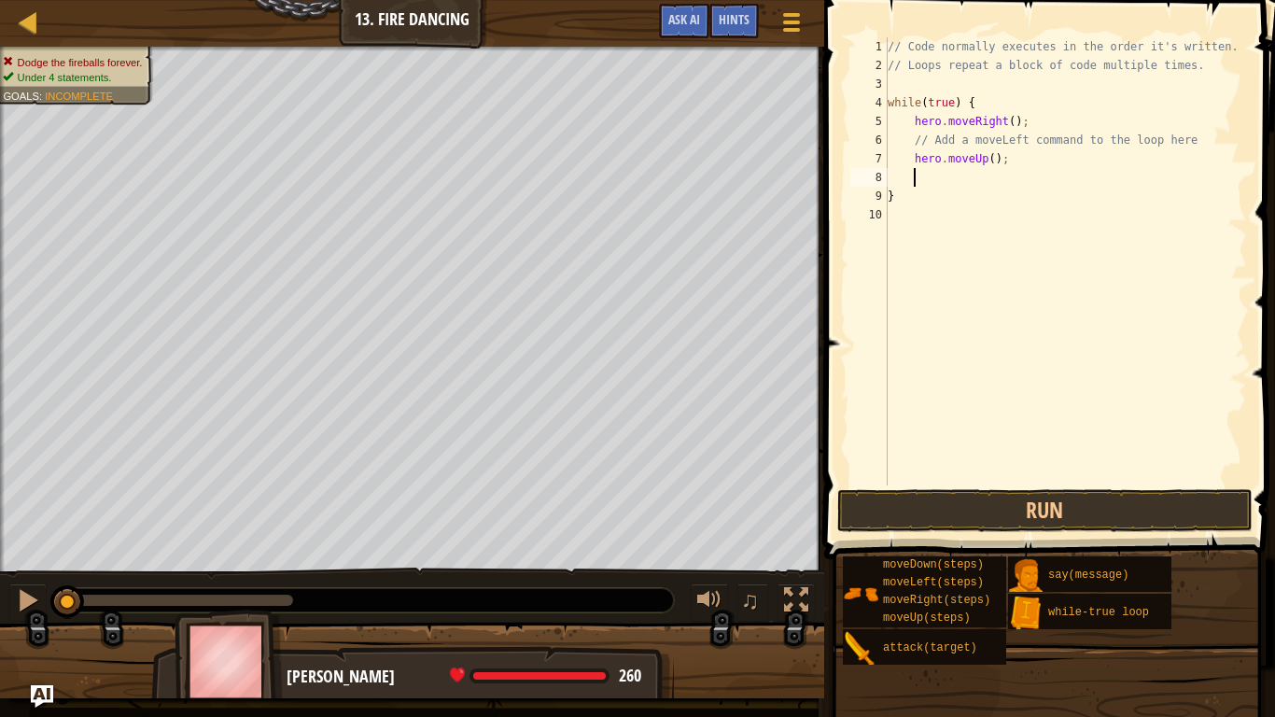
scroll to position [8, 3]
click at [995, 168] on div "// Code normally executes in the order it's written. // Loops repeat a block of…" at bounding box center [1065, 279] width 363 height 485
click at [994, 163] on div "// Code normally executes in the order it's written. // Loops repeat a block of…" at bounding box center [1065, 279] width 363 height 485
click at [1089, 506] on button "Run" at bounding box center [1044, 510] width 415 height 43
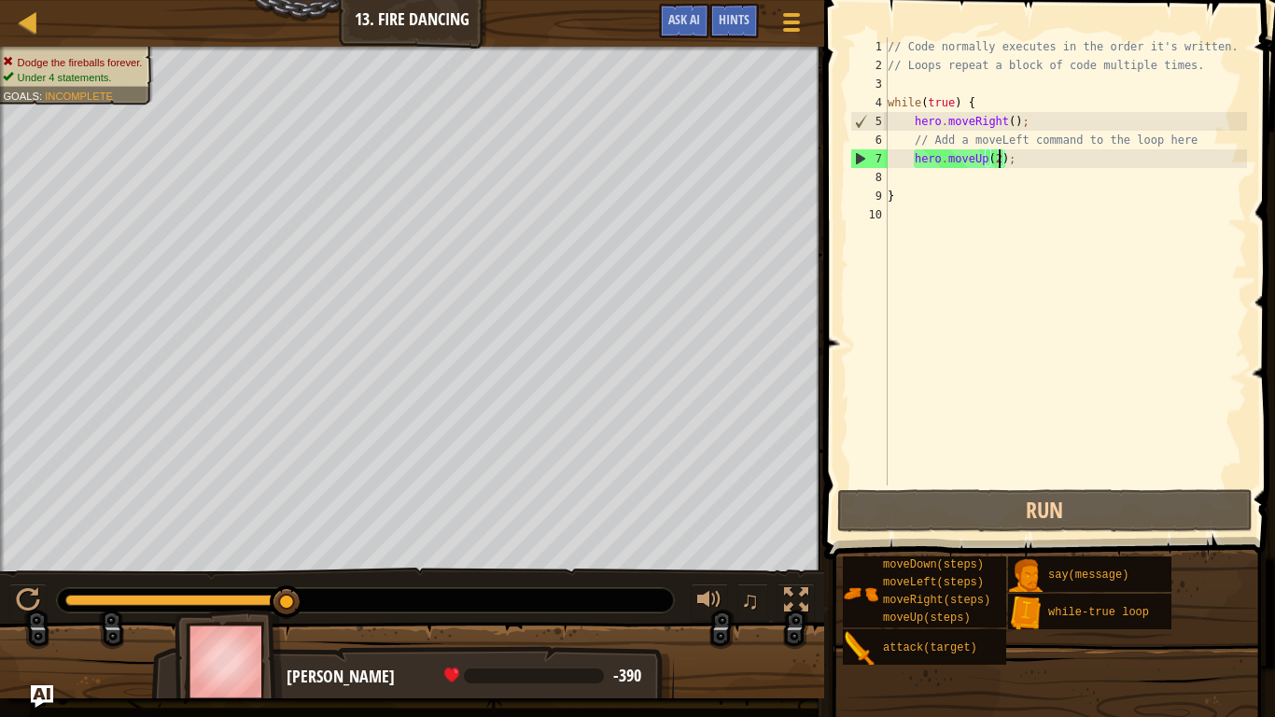
click at [1084, 165] on div "// Code normally executes in the order it's written. // Loops repeat a block of…" at bounding box center [1065, 279] width 363 height 485
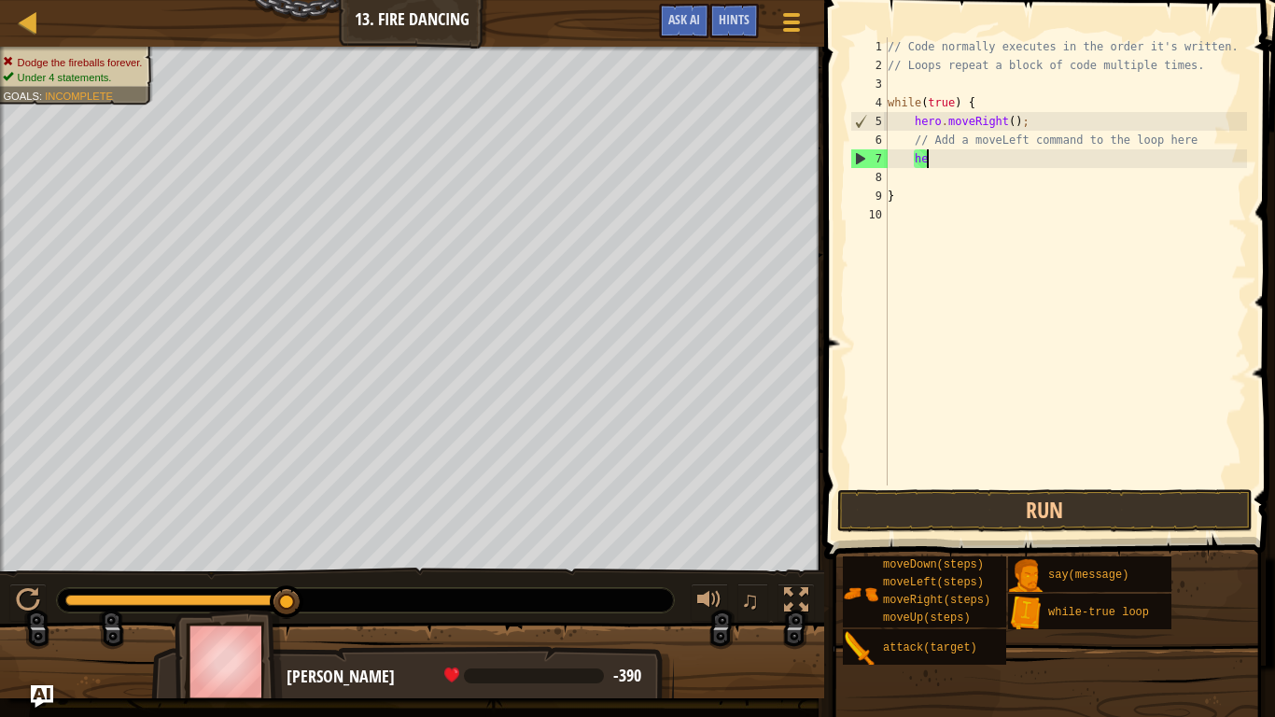
type textarea "h"
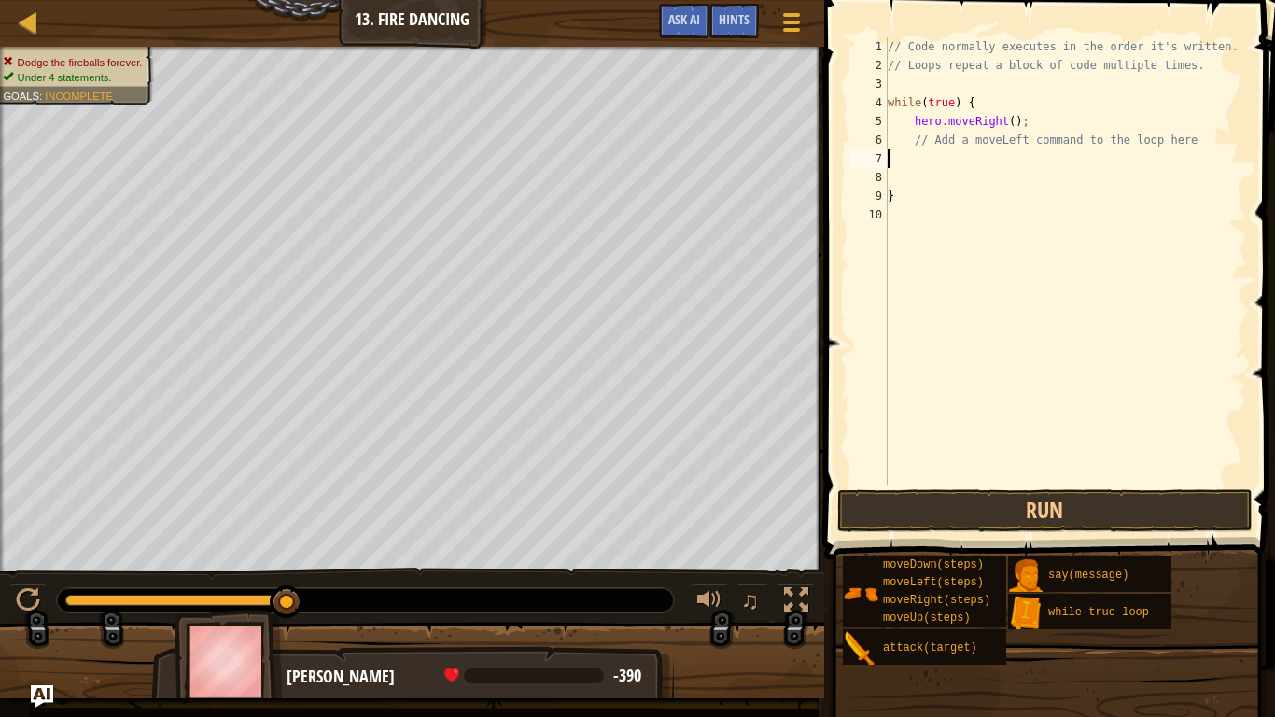
scroll to position [8, 0]
click at [1081, 161] on div "// Code normally executes in the order it's written. // Loops repeat a block of…" at bounding box center [1065, 279] width 363 height 485
type textarea "}"
type textarea "h"
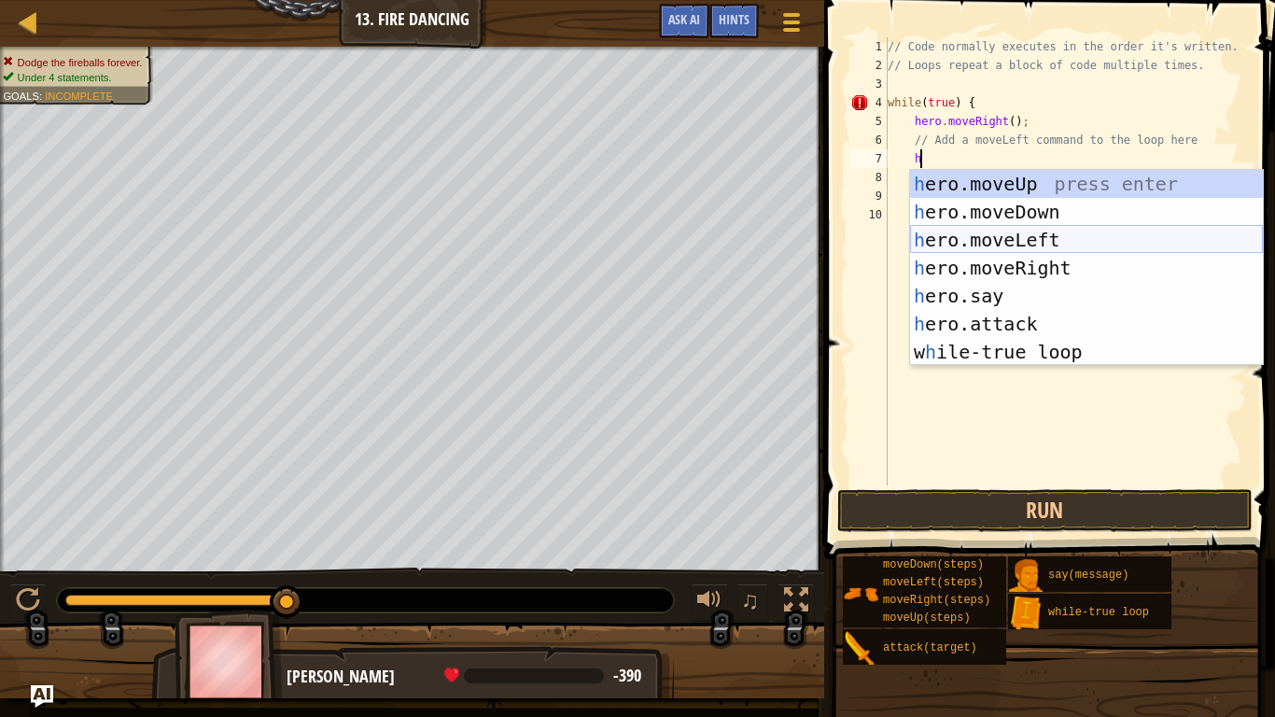
click at [982, 233] on div "h ero.moveUp press enter h ero.moveDown press enter h ero.moveLeft press enter …" at bounding box center [1086, 296] width 353 height 252
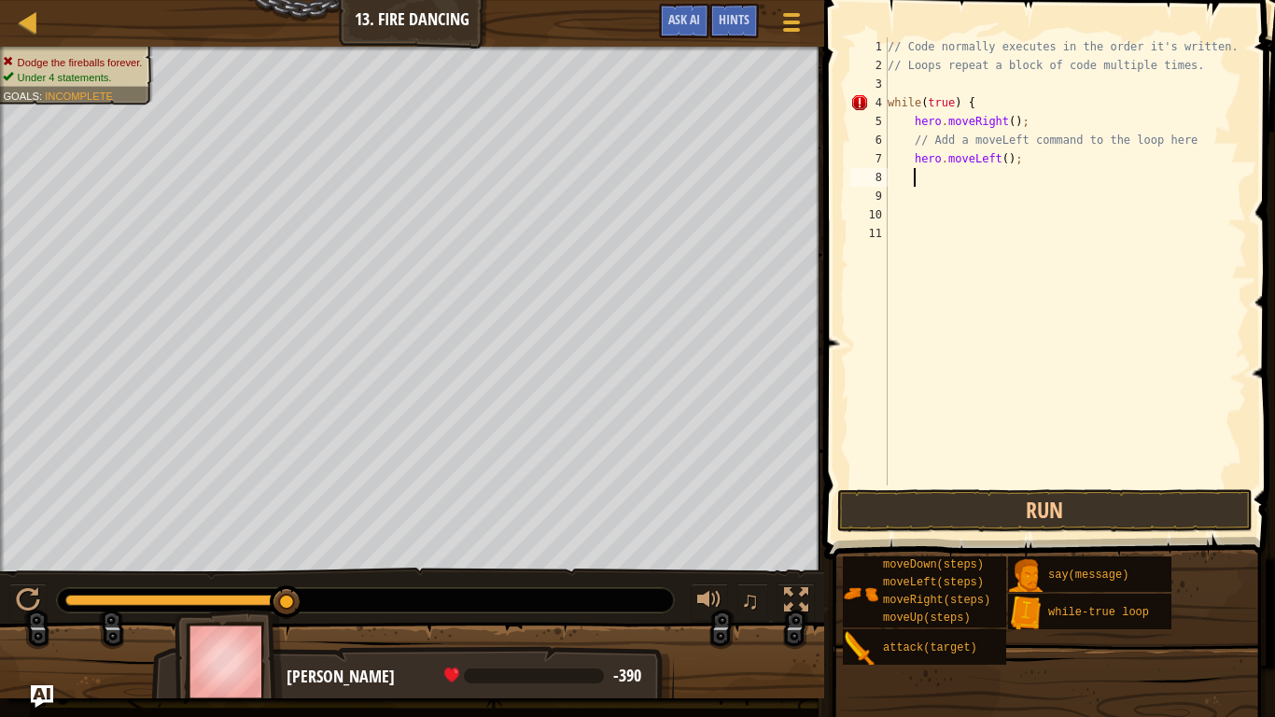
scroll to position [8, 3]
type textarea "h"
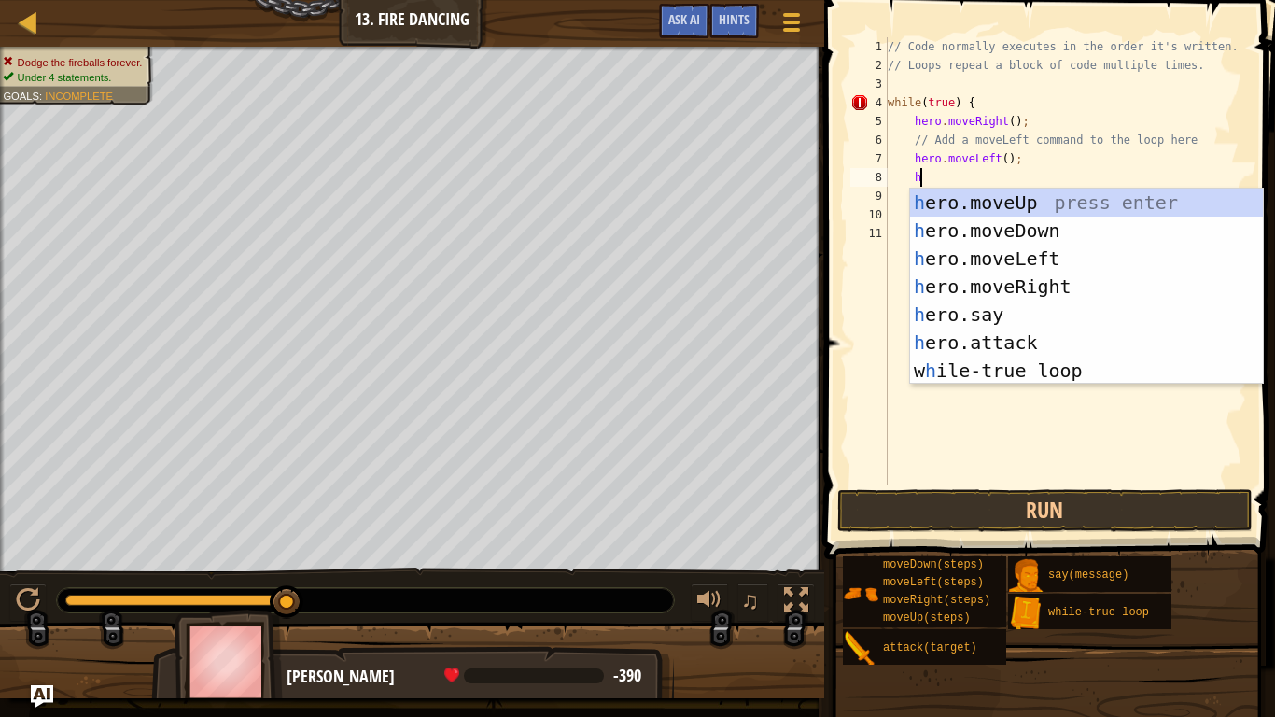
scroll to position [8, 4]
click at [977, 205] on div "h ero.moveUp press enter h ero.moveDown press enter h ero.moveLeft press enter …" at bounding box center [1086, 315] width 353 height 252
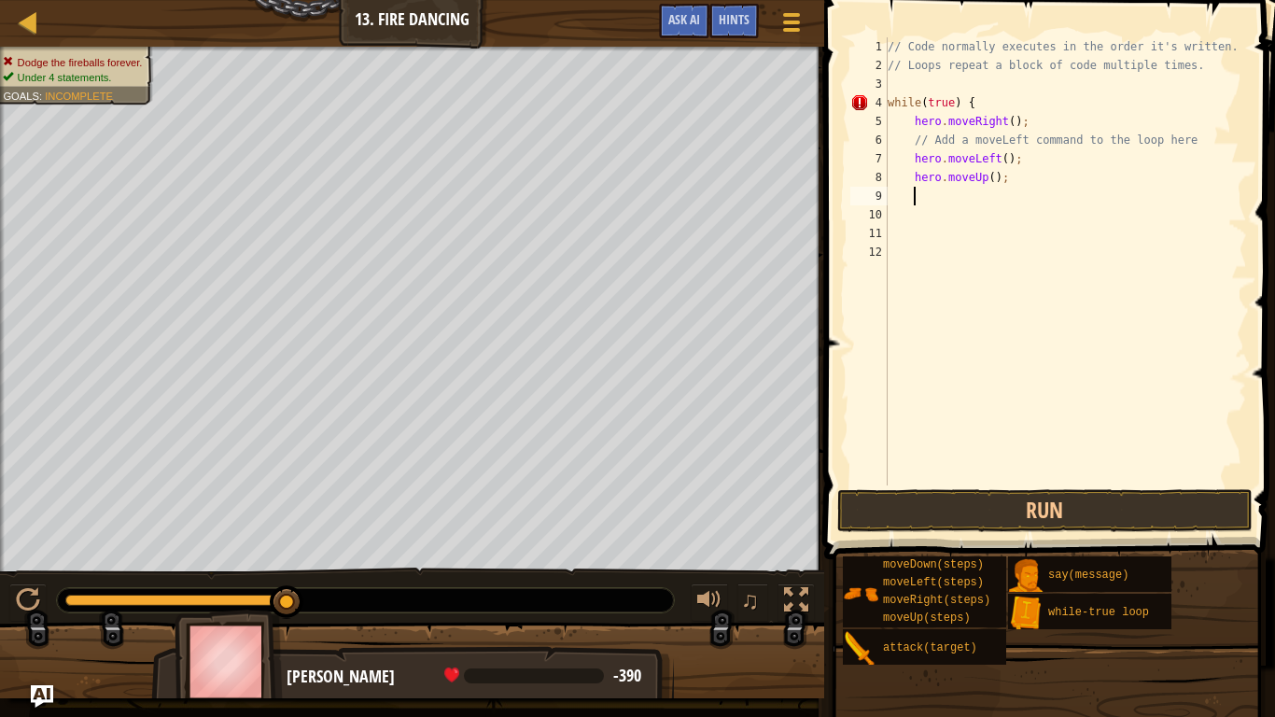
scroll to position [8, 3]
click at [1001, 498] on button "Run" at bounding box center [1044, 510] width 415 height 43
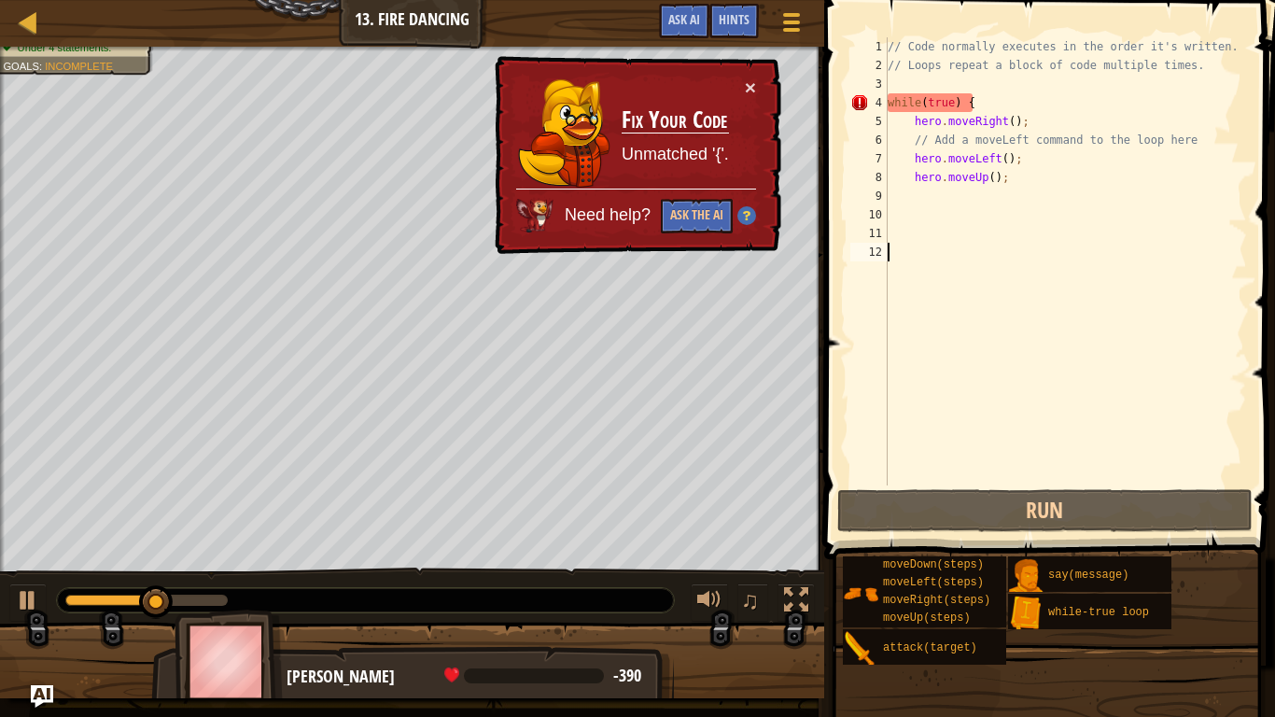
click at [920, 274] on div "// Code normally executes in the order it's written. // Loops repeat a block of…" at bounding box center [1065, 279] width 363 height 485
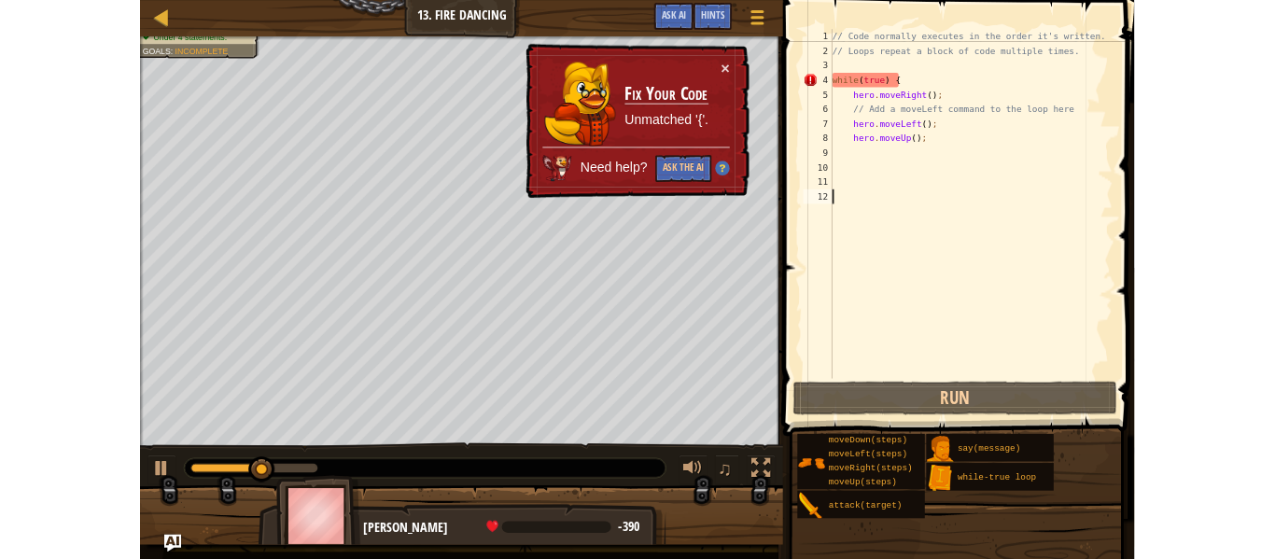
scroll to position [8, 0]
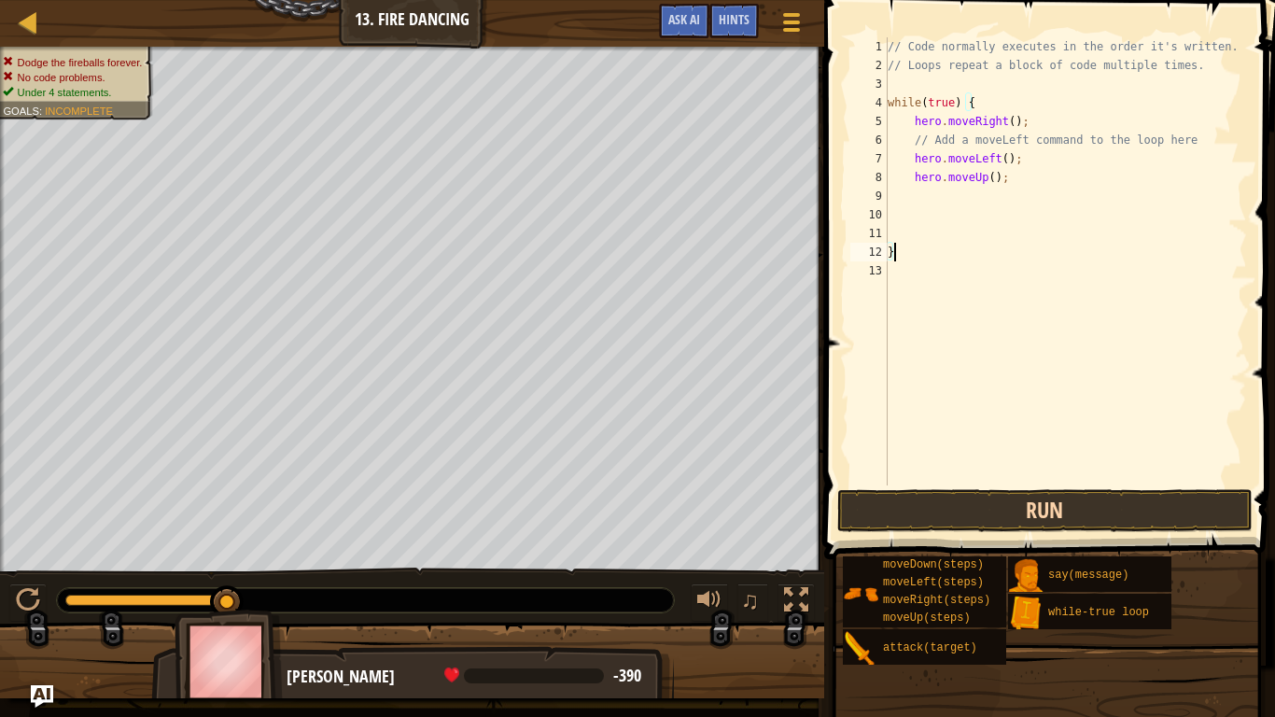
type textarea "}"
click at [1161, 517] on button "Run" at bounding box center [1044, 510] width 415 height 43
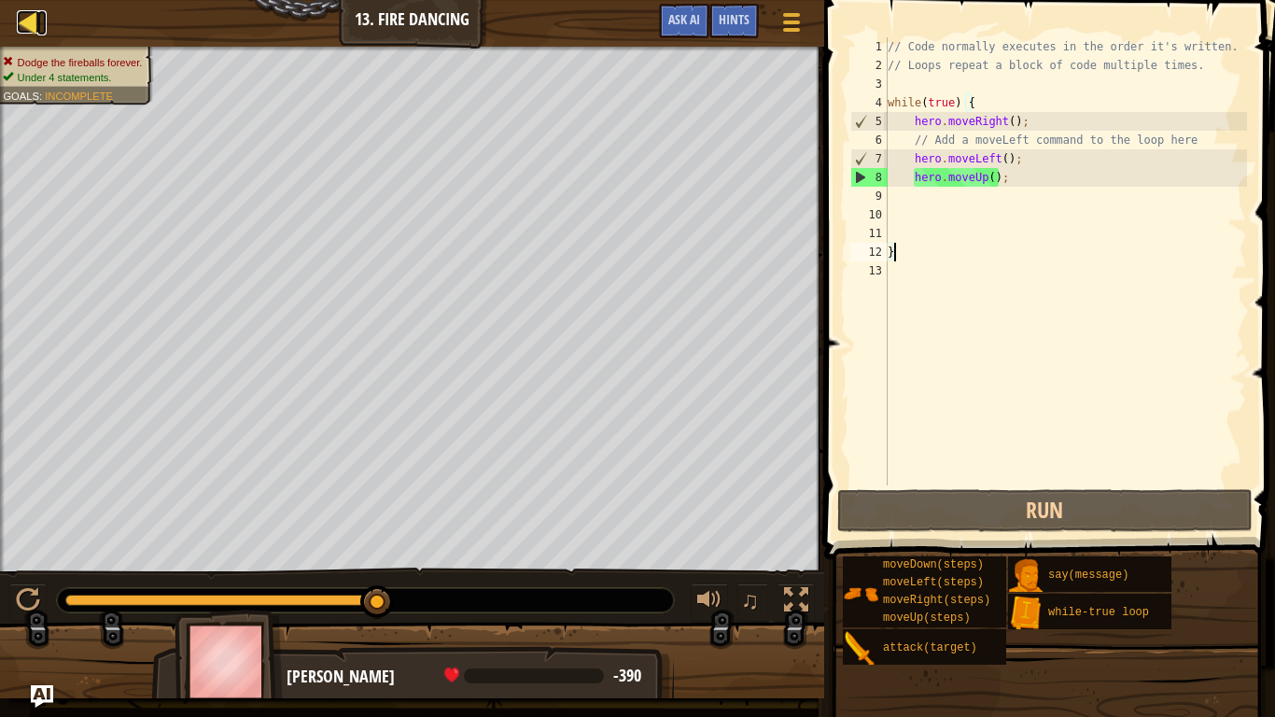
click at [24, 15] on div at bounding box center [28, 21] width 23 height 23
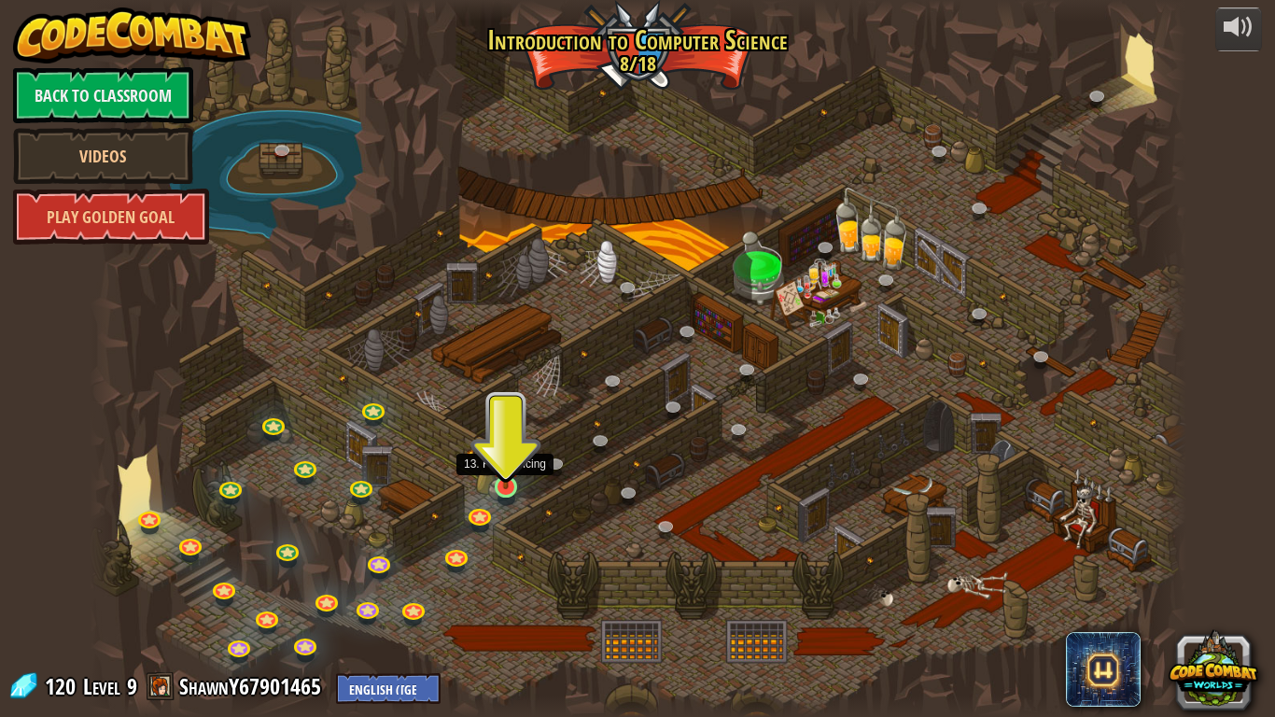
click at [503, 483] on img at bounding box center [506, 456] width 28 height 63
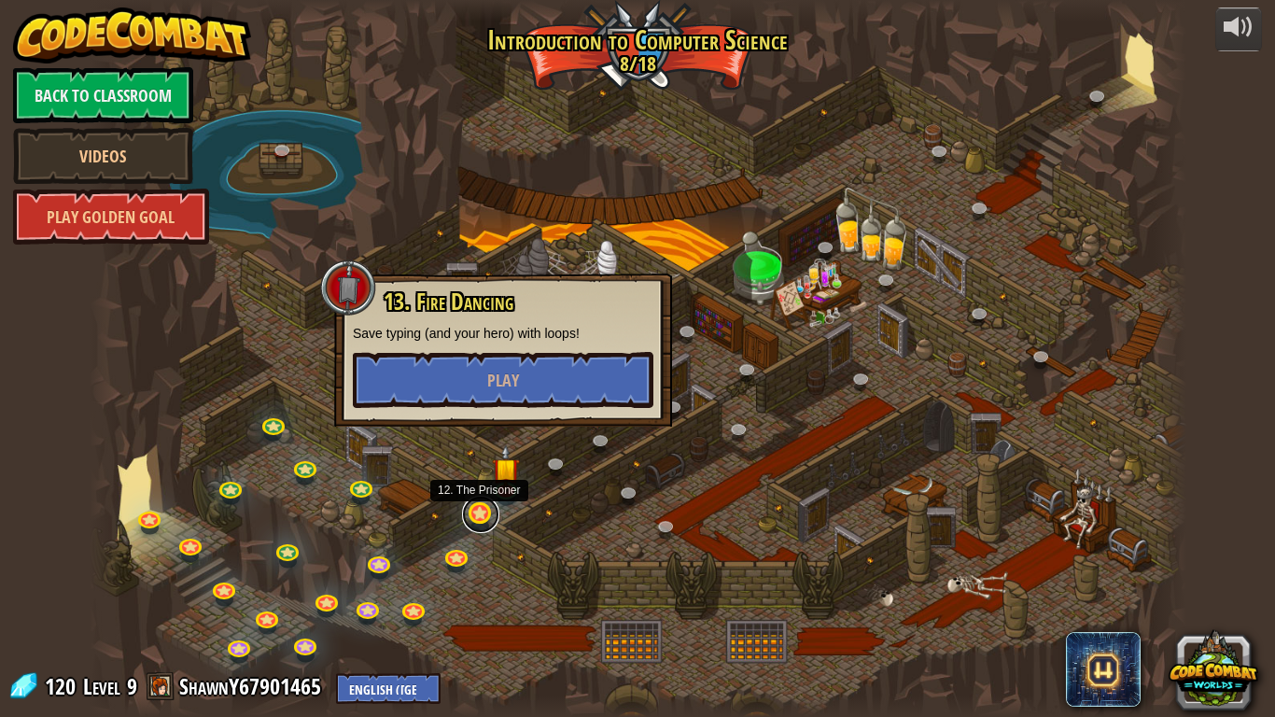
click at [476, 512] on link at bounding box center [480, 514] width 37 height 37
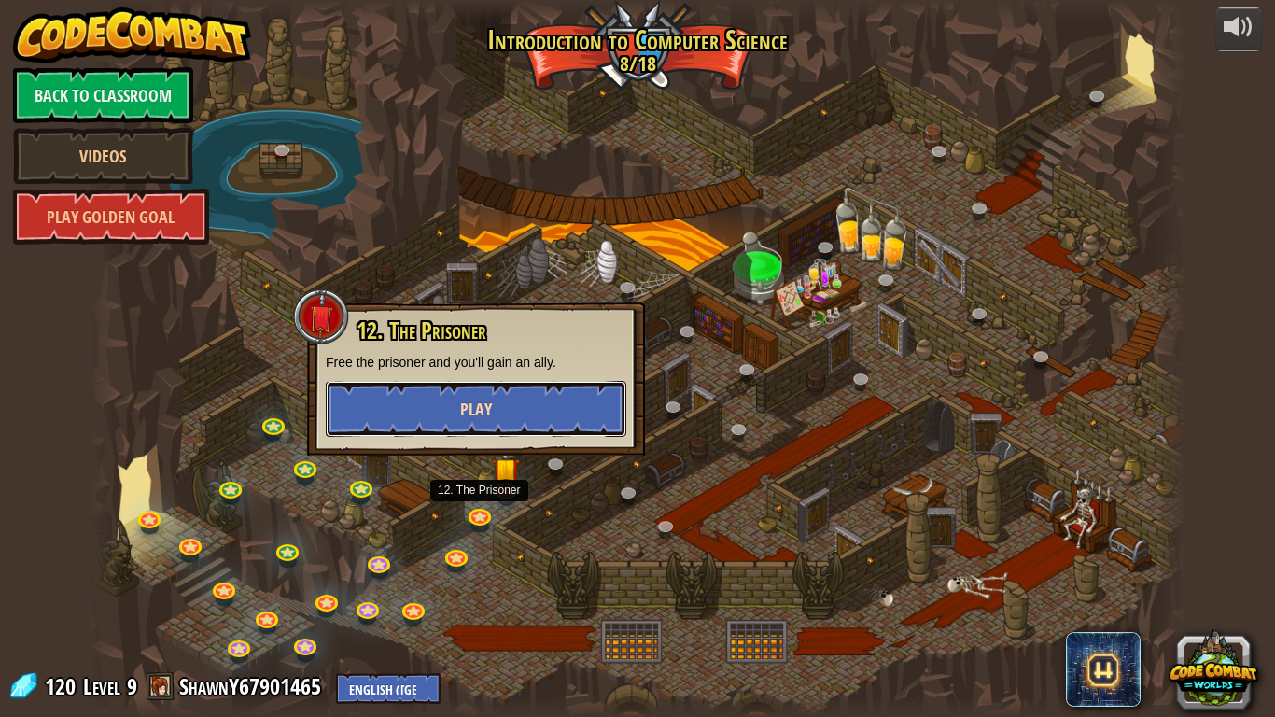
click at [521, 434] on button "Play" at bounding box center [476, 409] width 301 height 56
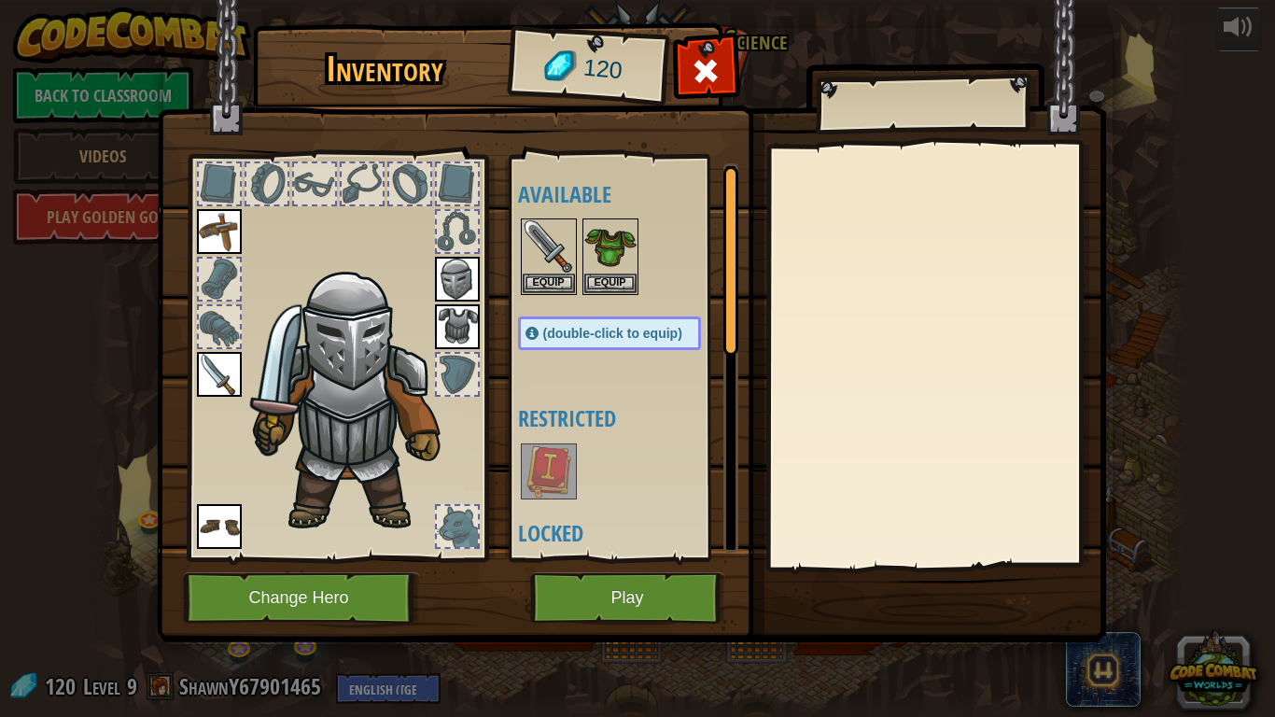
click at [695, 46] on img at bounding box center [631, 304] width 949 height 678
click at [699, 60] on span at bounding box center [706, 71] width 30 height 30
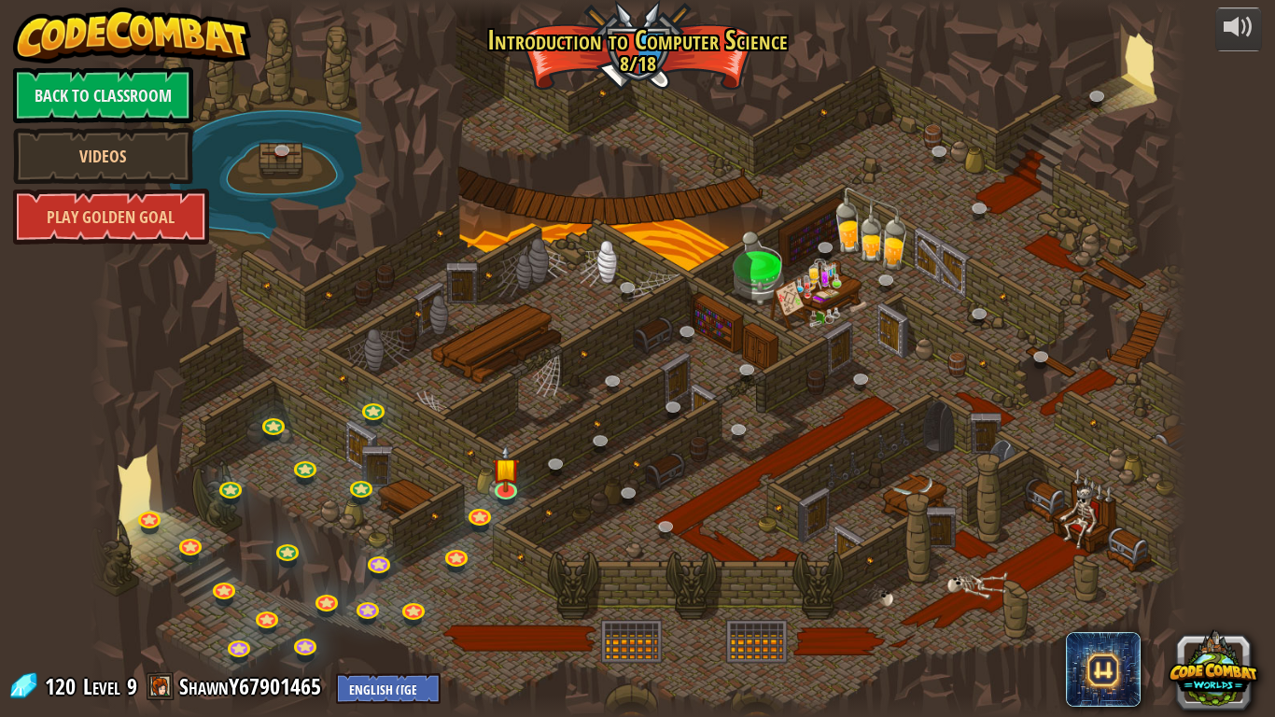
click at [425, 400] on div at bounding box center [638, 358] width 1097 height 717
